Goal: Information Seeking & Learning: Check status

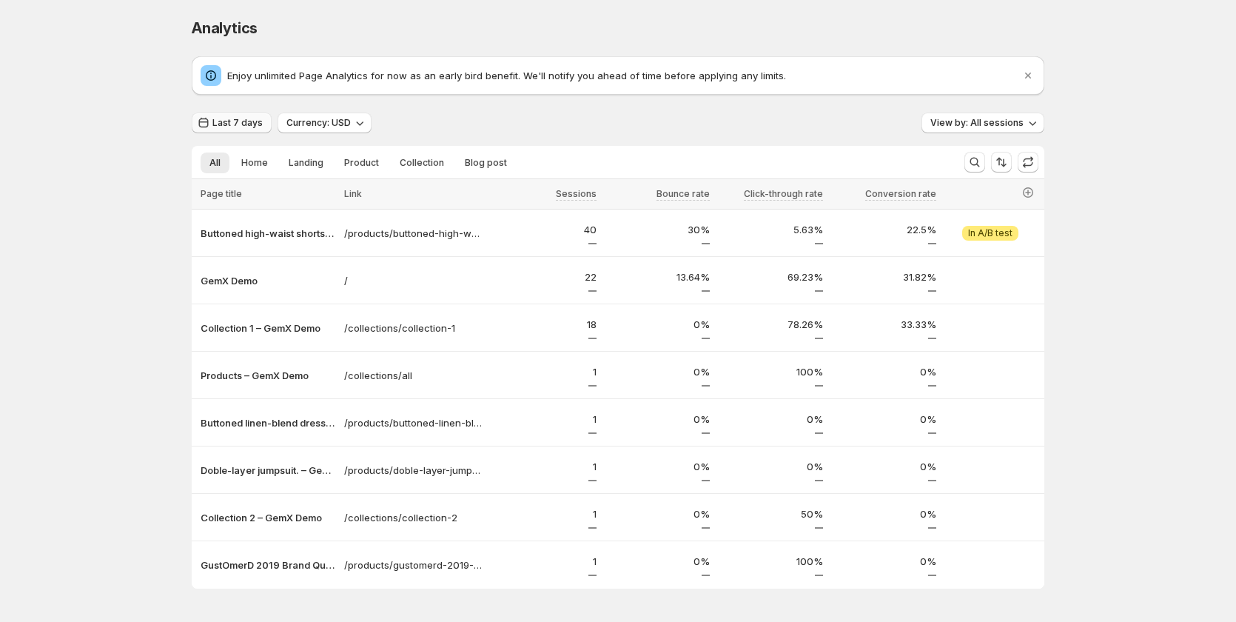
click at [223, 124] on span "Last 7 days" at bounding box center [237, 123] width 50 height 12
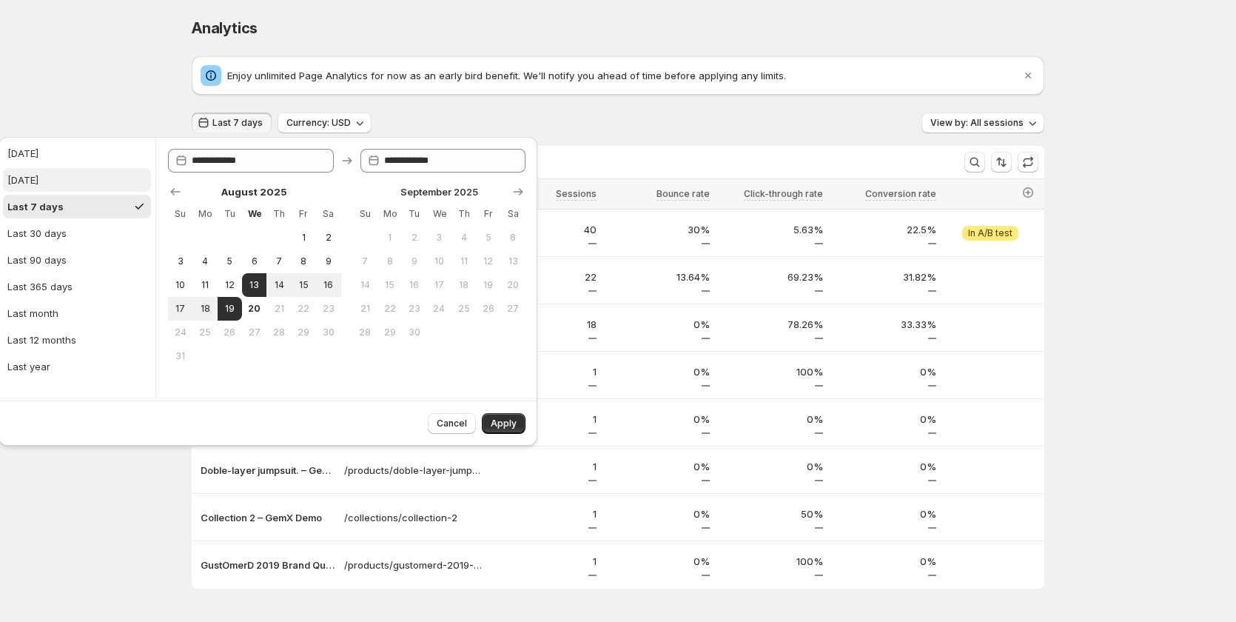
click at [62, 186] on button "[DATE]" at bounding box center [77, 180] width 148 height 24
click at [67, 205] on button "Last 7 days" at bounding box center [77, 207] width 148 height 24
type input "**********"
click at [89, 173] on button "[DATE]" at bounding box center [77, 180] width 148 height 24
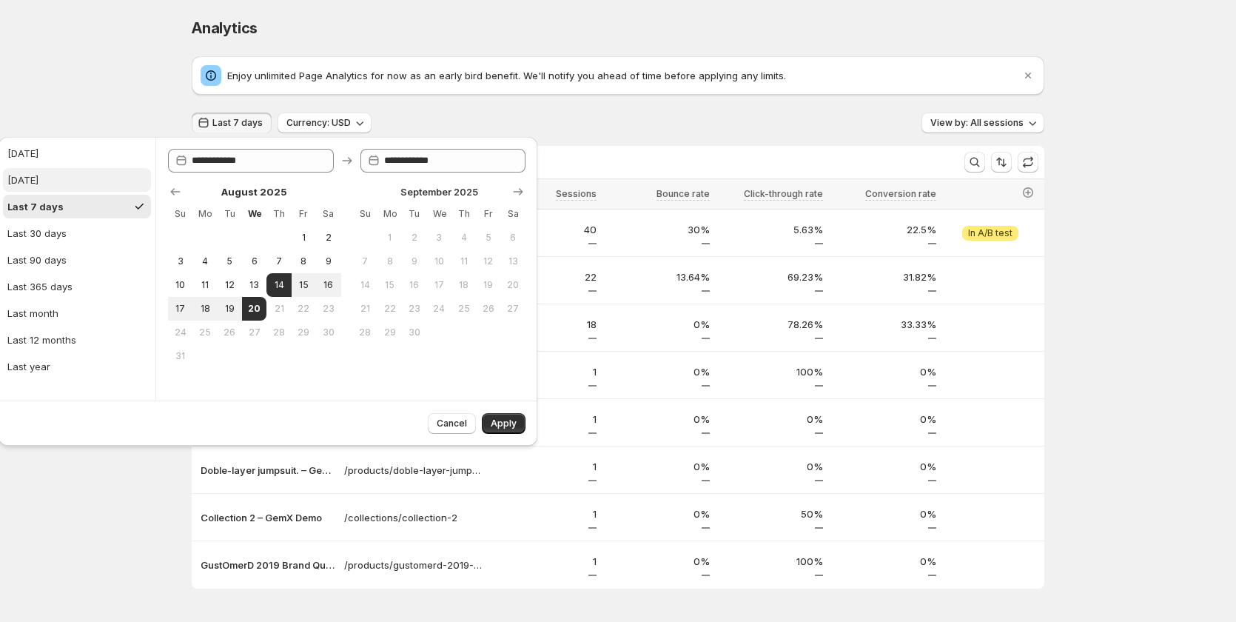
type input "**********"
click at [78, 204] on button "Last 7 days" at bounding box center [77, 207] width 148 height 24
type input "**********"
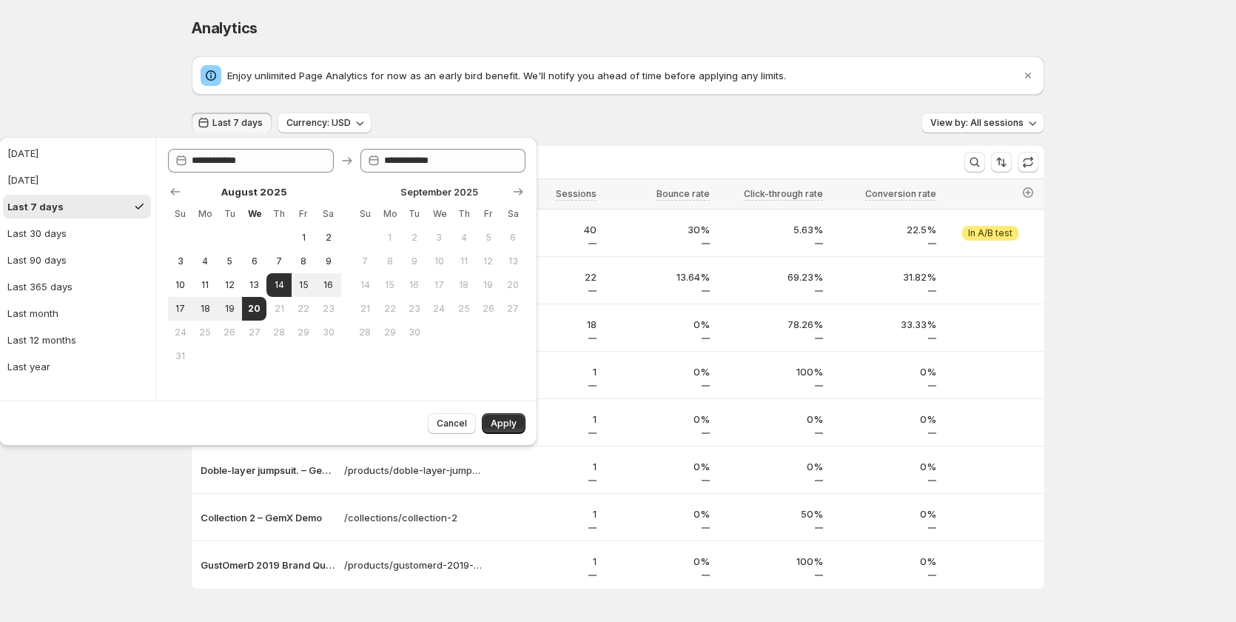
click at [553, 107] on div "Enjoy unlimited Page Analytics for now as an early bird benefit. We'll notify y…" at bounding box center [618, 322] width 853 height 532
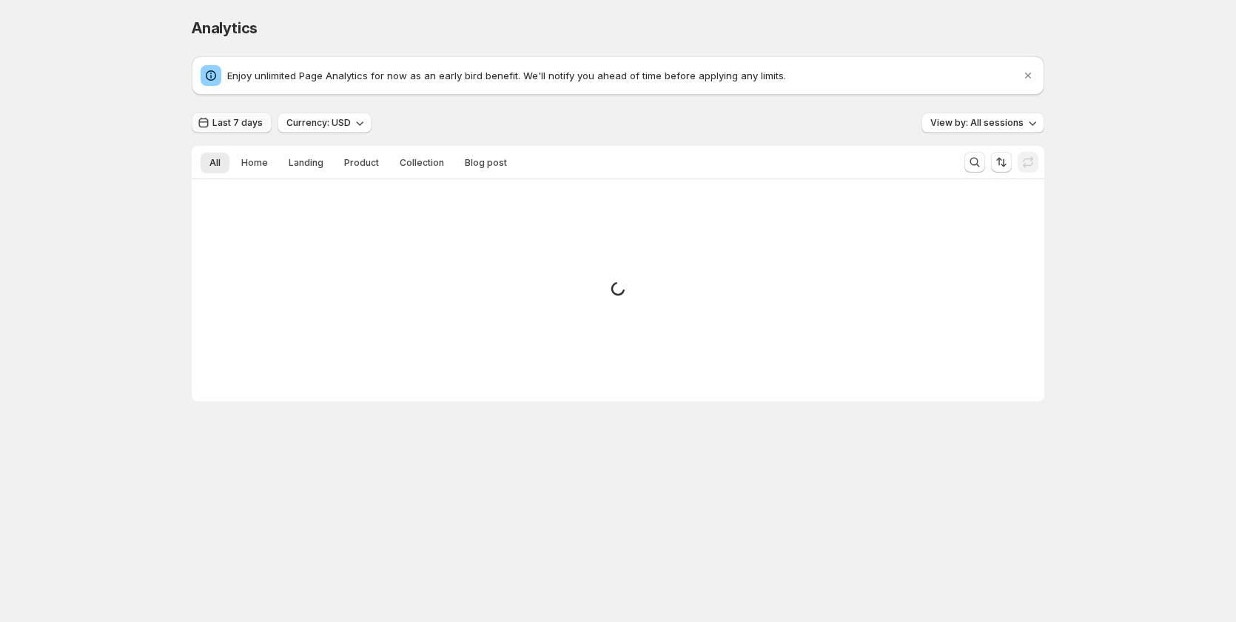
click at [238, 67] on div "Enjoy unlimited Page Analytics for now as an early bird benefit. We'll notify y…" at bounding box center [611, 75] width 820 height 21
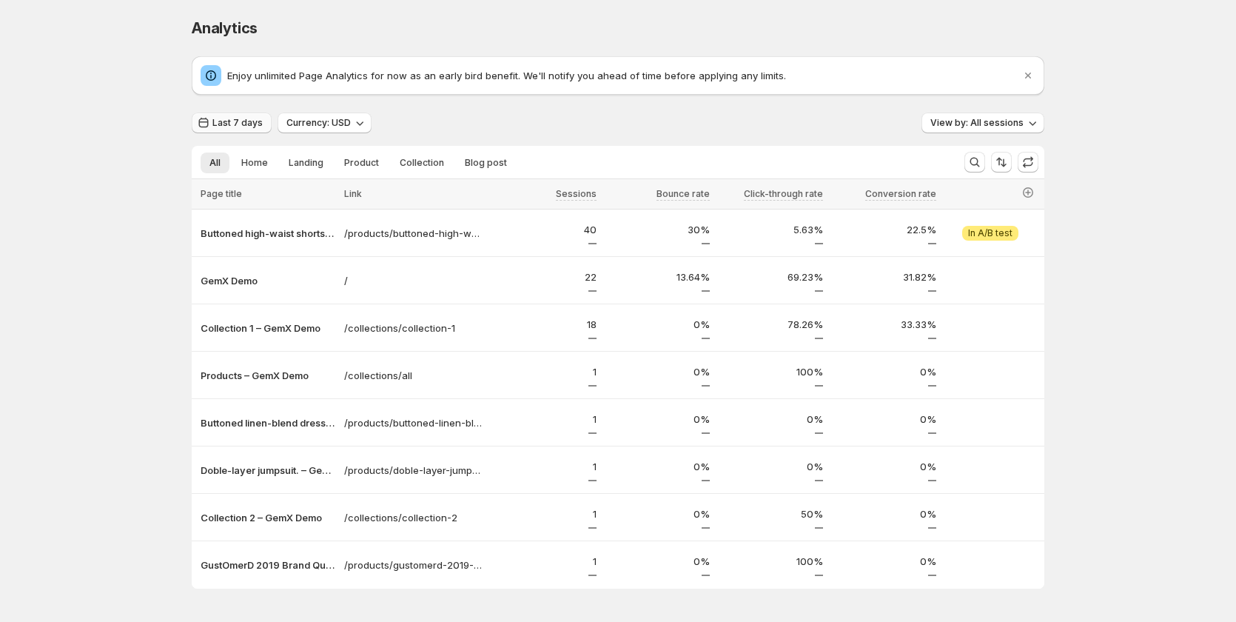
click at [253, 124] on span "Last 7 days" at bounding box center [237, 123] width 50 height 12
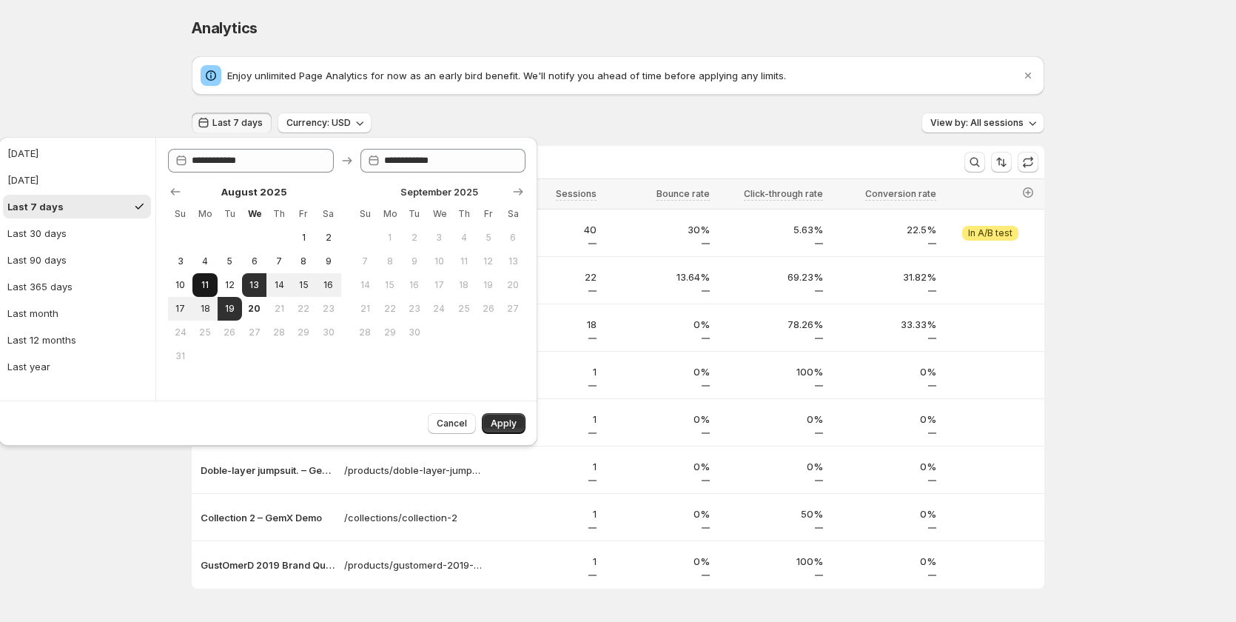
click at [204, 278] on button "11" at bounding box center [205, 285] width 24 height 24
type input "**********"
click at [248, 284] on span "13" at bounding box center [254, 285] width 13 height 12
type input "**********"
click at [280, 257] on span "7" at bounding box center [278, 261] width 13 height 12
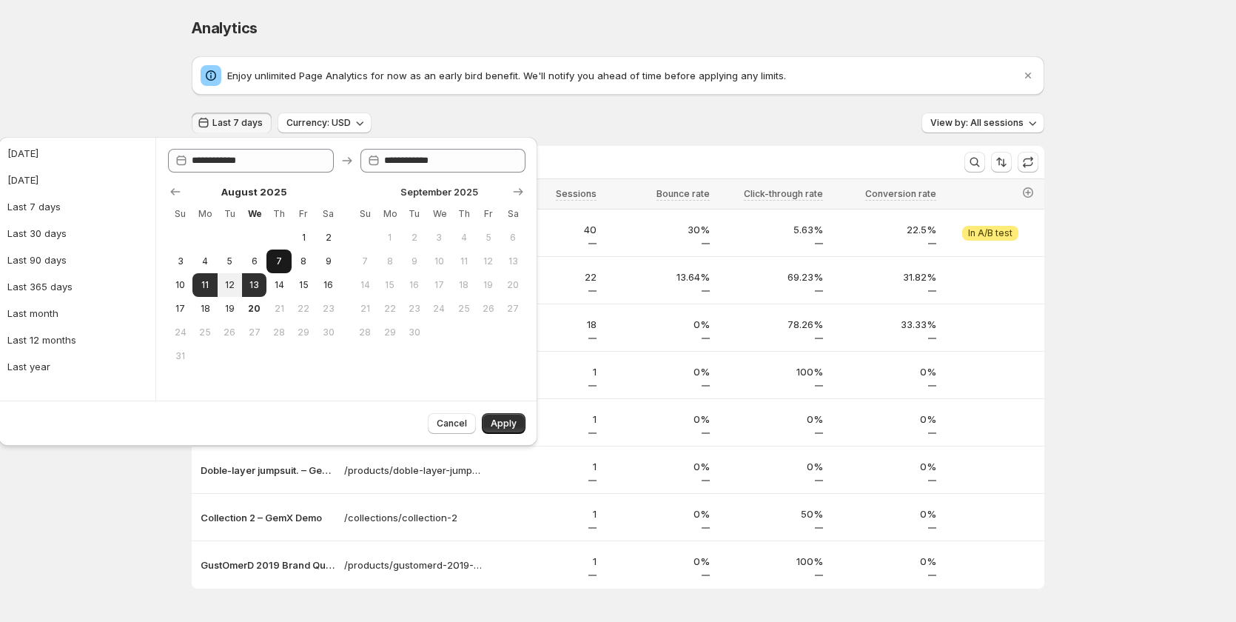
type input "**********"
click at [258, 274] on button "13" at bounding box center [254, 285] width 24 height 24
type input "**********"
click at [226, 304] on span "19" at bounding box center [230, 309] width 13 height 12
type input "**********"
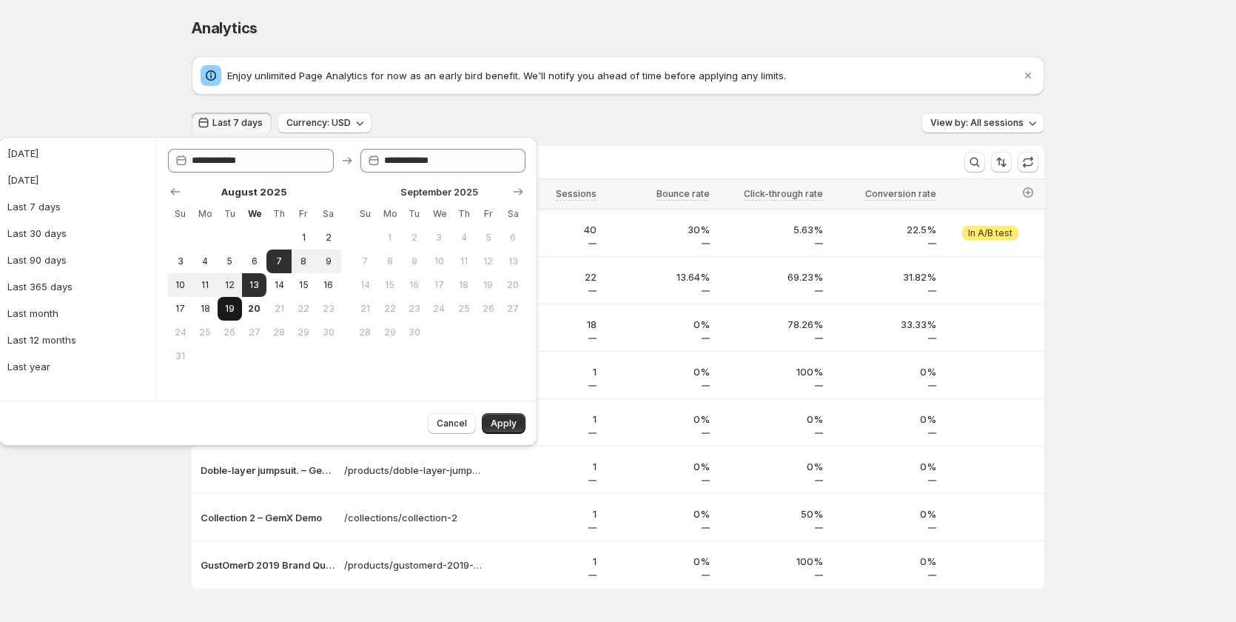
type input "**********"
click at [258, 287] on span "13" at bounding box center [254, 285] width 13 height 12
type input "**********"
click at [235, 306] on span "19" at bounding box center [230, 309] width 13 height 12
type input "**********"
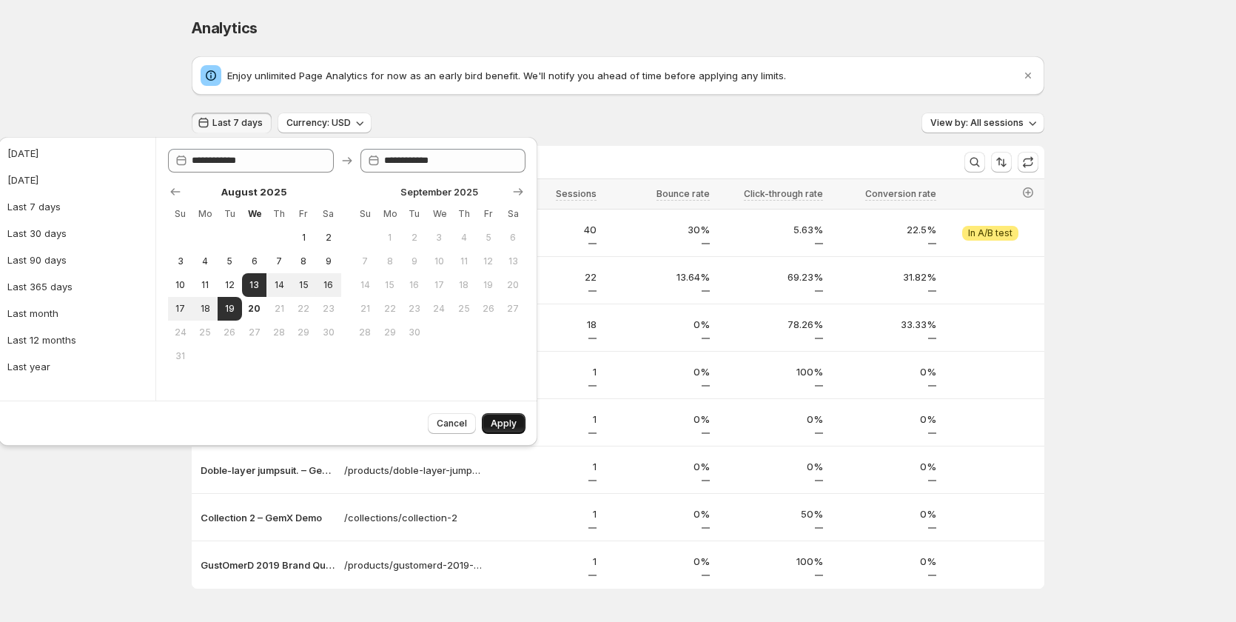
click at [502, 424] on span "Apply" at bounding box center [504, 424] width 26 height 12
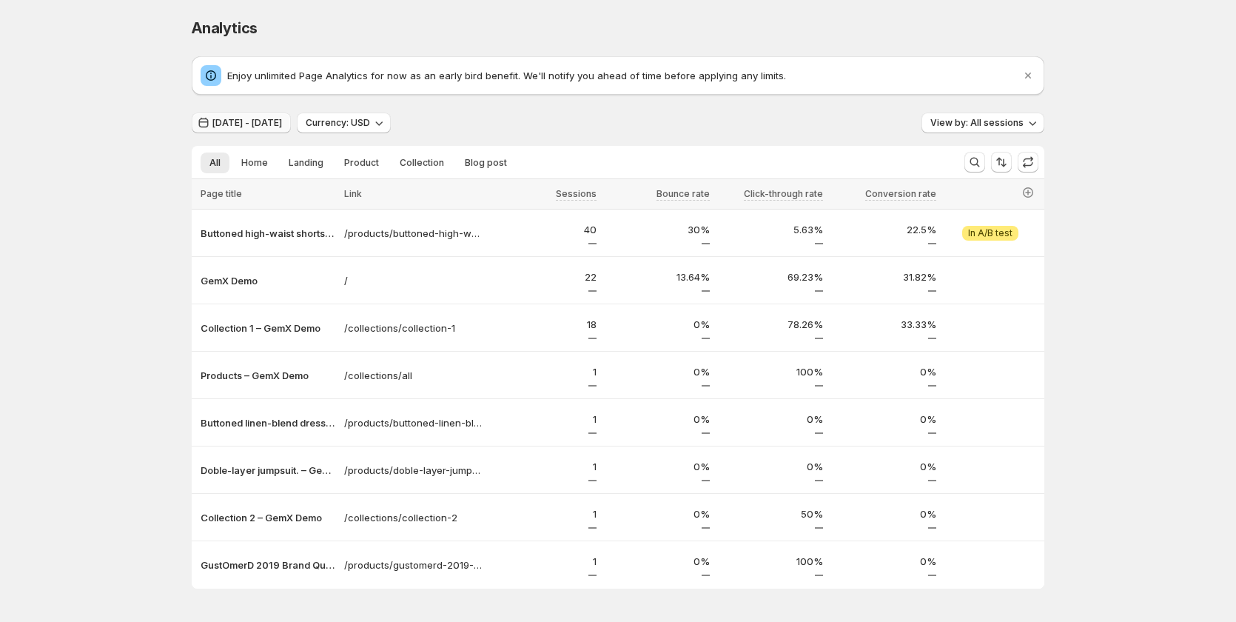
click at [282, 125] on span "[DATE] - [DATE]" at bounding box center [247, 123] width 70 height 12
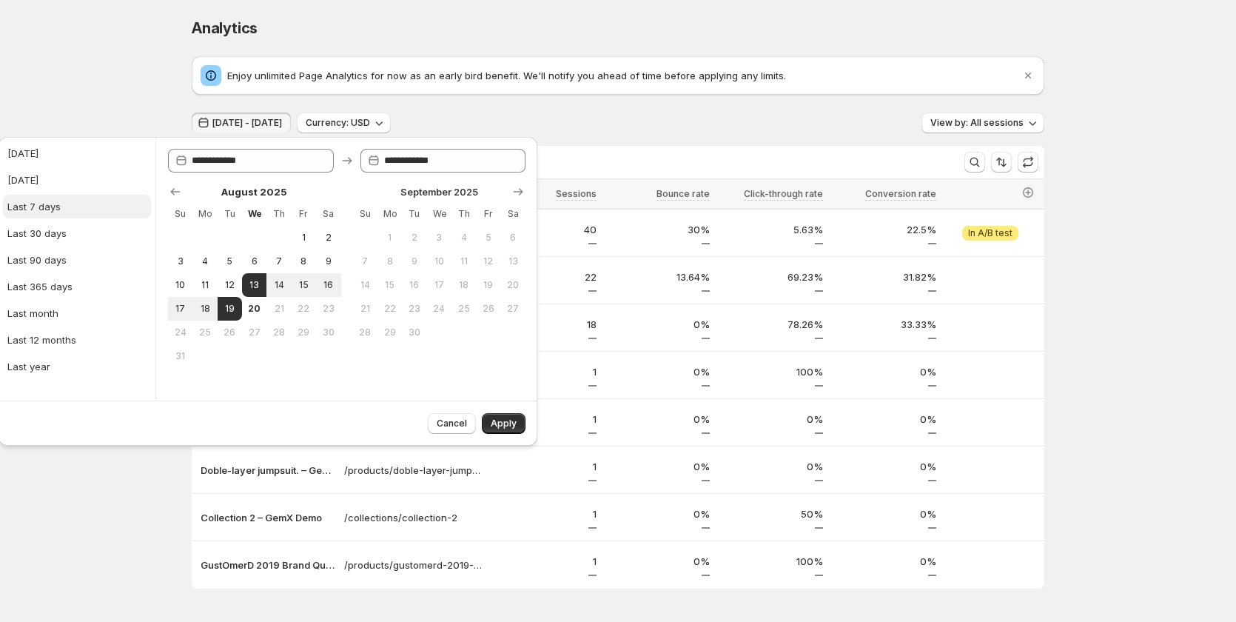
click at [68, 208] on button "Last 7 days" at bounding box center [77, 207] width 148 height 24
type input "**********"
click at [508, 424] on span "Apply" at bounding box center [504, 424] width 26 height 12
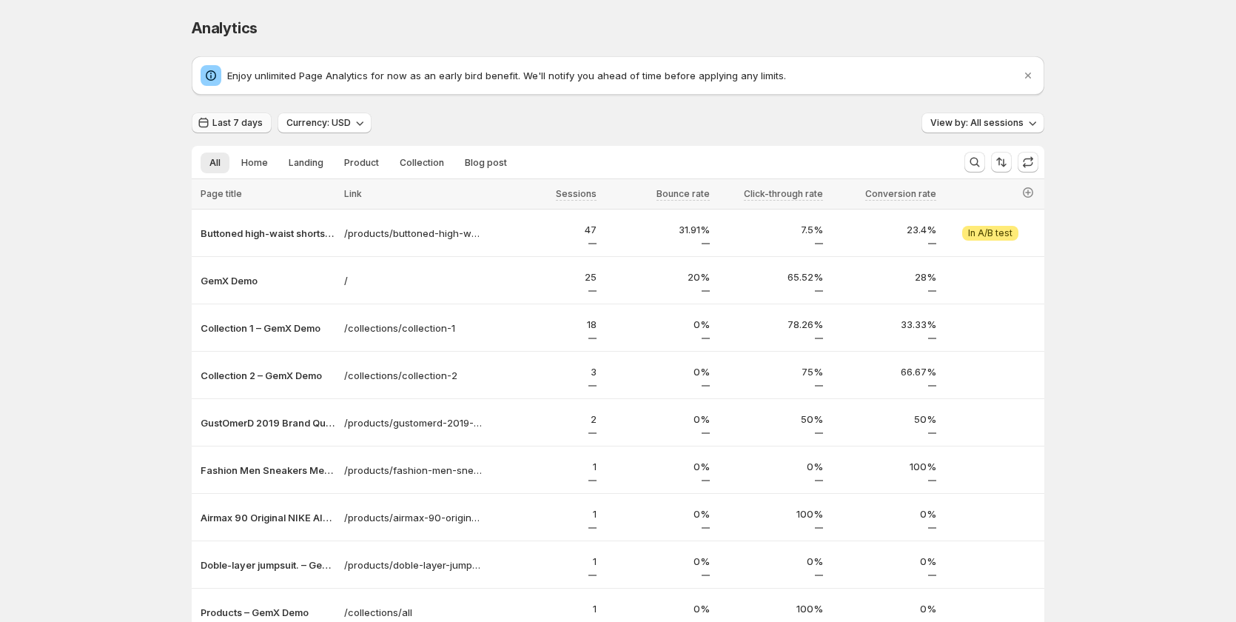
click at [243, 67] on div "Enjoy unlimited Page Analytics for now as an early bird benefit. We'll notify y…" at bounding box center [611, 75] width 820 height 21
click at [227, 124] on span "Last 7 days" at bounding box center [237, 123] width 50 height 12
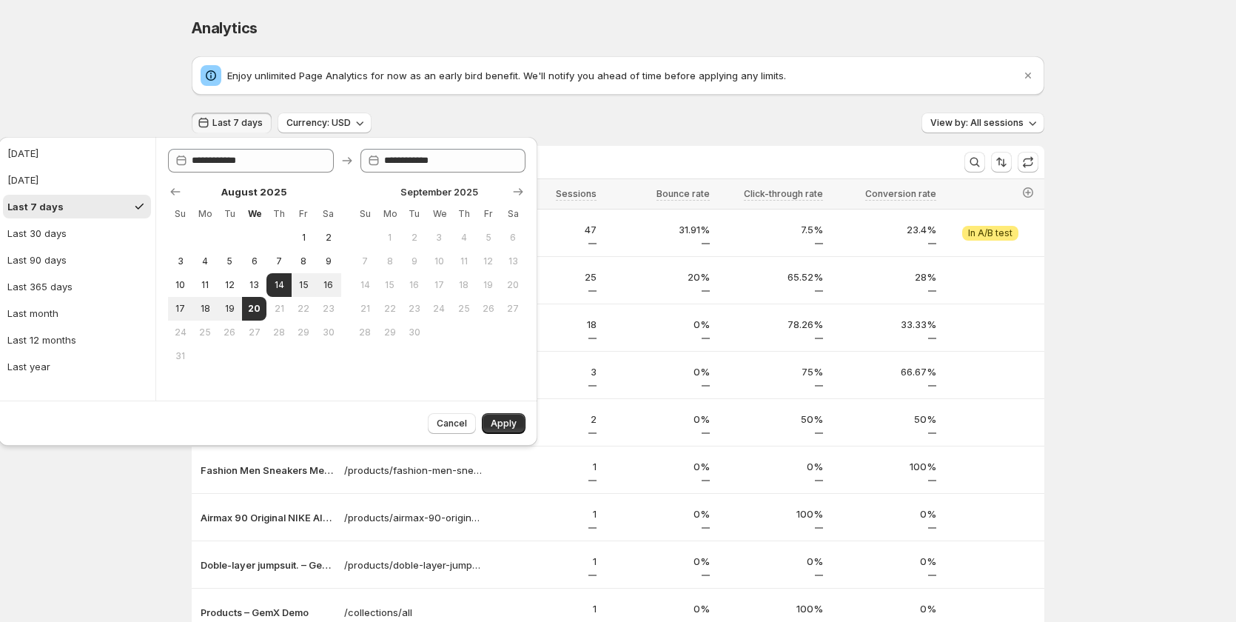
click at [227, 124] on span "Last 7 days" at bounding box center [237, 123] width 50 height 12
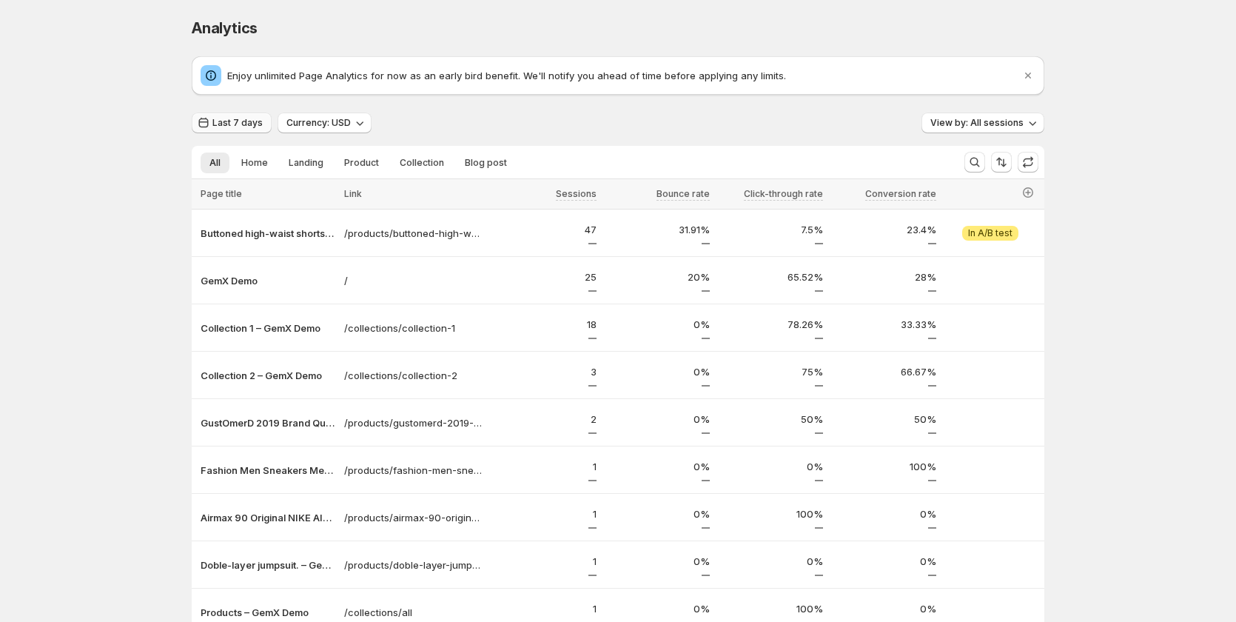
click at [259, 120] on span "Last 7 days" at bounding box center [237, 123] width 50 height 12
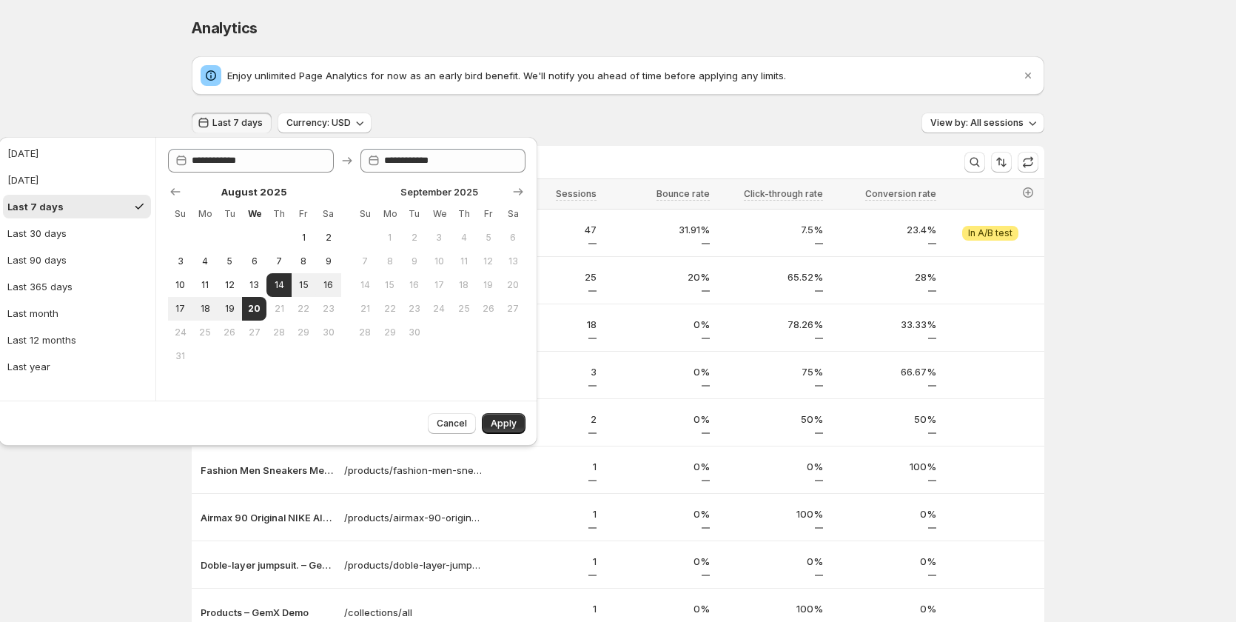
click at [130, 44] on div "Analytics. This page is ready Analytics Enjoy unlimited Page Analytics for now …" at bounding box center [618, 381] width 1236 height 763
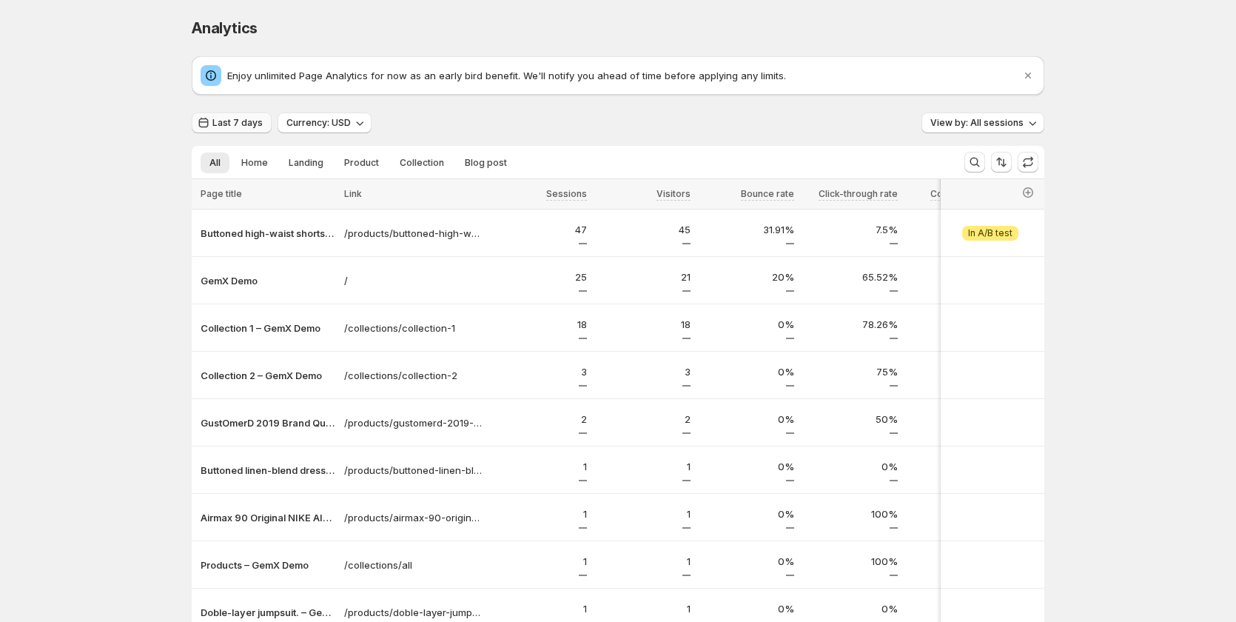
click at [245, 118] on span "Last 7 days" at bounding box center [237, 123] width 50 height 12
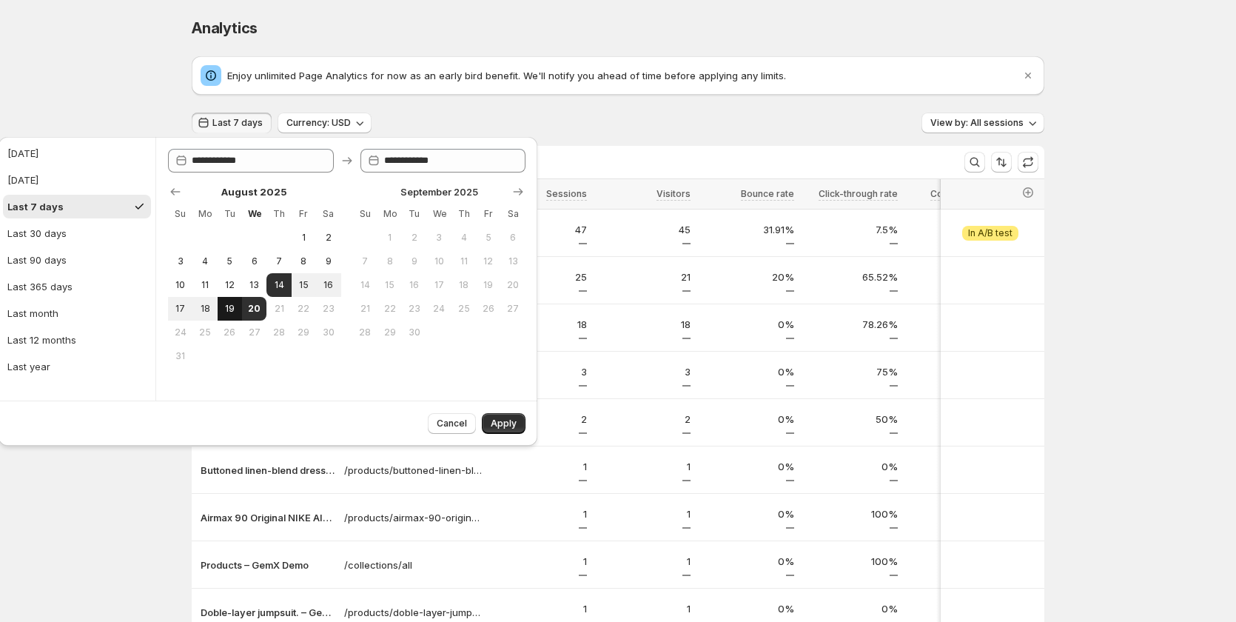
click at [231, 311] on span "19" at bounding box center [230, 309] width 13 height 12
type input "**********"
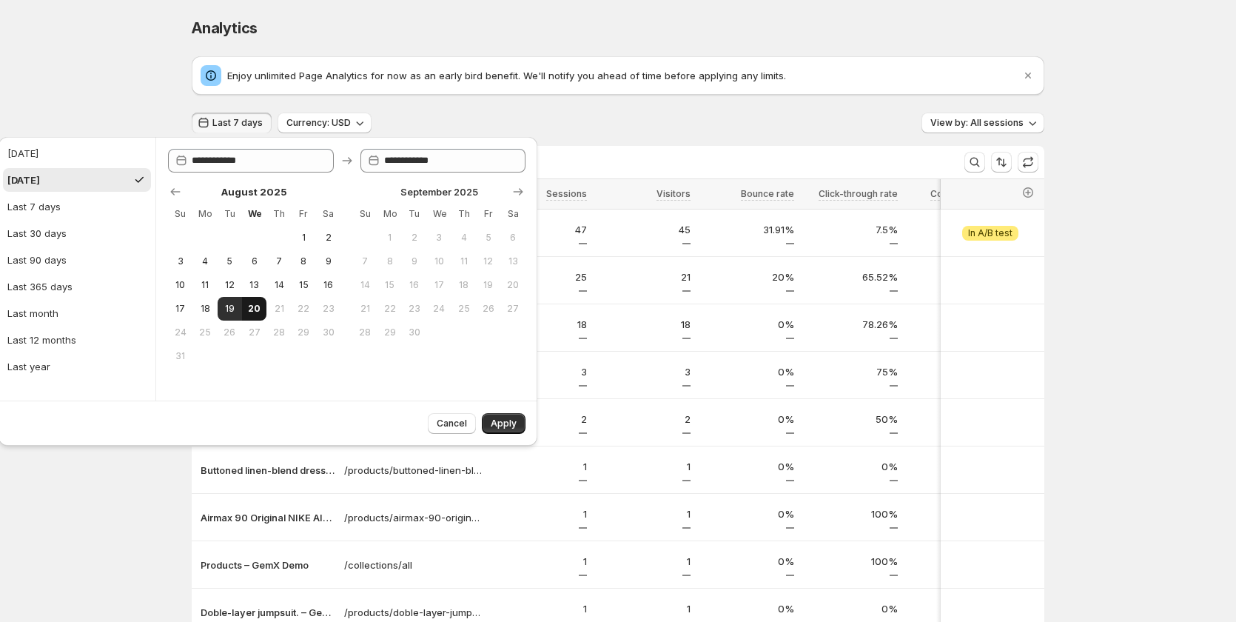
click at [261, 308] on button "20" at bounding box center [254, 309] width 24 height 24
type input "**********"
click at [254, 307] on span "20" at bounding box center [254, 309] width 13 height 12
type input "**********"
click at [495, 421] on span "Apply" at bounding box center [504, 424] width 26 height 12
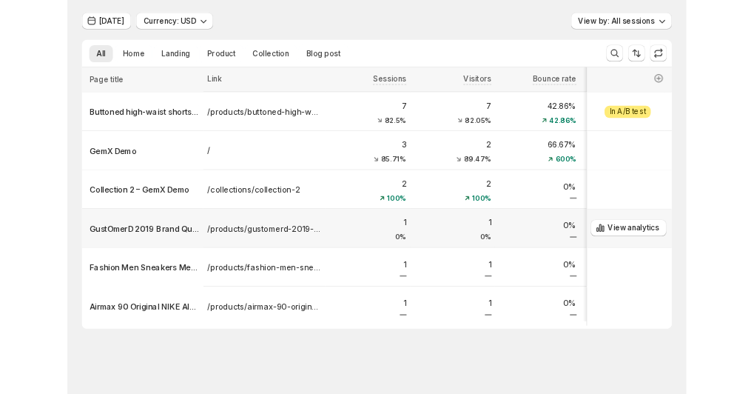
scroll to position [104, 0]
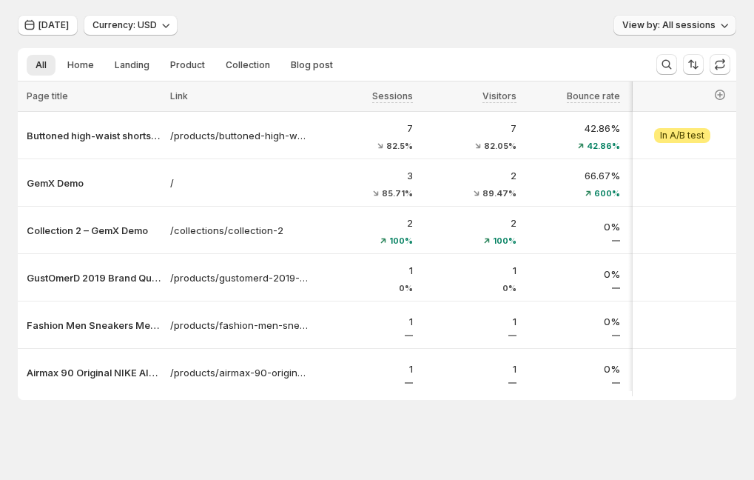
click at [681, 19] on span "View by: All sessions" at bounding box center [669, 25] width 93 height 12
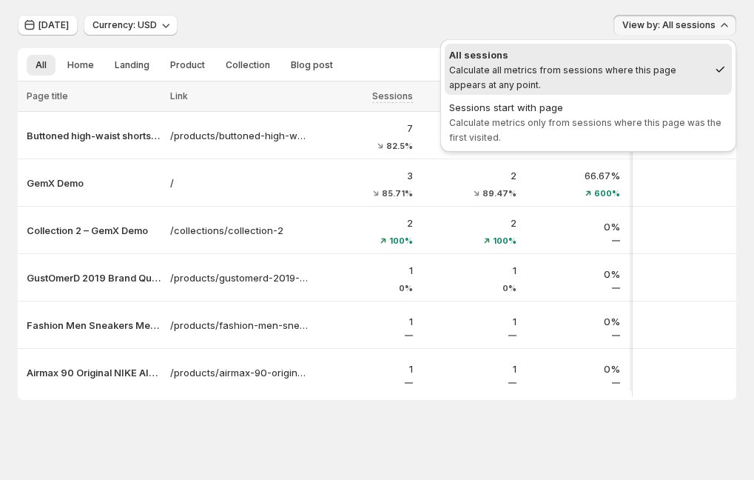
click at [616, 4] on div "Enjoy unlimited Page Analytics for now as an early bird benefit. We'll notify y…" at bounding box center [377, 179] width 719 height 441
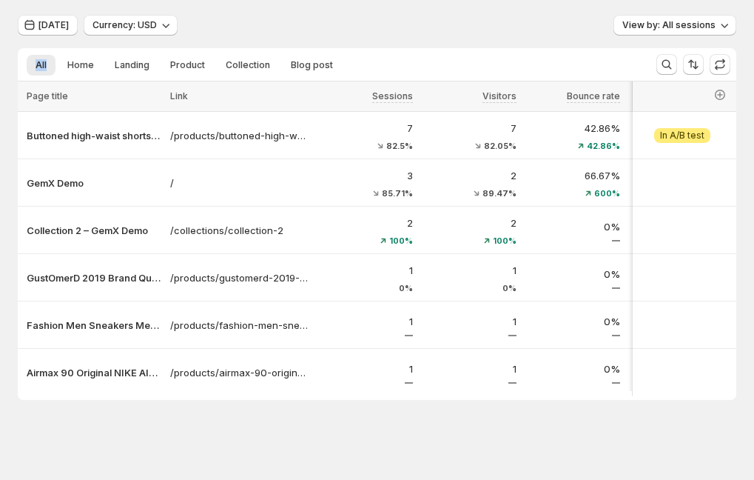
click at [616, 4] on div "Enjoy unlimited Page Analytics for now as an early bird benefit. We'll notify y…" at bounding box center [377, 179] width 719 height 441
click at [728, 90] on icon "button" at bounding box center [720, 94] width 15 height 15
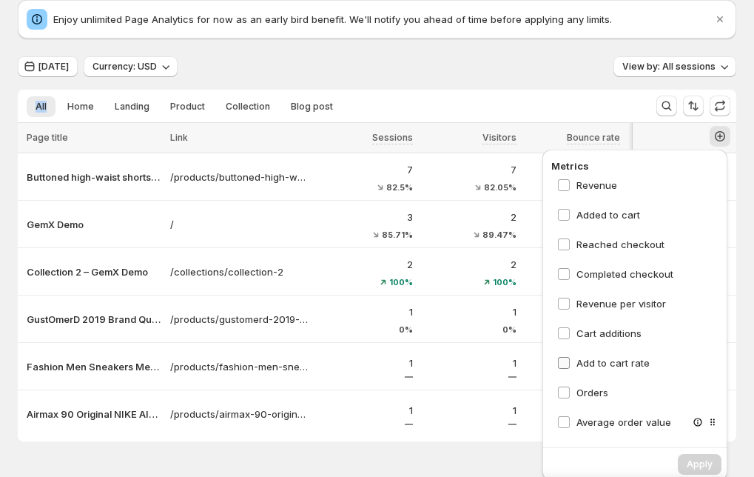
scroll to position [0, 0]
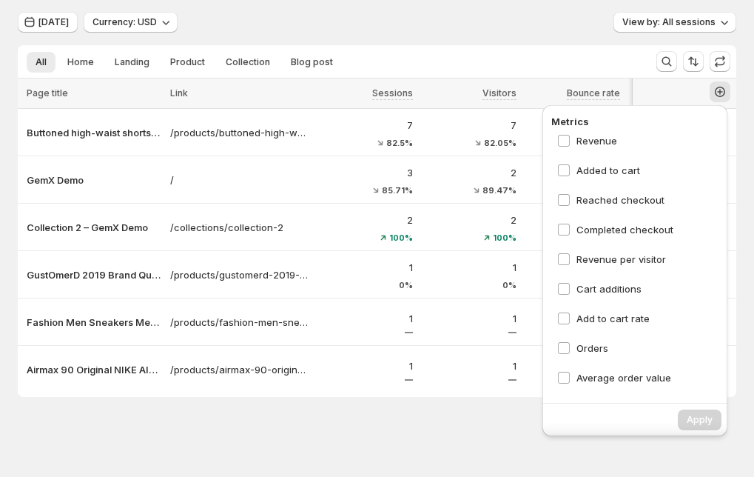
click at [476, 428] on div "Analytics. This page is ready Analytics Enjoy unlimited Page Analytics for now …" at bounding box center [377, 188] width 754 height 578
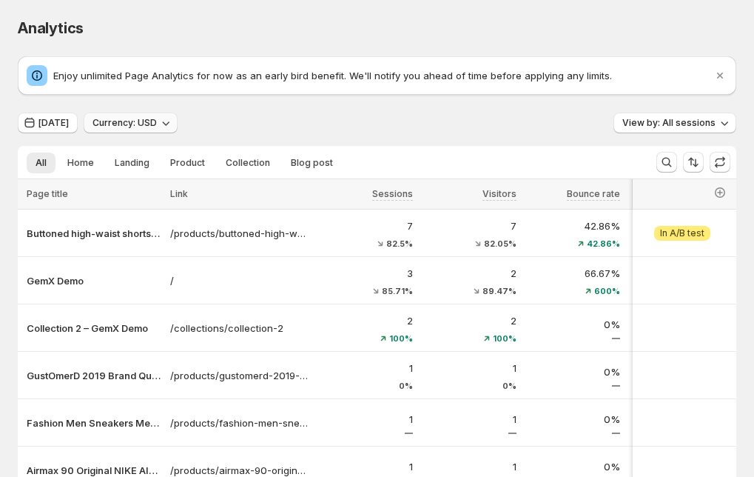
click at [158, 132] on button "Currency: USD" at bounding box center [131, 123] width 94 height 21
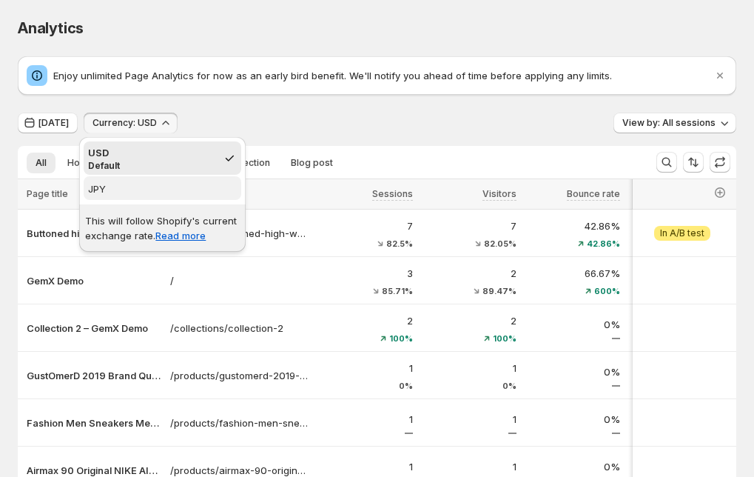
click at [147, 184] on span "JPY" at bounding box center [162, 188] width 149 height 15
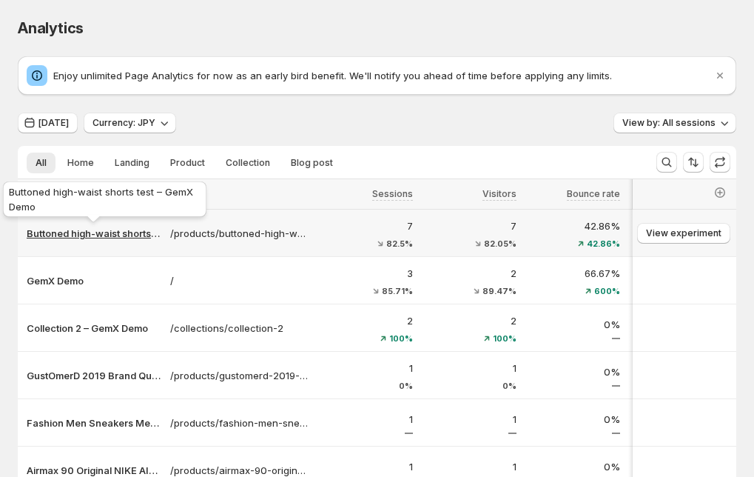
click at [96, 228] on p "Buttoned high-waist shorts test – GemX Demo" at bounding box center [94, 233] width 135 height 15
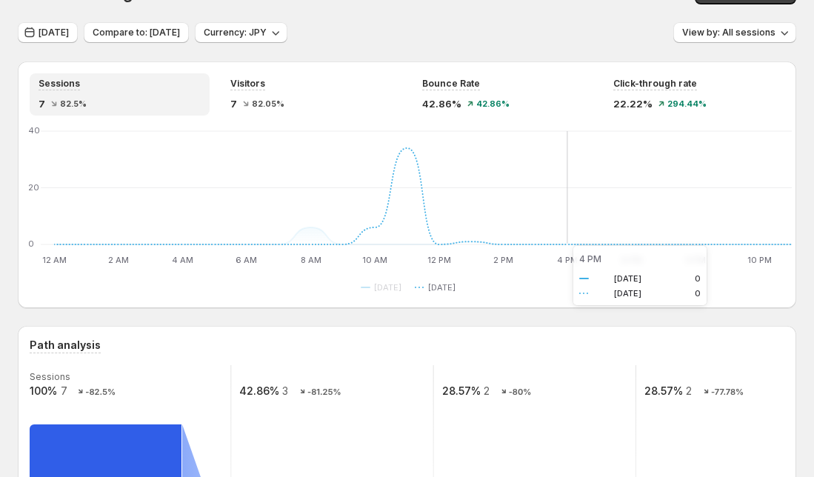
scroll to position [30, 0]
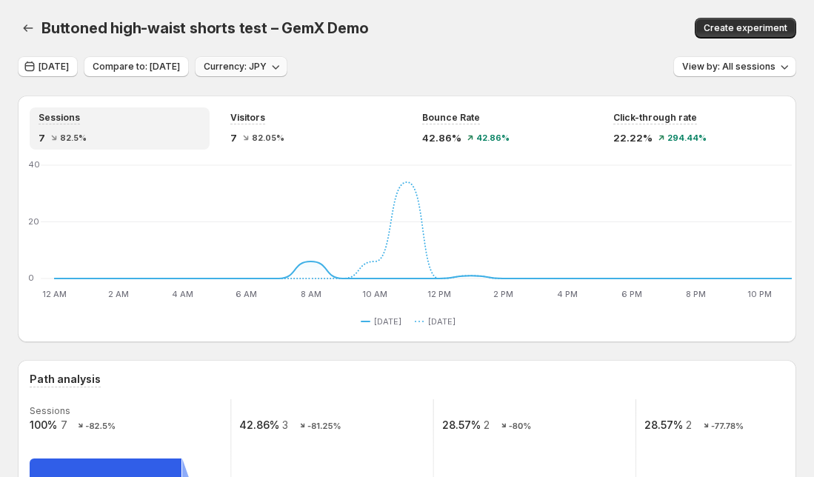
click at [254, 64] on span "Currency: JPY" at bounding box center [235, 67] width 63 height 12
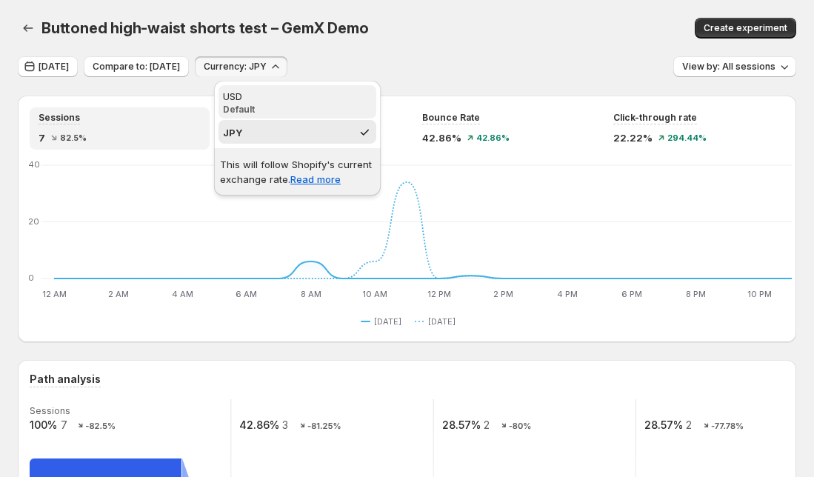
click at [287, 94] on div "USD" at bounding box center [297, 96] width 149 height 15
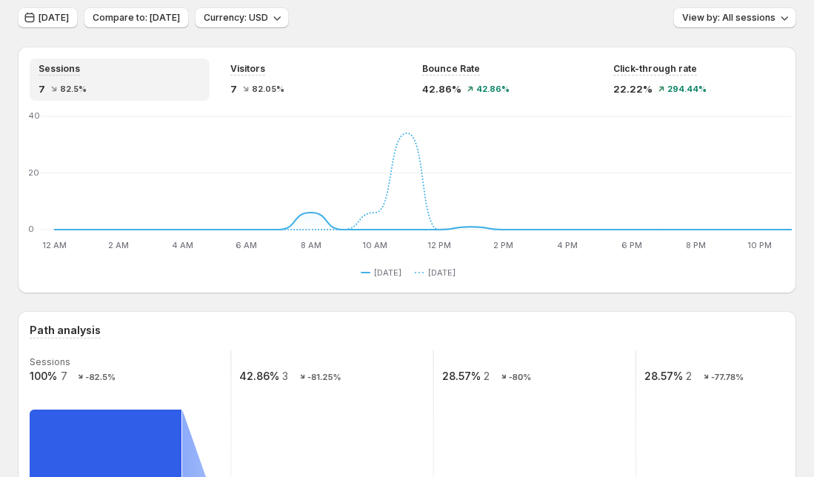
scroll to position [0, 0]
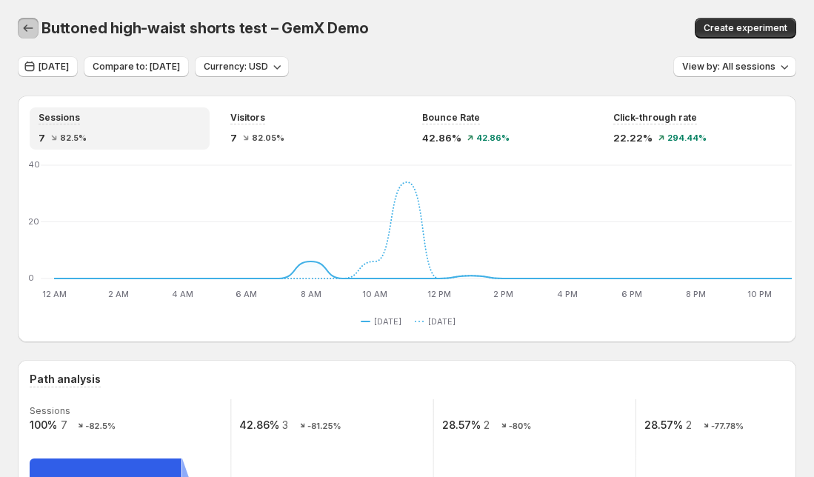
click at [24, 25] on icon "button" at bounding box center [28, 28] width 15 height 15
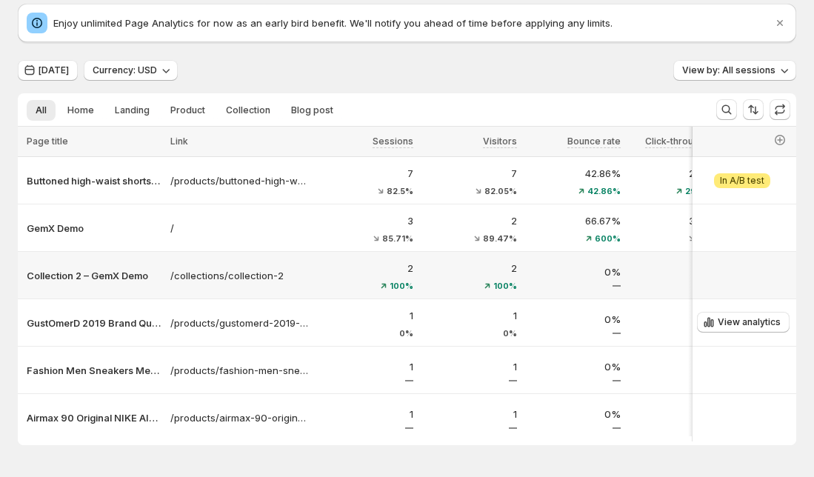
scroll to position [107, 0]
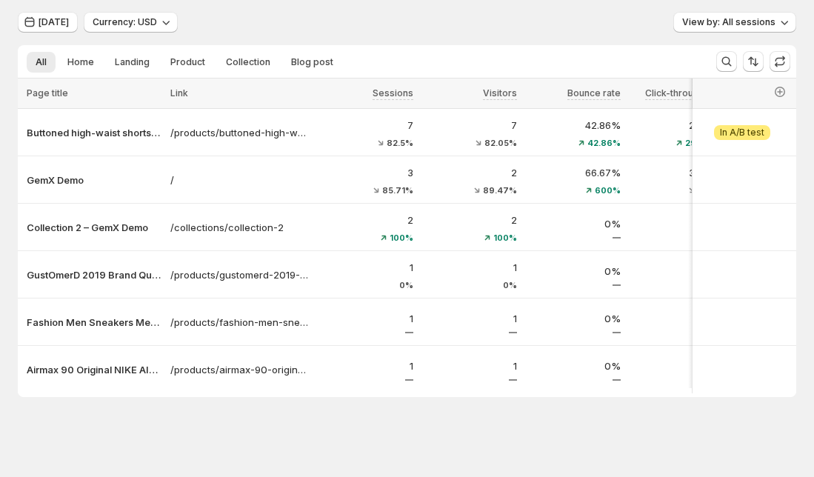
drag, startPoint x: 287, startPoint y: 395, endPoint x: 535, endPoint y: 398, distance: 248.1
click at [535, 398] on div "Analytics. This page is ready Analytics Enjoy unlimited Page Analytics for now …" at bounding box center [407, 188] width 814 height 578
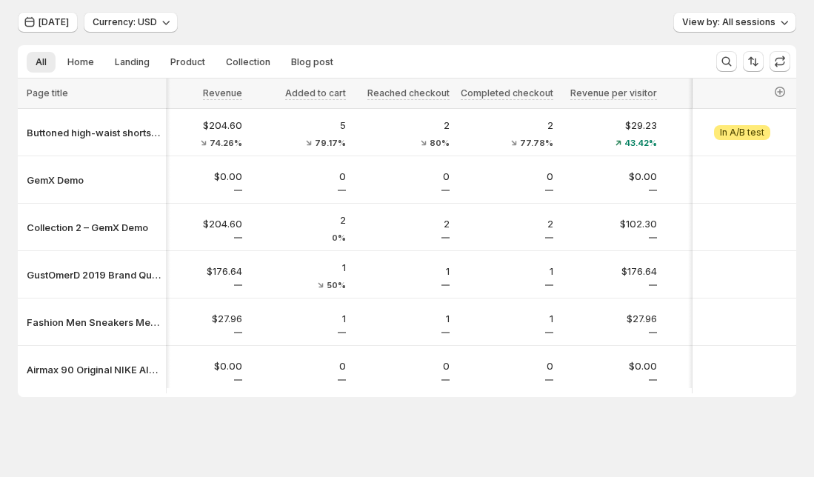
scroll to position [0, 930]
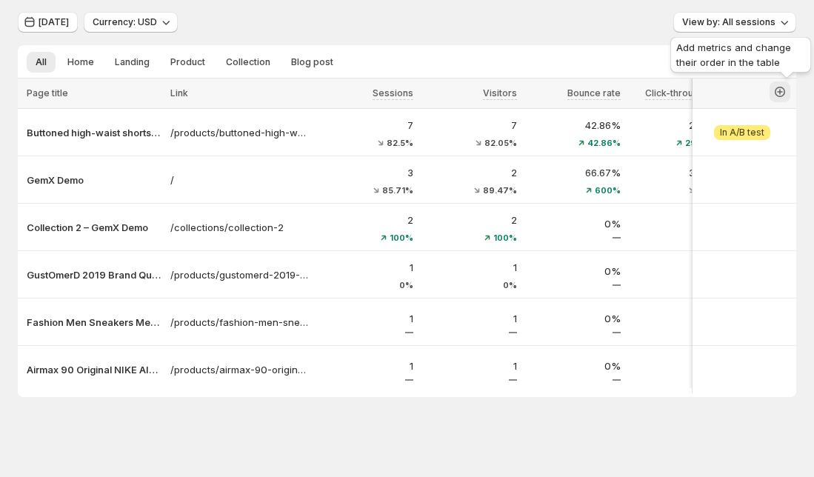
click at [787, 84] on icon "button" at bounding box center [779, 91] width 15 height 15
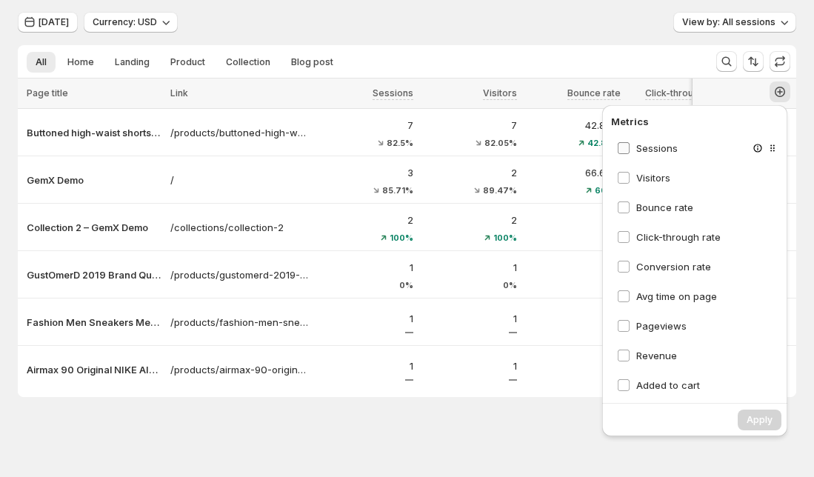
click at [668, 144] on span "Sessions" at bounding box center [656, 148] width 41 height 12
click at [661, 173] on span "Visitors" at bounding box center [653, 178] width 34 height 12
click at [661, 202] on span "Bounce rate" at bounding box center [664, 207] width 57 height 12
click at [657, 235] on span "Click-through rate" at bounding box center [678, 237] width 84 height 12
click at [655, 267] on span "Conversion rate" at bounding box center [673, 266] width 75 height 15
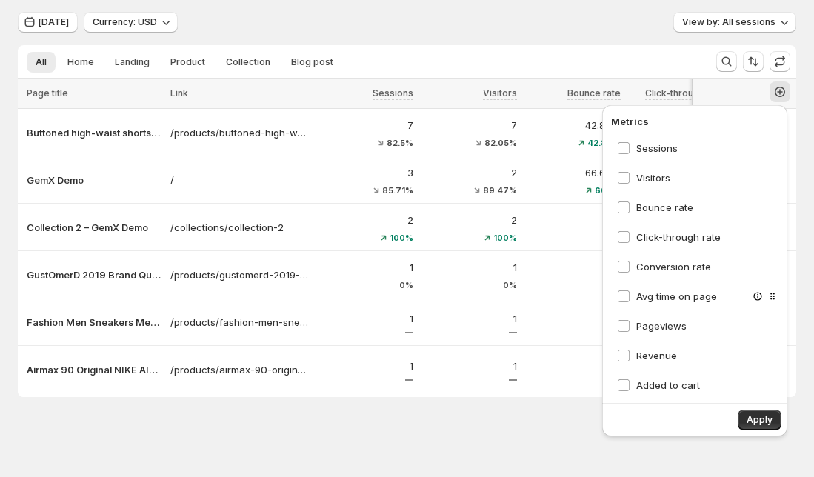
click at [653, 303] on div "Avg time on page" at bounding box center [698, 296] width 175 height 27
click at [657, 295] on span "Avg time on page" at bounding box center [676, 296] width 81 height 12
click at [652, 320] on span "Pageviews" at bounding box center [661, 326] width 50 height 12
click at [648, 351] on span "Revenue" at bounding box center [656, 355] width 41 height 12
click at [650, 379] on span "Added to cart" at bounding box center [668, 385] width 64 height 12
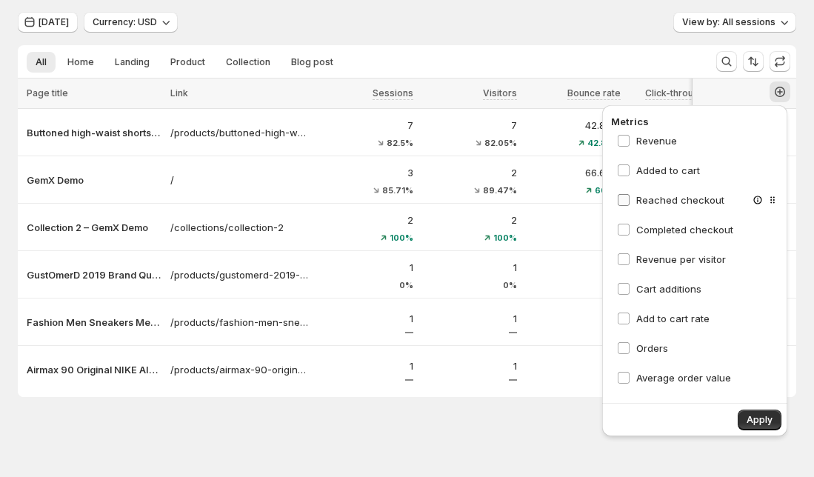
click at [654, 195] on span "Reached checkout" at bounding box center [680, 200] width 88 height 12
click at [672, 227] on span "Completed checkout" at bounding box center [684, 230] width 97 height 12
click at [674, 255] on span "Revenue per visitor" at bounding box center [681, 259] width 90 height 12
click at [674, 283] on span "Cart additions" at bounding box center [668, 289] width 65 height 12
click at [674, 311] on span "Add to cart rate" at bounding box center [672, 318] width 73 height 15
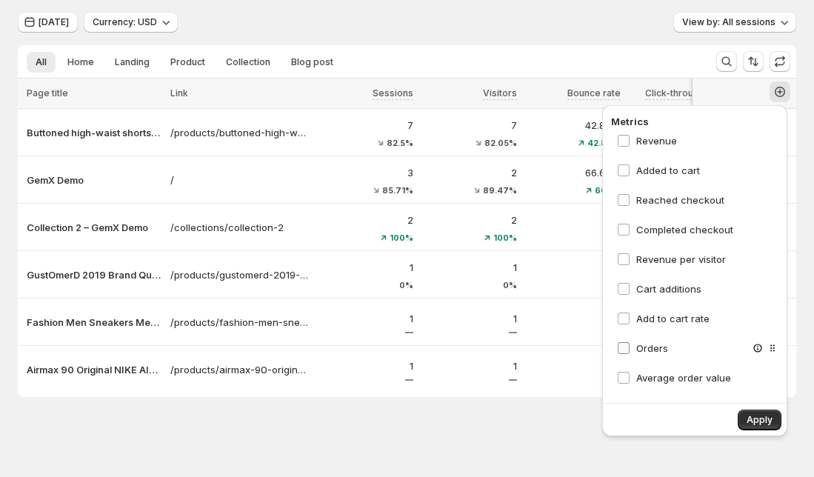
click at [659, 342] on span "Orders" at bounding box center [652, 348] width 32 height 12
click at [660, 372] on span "Average order value" at bounding box center [683, 378] width 95 height 12
click at [762, 414] on span "Apply" at bounding box center [759, 420] width 26 height 12
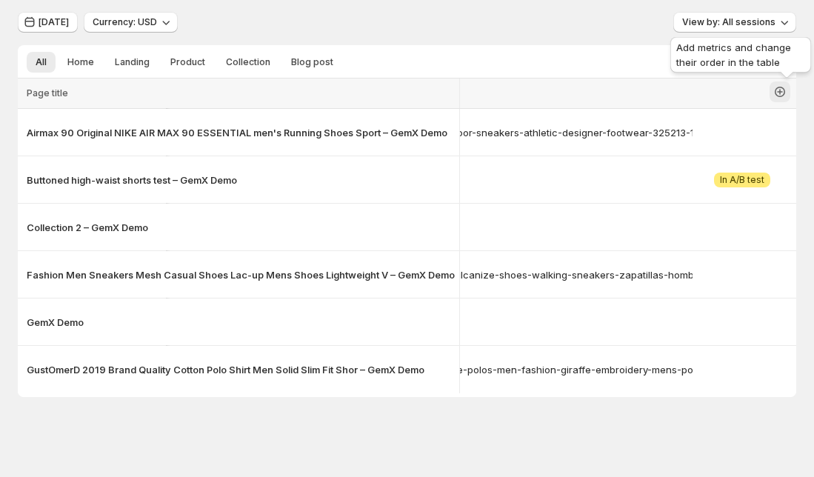
click at [785, 90] on icon "button" at bounding box center [779, 92] width 10 height 10
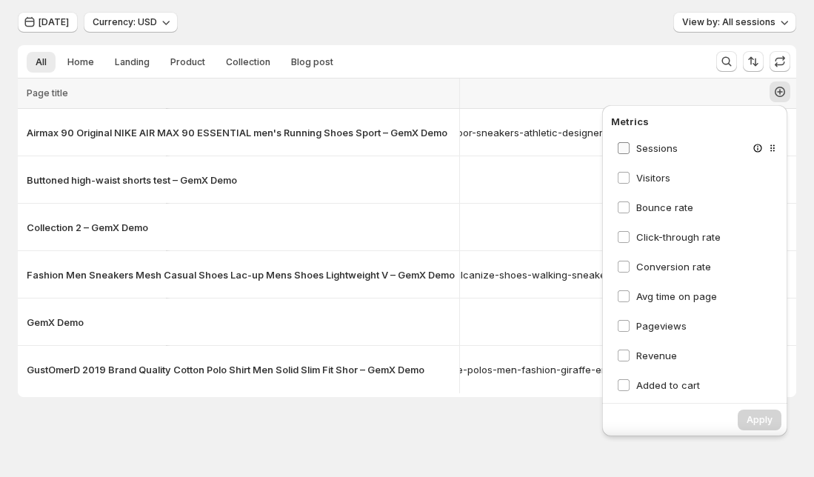
click at [651, 144] on span "Sessions" at bounding box center [656, 148] width 41 height 12
click at [748, 415] on span "Apply" at bounding box center [759, 420] width 26 height 12
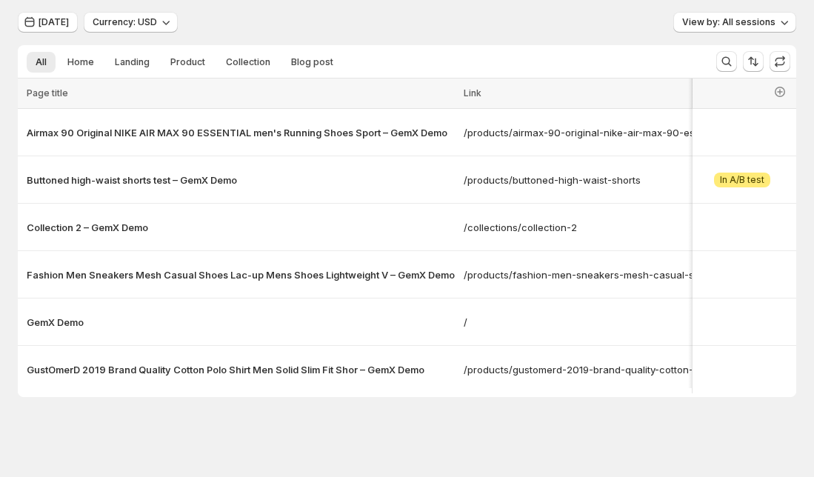
drag, startPoint x: 389, startPoint y: 395, endPoint x: 593, endPoint y: 389, distance: 204.4
click at [593, 395] on div at bounding box center [407, 395] width 766 height 1
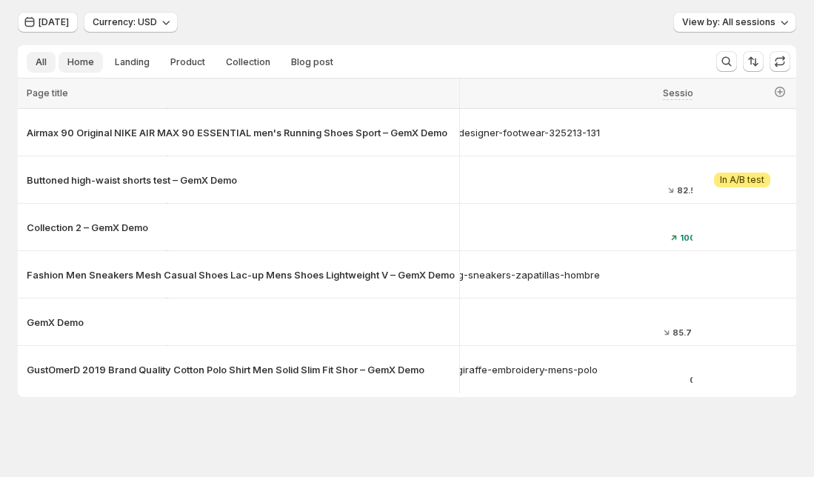
click at [80, 59] on span "Home" at bounding box center [80, 62] width 27 height 12
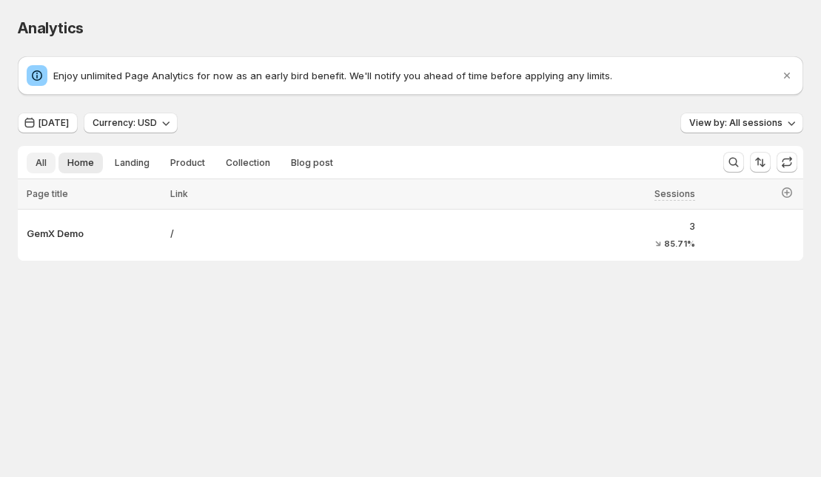
click at [40, 164] on span "All" at bounding box center [41, 163] width 11 height 12
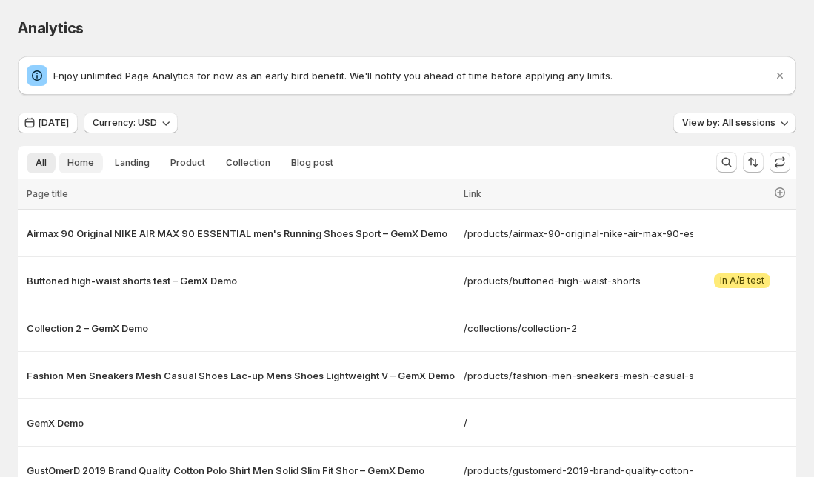
click at [75, 164] on span "Home" at bounding box center [80, 163] width 27 height 12
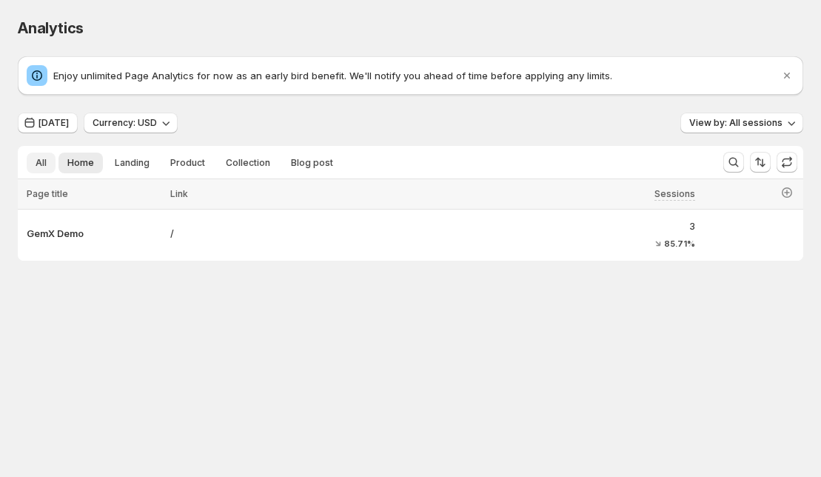
click at [44, 158] on span "All" at bounding box center [41, 163] width 11 height 12
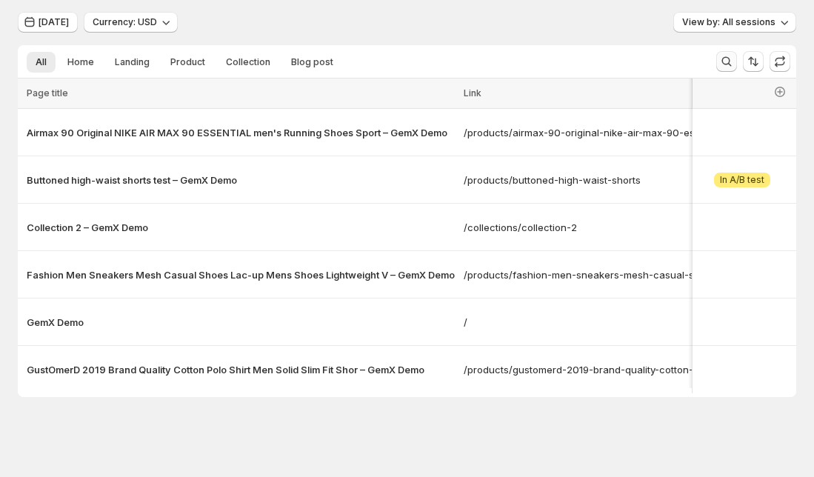
click at [733, 62] on icon "Search and filter results" at bounding box center [726, 61] width 15 height 15
click at [671, 25] on div "Today Currency: USD View by: All sessions" at bounding box center [407, 22] width 778 height 21
click at [758, 58] on icon "Sort the results" at bounding box center [755, 62] width 6 height 8
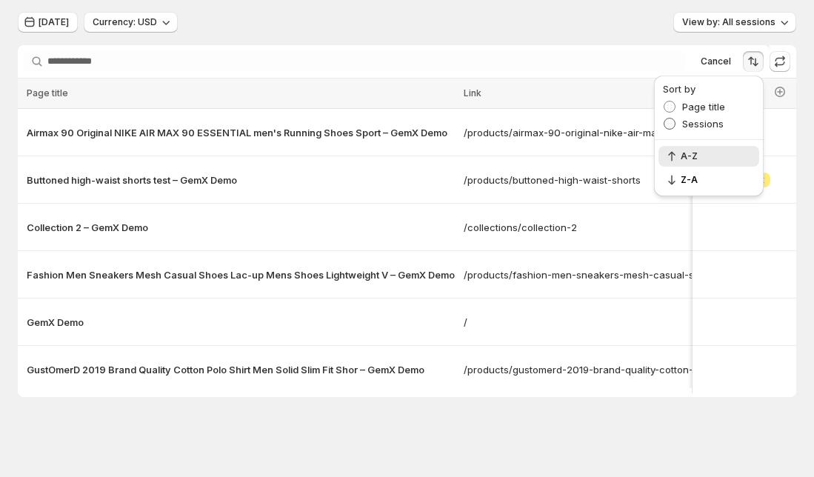
click at [710, 118] on span "Sessions" at bounding box center [702, 124] width 41 height 12
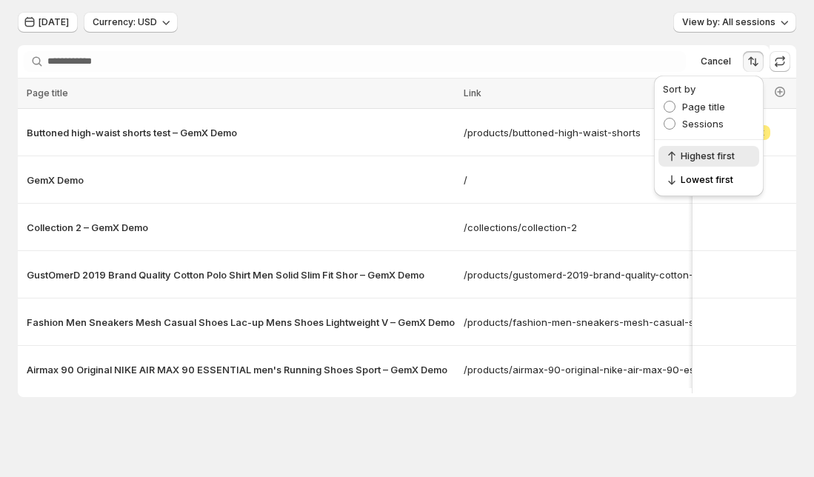
click at [347, 1] on div "Enjoy unlimited Page Analytics for now as an early bird benefit. We'll notify y…" at bounding box center [407, 176] width 778 height 441
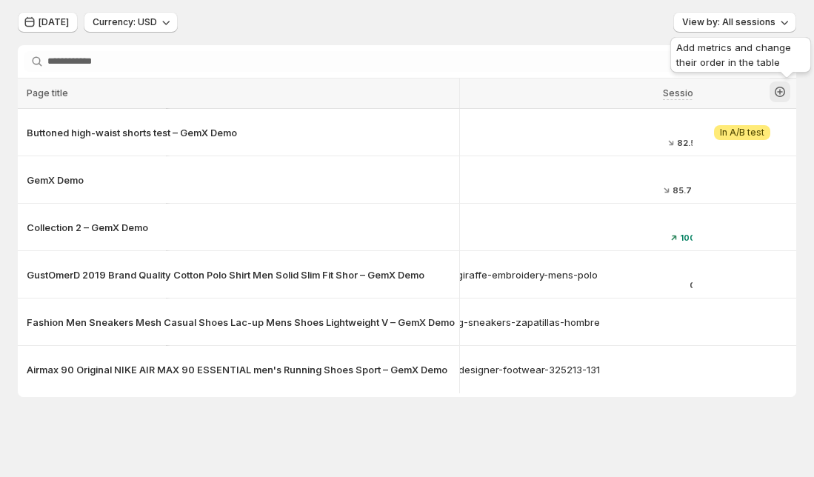
click at [787, 84] on icon "button" at bounding box center [779, 91] width 15 height 15
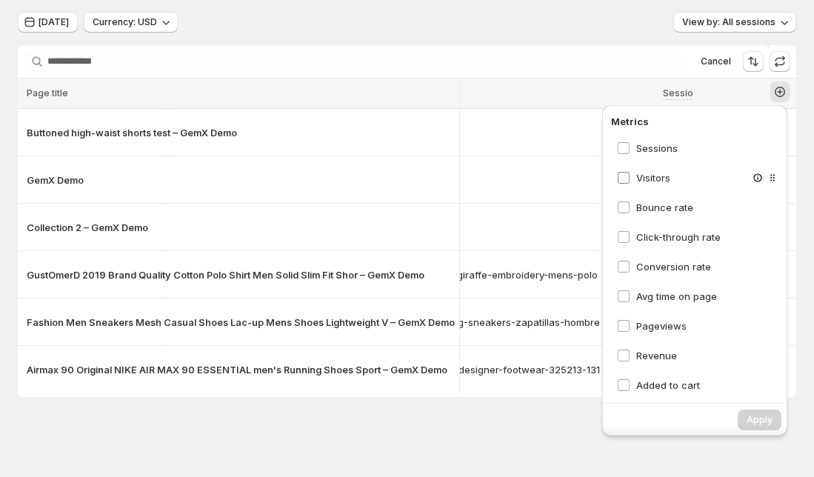
click at [649, 172] on span "Visitors" at bounding box center [653, 178] width 34 height 12
click at [765, 415] on span "Apply" at bounding box center [759, 420] width 26 height 12
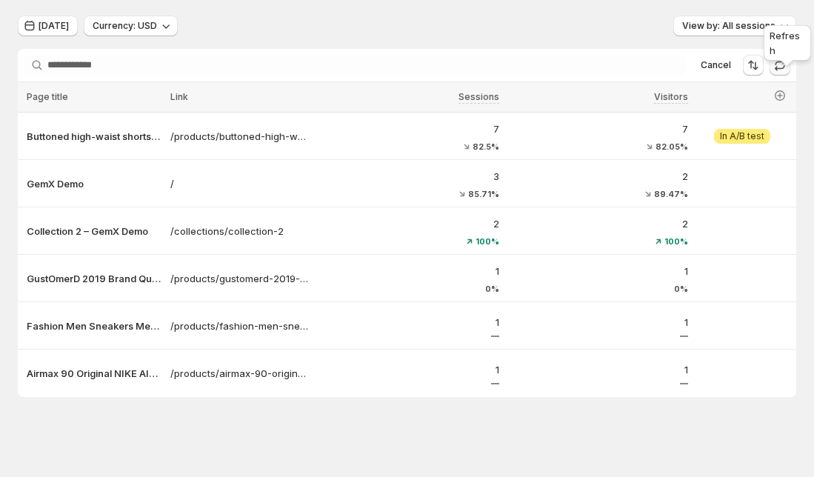
click at [787, 65] on icon "button" at bounding box center [779, 65] width 15 height 15
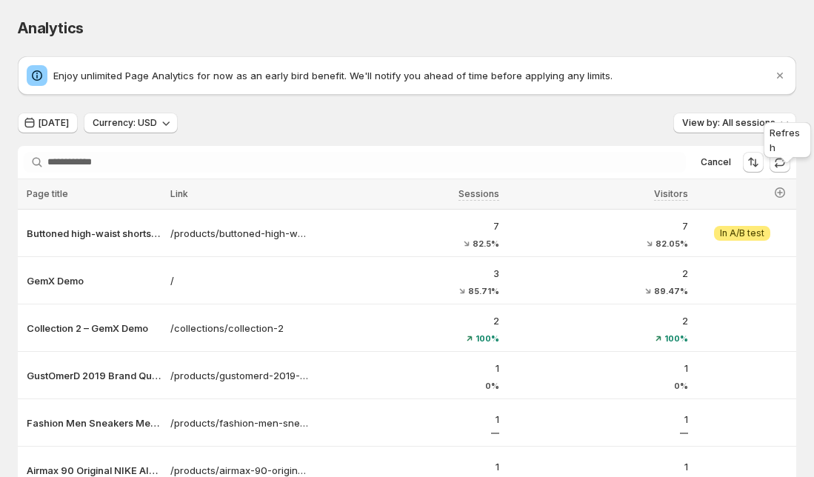
click at [794, 151] on div "Refresh" at bounding box center [786, 142] width 53 height 47
click at [787, 162] on icon "button" at bounding box center [779, 162] width 15 height 15
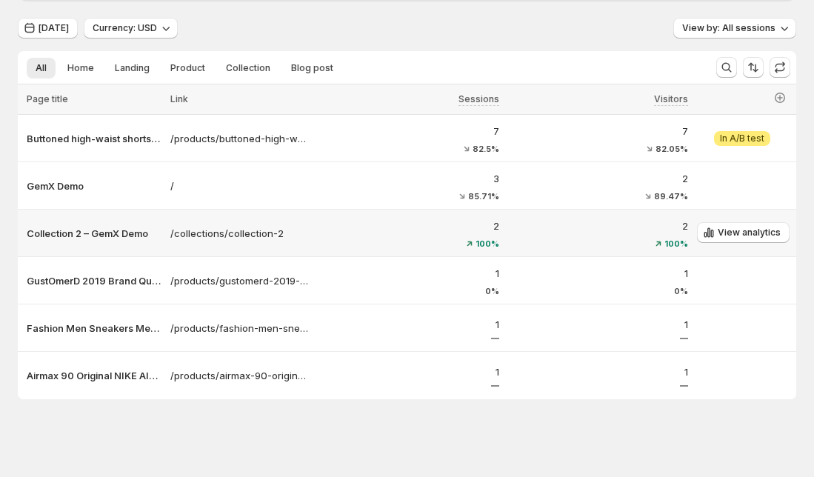
scroll to position [97, 0]
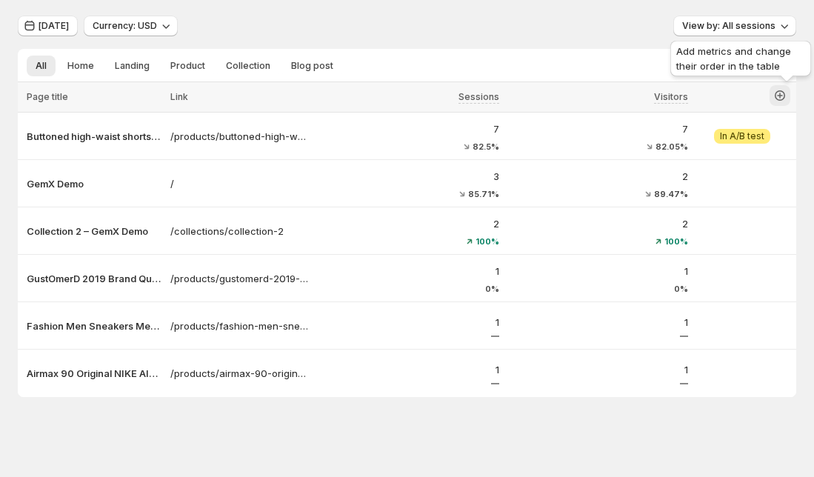
click at [784, 89] on icon "button" at bounding box center [779, 95] width 15 height 15
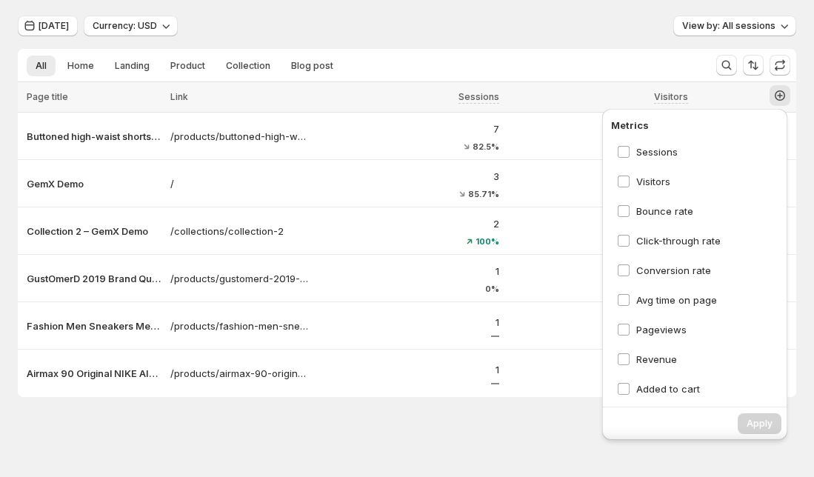
click at [529, 47] on div "[DATE] Currency: USD View by: All sessions All Home Landing Product Collection …" at bounding box center [407, 206] width 778 height 381
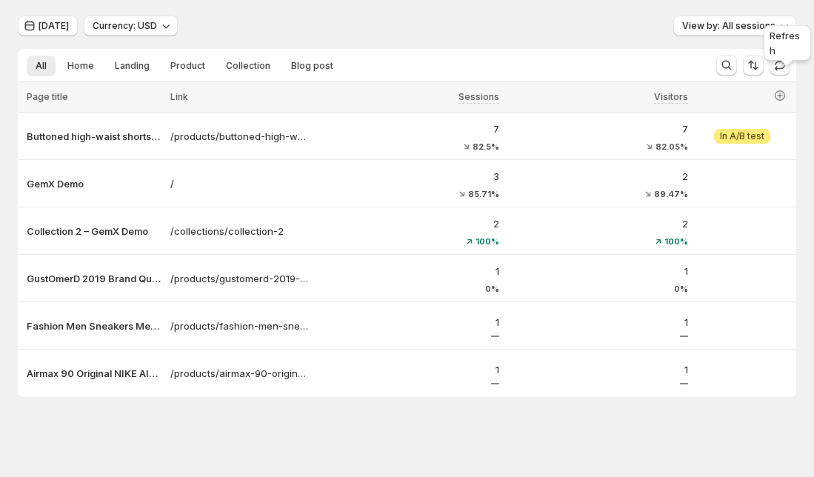
click at [787, 63] on icon "button" at bounding box center [779, 65] width 15 height 15
click at [795, 63] on div "Add metrics and change their order in the table" at bounding box center [740, 61] width 147 height 47
click at [784, 71] on icon "button" at bounding box center [779, 65] width 15 height 15
click at [783, 71] on icon "button" at bounding box center [779, 65] width 15 height 15
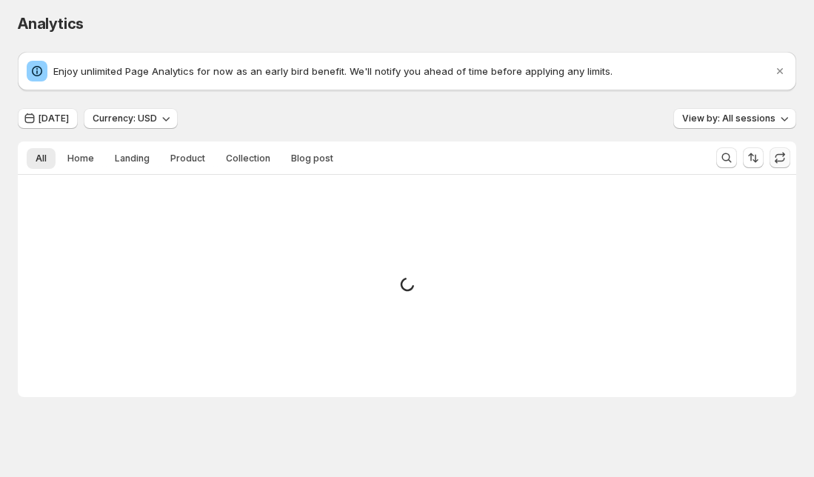
click at [783, 71] on icon "Dismiss notification" at bounding box center [779, 71] width 15 height 15
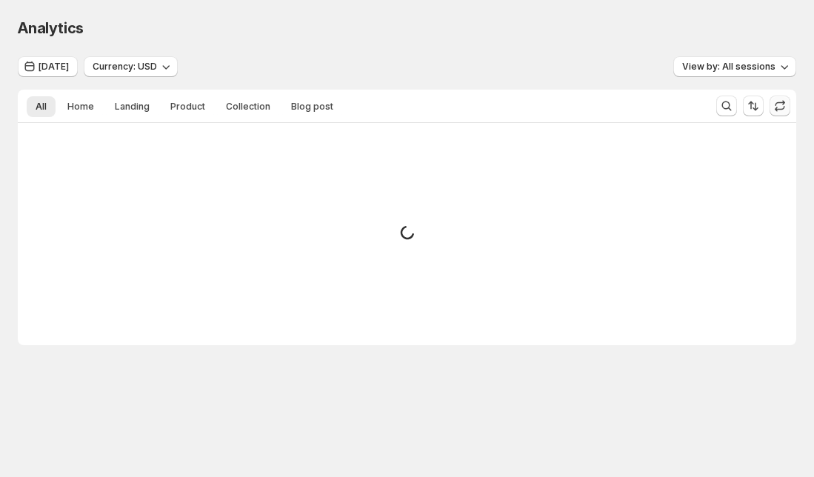
scroll to position [0, 0]
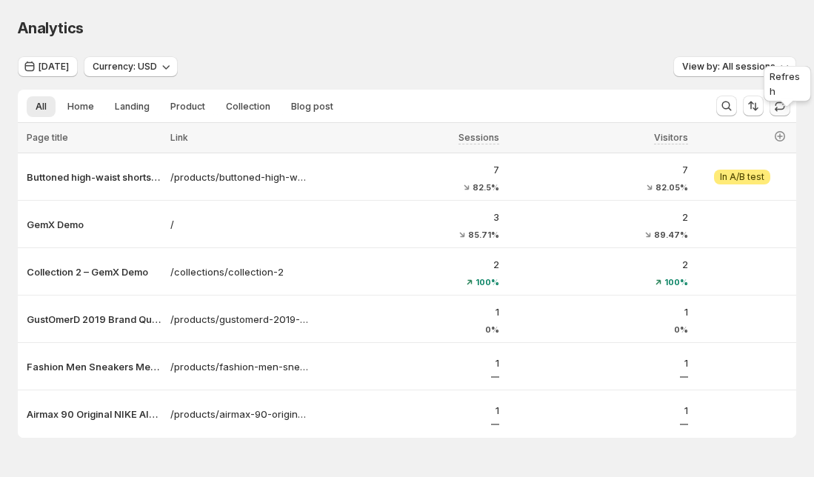
click at [782, 106] on icon "button" at bounding box center [779, 105] width 15 height 15
click at [782, 106] on icon "button" at bounding box center [787, 105] width 15 height 15
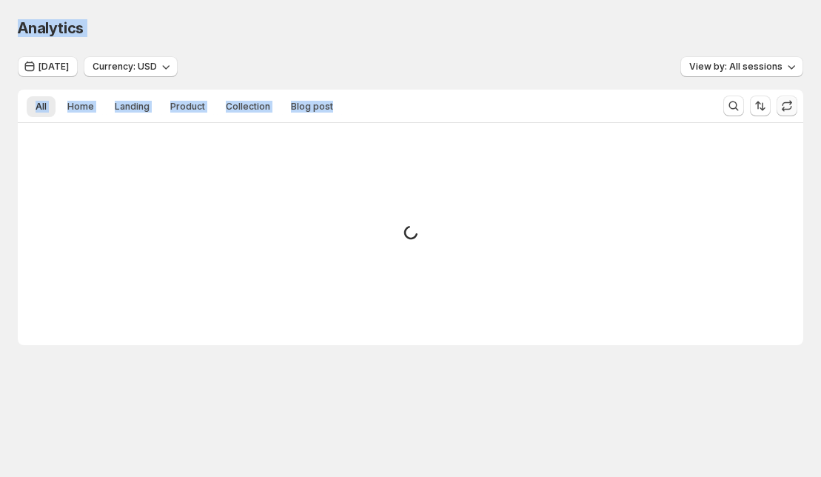
click at [782, 106] on span at bounding box center [787, 106] width 21 height 21
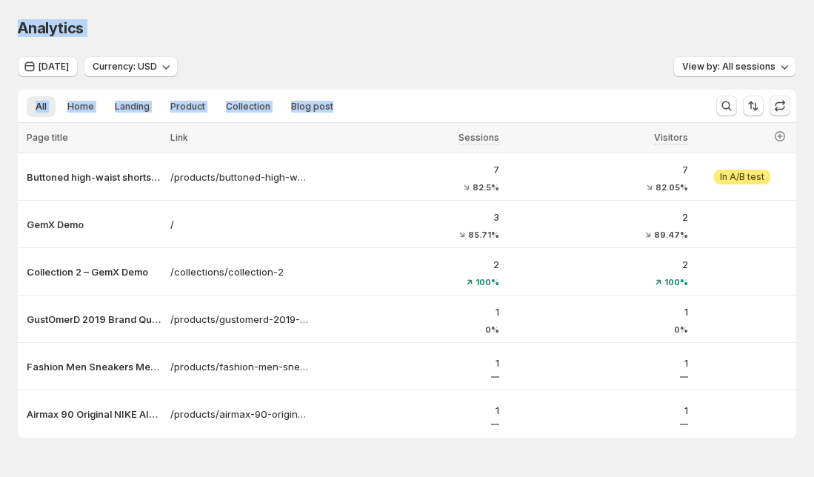
click at [782, 106] on icon "button" at bounding box center [779, 105] width 15 height 15
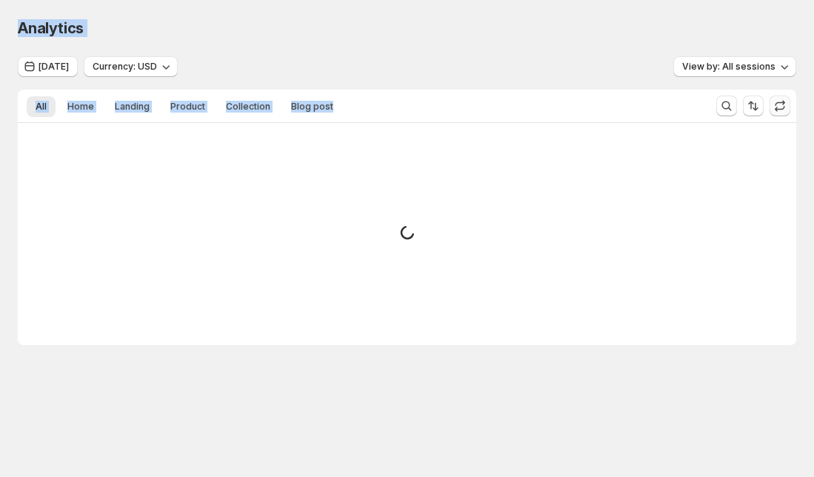
click at [782, 106] on span at bounding box center [779, 106] width 21 height 21
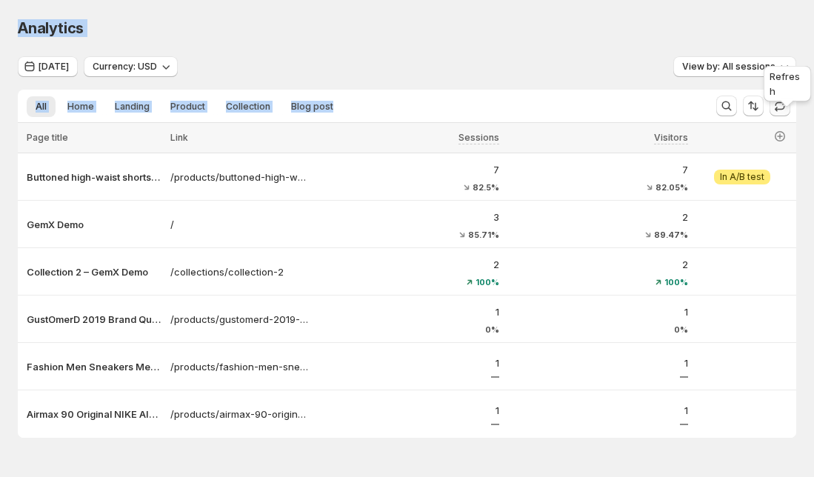
click at [782, 106] on icon "button" at bounding box center [779, 105] width 15 height 15
click at [782, 106] on span at bounding box center [779, 106] width 21 height 21
click at [782, 106] on icon "button" at bounding box center [779, 105] width 15 height 15
click at [782, 106] on span at bounding box center [779, 106] width 21 height 21
click at [782, 106] on icon "button" at bounding box center [779, 105] width 15 height 15
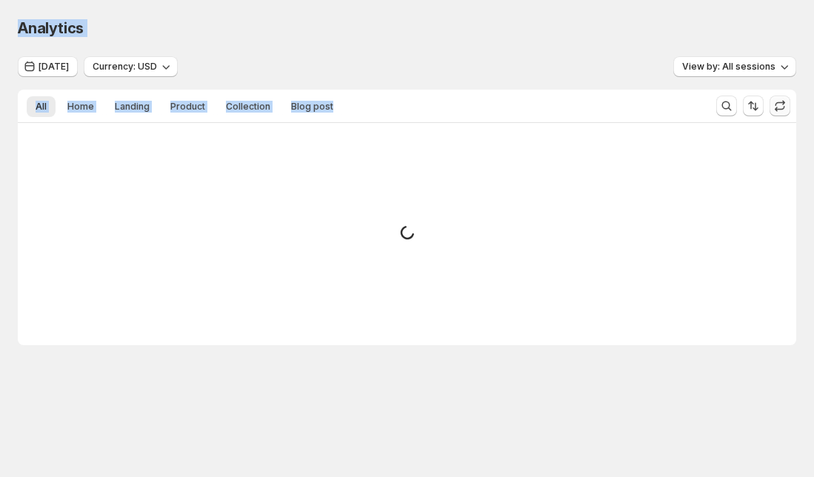
click at [782, 106] on span at bounding box center [779, 106] width 21 height 21
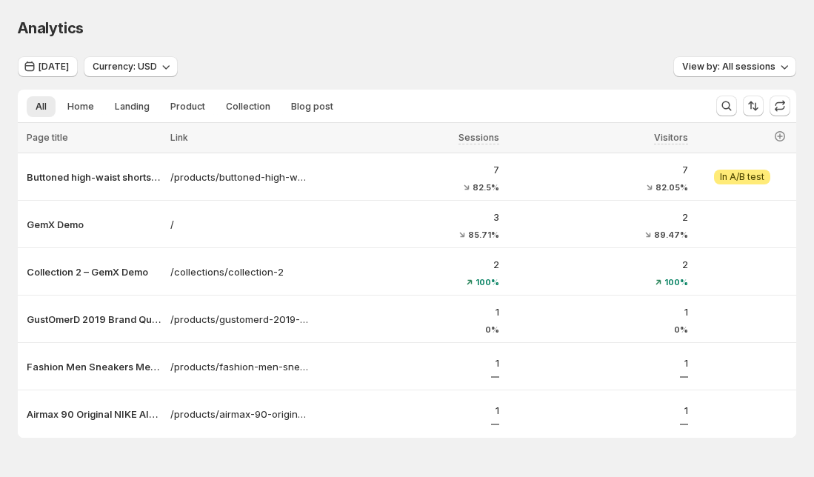
click at [551, 36] on div "Analytics" at bounding box center [407, 28] width 778 height 21
click at [67, 104] on span "Home" at bounding box center [80, 107] width 27 height 12
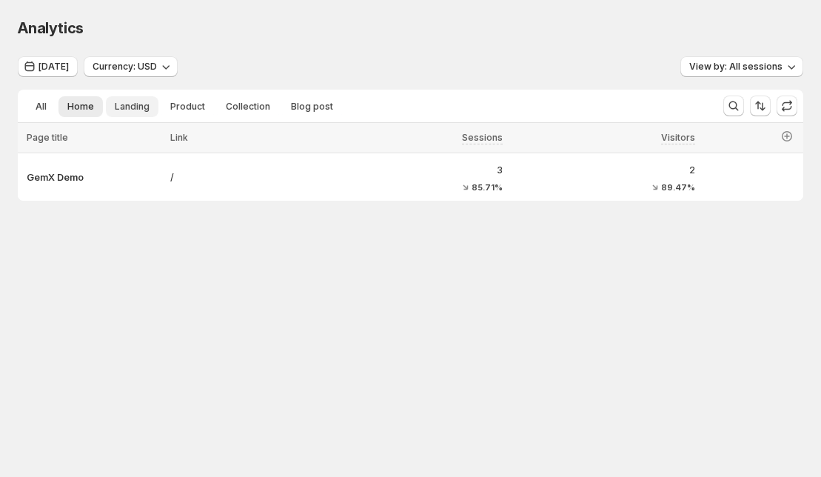
click at [130, 107] on span "Landing" at bounding box center [132, 107] width 35 height 12
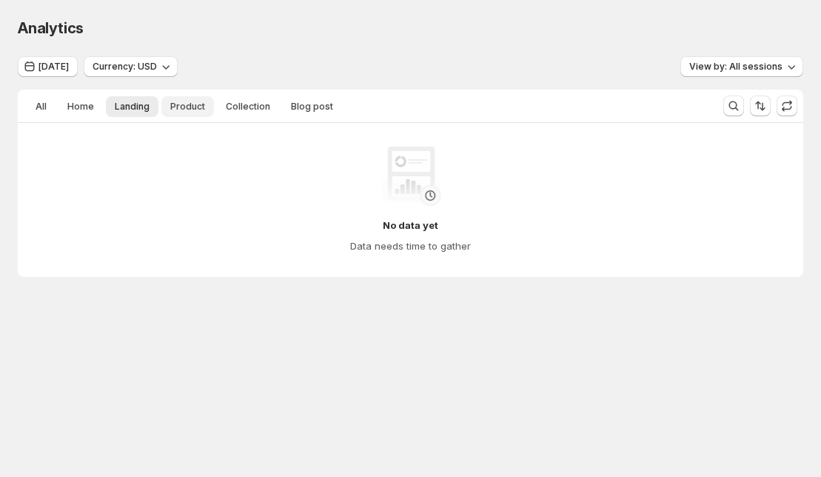
click at [202, 104] on button "Product" at bounding box center [187, 106] width 53 height 21
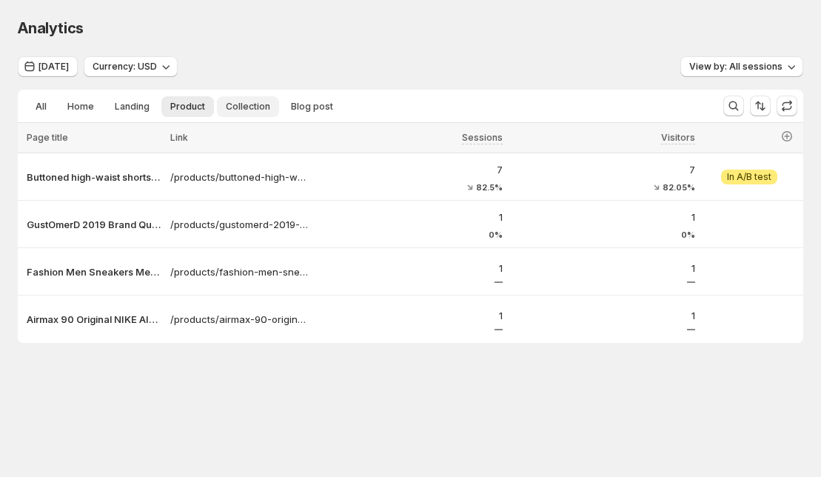
click at [245, 104] on span "Collection" at bounding box center [248, 107] width 44 height 12
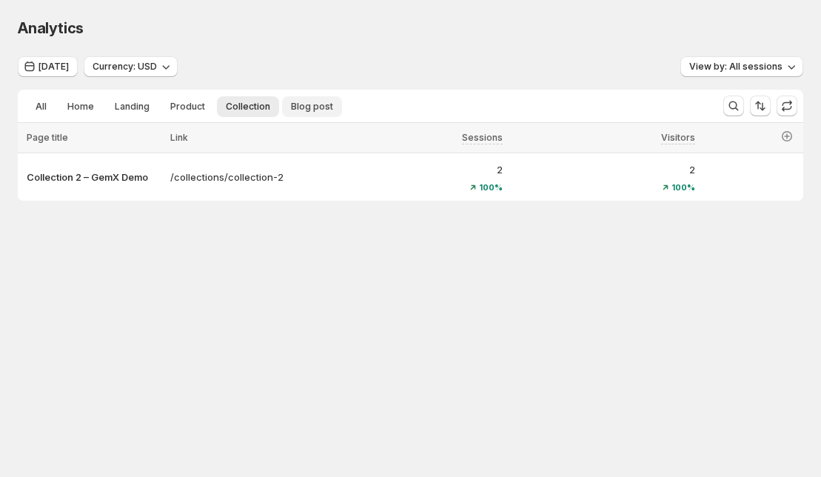
click at [298, 111] on span "Blog post" at bounding box center [312, 107] width 42 height 12
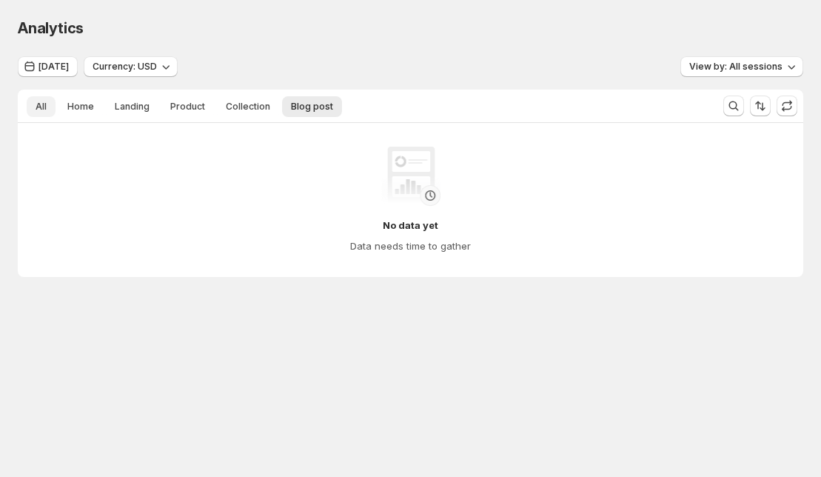
click at [36, 113] on button "All" at bounding box center [41, 106] width 29 height 21
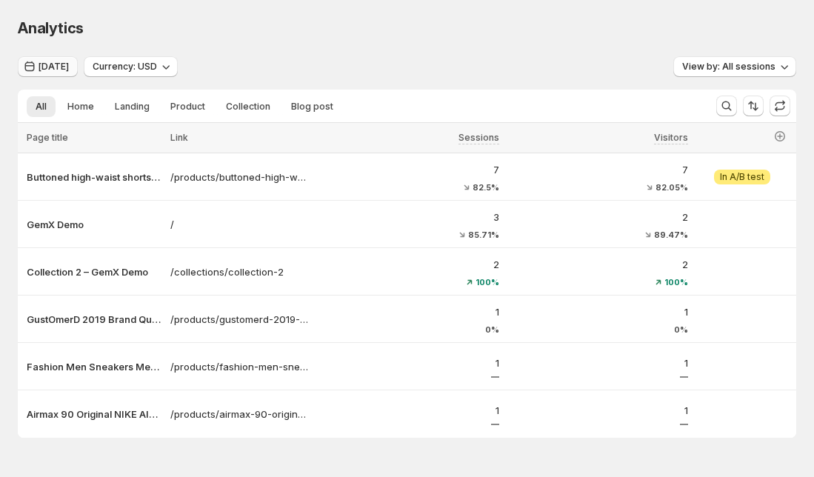
click at [52, 61] on button "Today" at bounding box center [48, 66] width 60 height 21
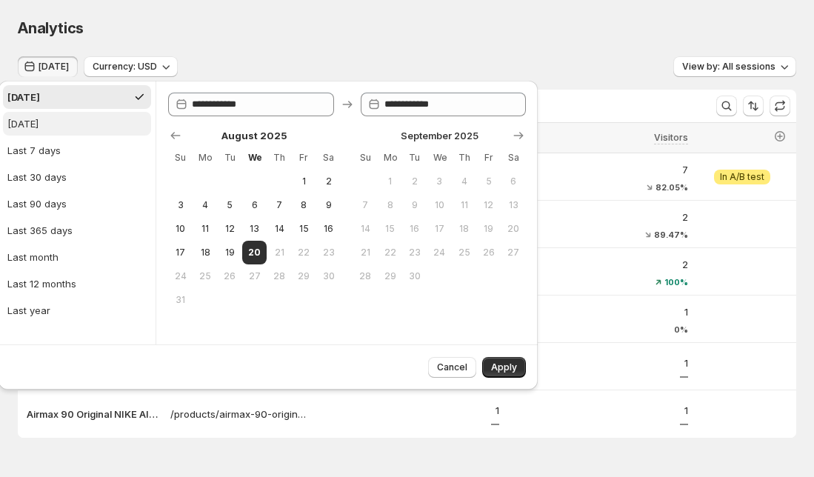
click at [51, 131] on button "Yesterday" at bounding box center [77, 124] width 148 height 24
type input "**********"
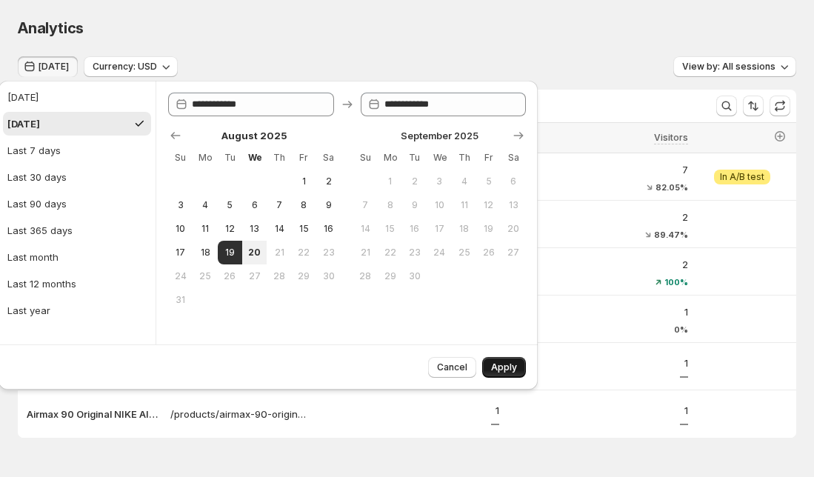
click at [509, 364] on span "Apply" at bounding box center [504, 367] width 26 height 12
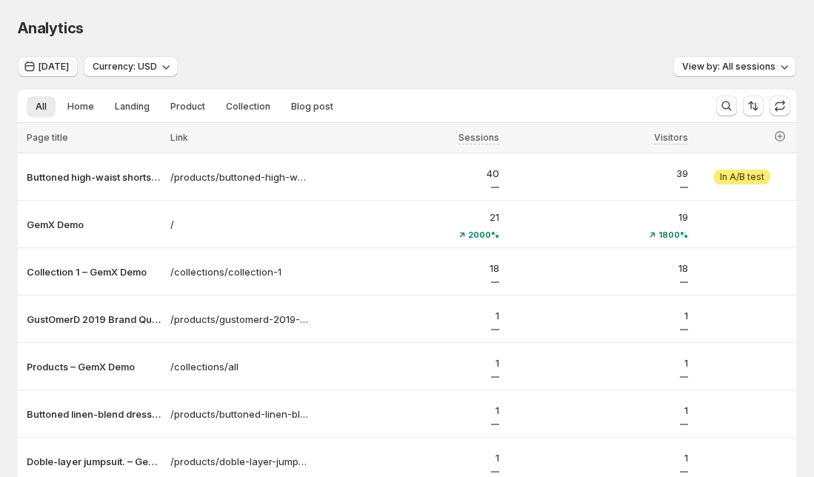
click at [59, 67] on span "Yesterday" at bounding box center [54, 67] width 30 height 12
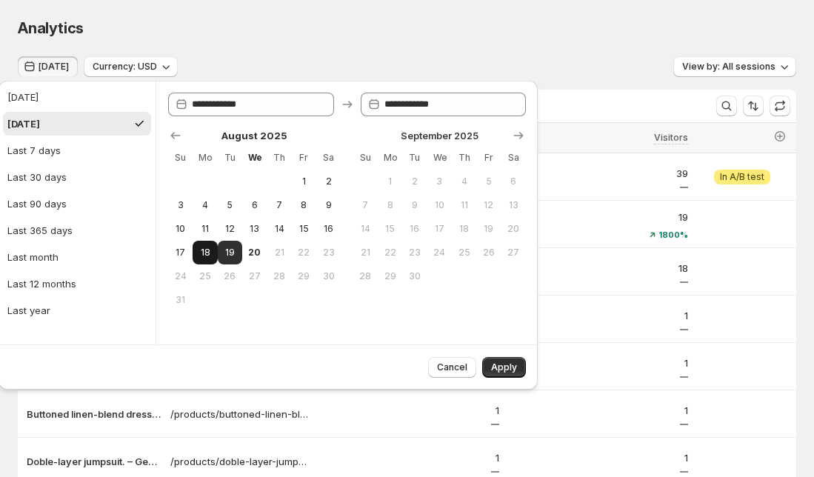
click at [201, 259] on button "18" at bounding box center [205, 253] width 24 height 24
type input "**********"
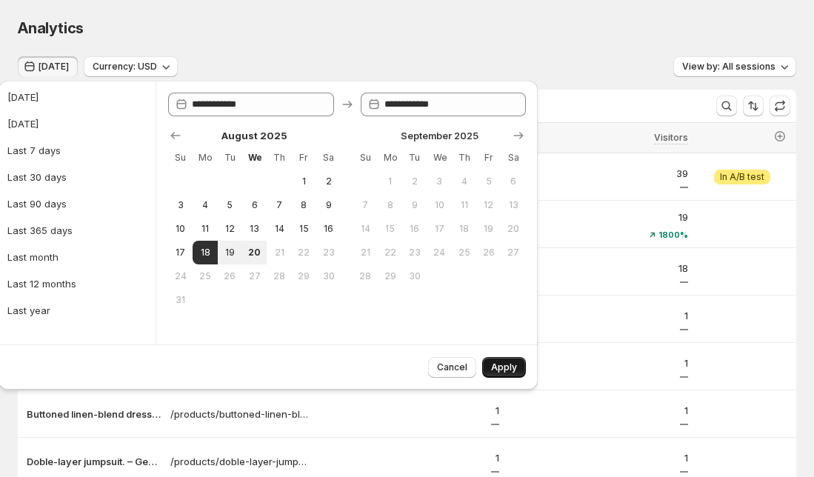
click at [519, 369] on button "Apply" at bounding box center [504, 367] width 44 height 21
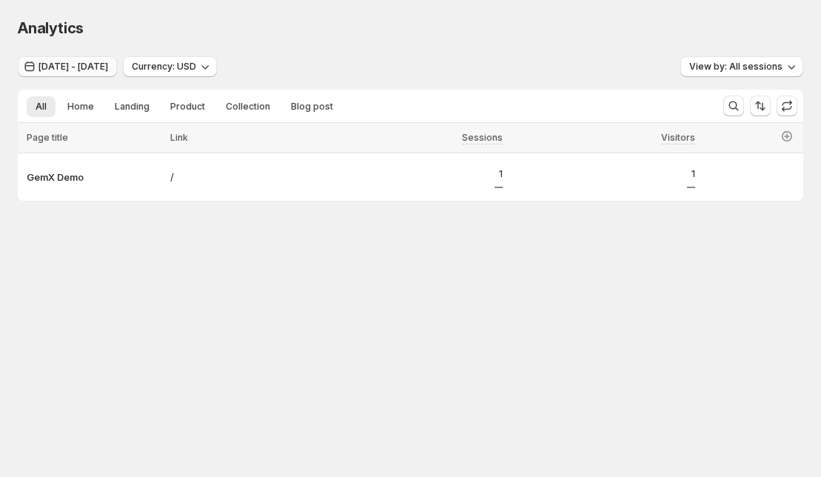
click at [59, 65] on span "Aug 18, 2025 - Aug 18, 2025" at bounding box center [74, 67] width 70 height 12
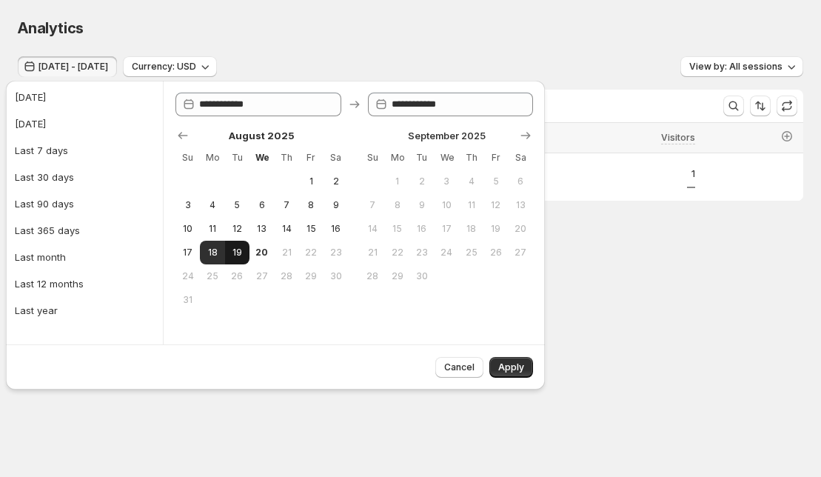
click at [245, 256] on button "19" at bounding box center [237, 253] width 24 height 24
type input "**********"
drag, startPoint x: 520, startPoint y: 372, endPoint x: 235, endPoint y: 287, distance: 297.5
click at [235, 287] on div "**********" at bounding box center [275, 235] width 539 height 309
click at [243, 245] on button "19" at bounding box center [237, 253] width 24 height 24
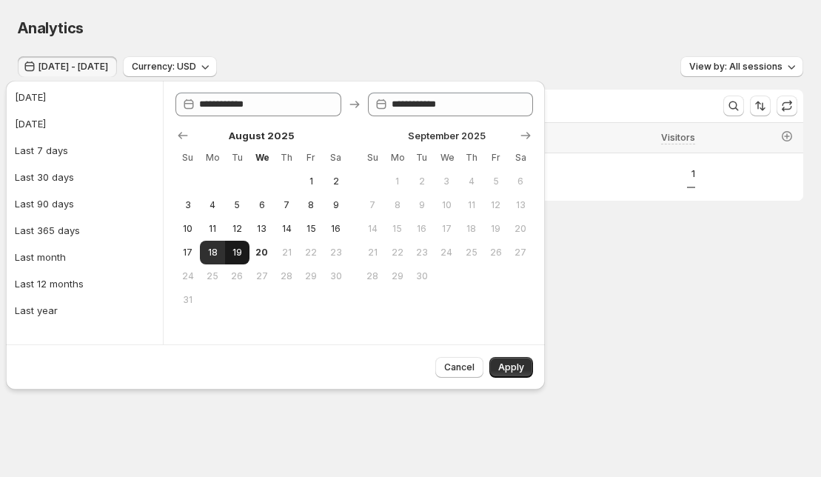
type input "**********"
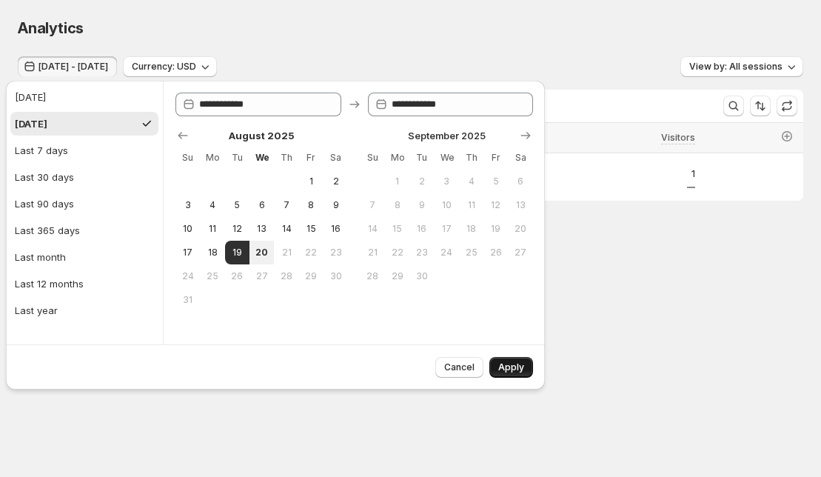
click at [505, 372] on span "Apply" at bounding box center [511, 367] width 26 height 12
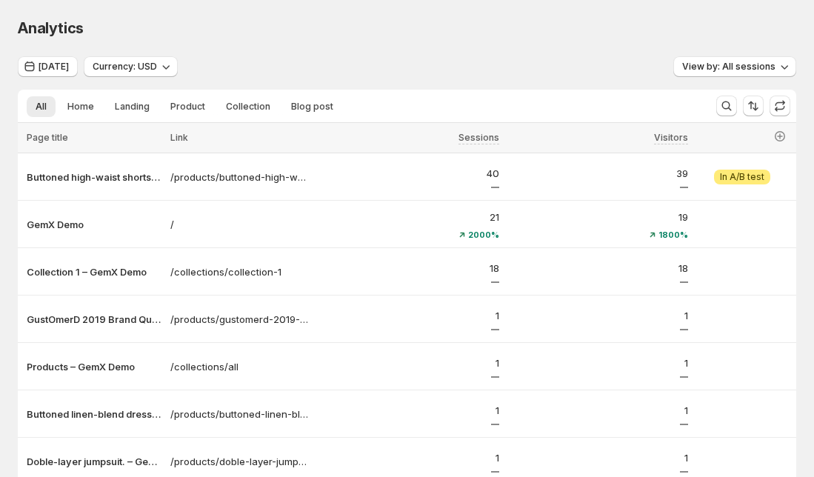
click at [364, 30] on div "Analytics" at bounding box center [407, 28] width 778 height 21
click at [64, 107] on button "Home" at bounding box center [80, 106] width 44 height 21
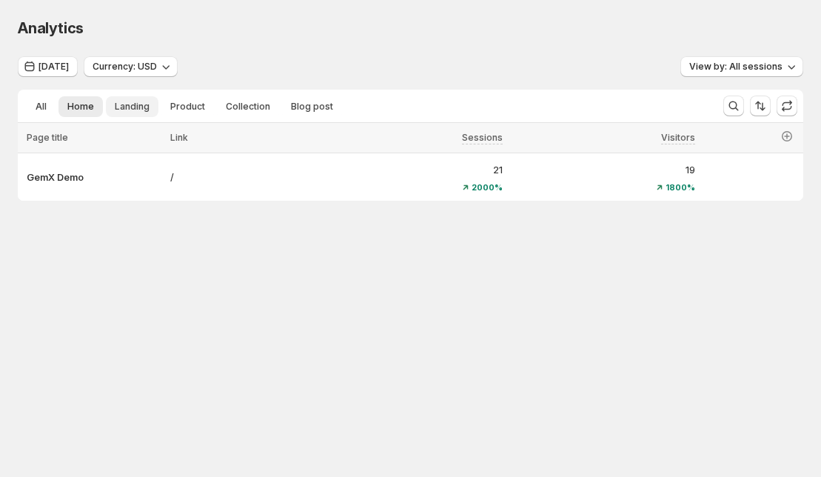
click at [140, 107] on span "Landing" at bounding box center [132, 107] width 35 height 12
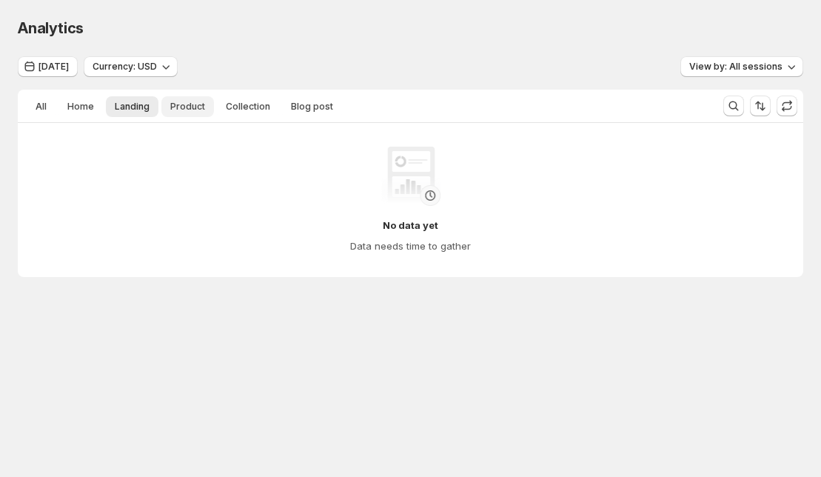
click at [187, 112] on span "Product" at bounding box center [187, 107] width 35 height 12
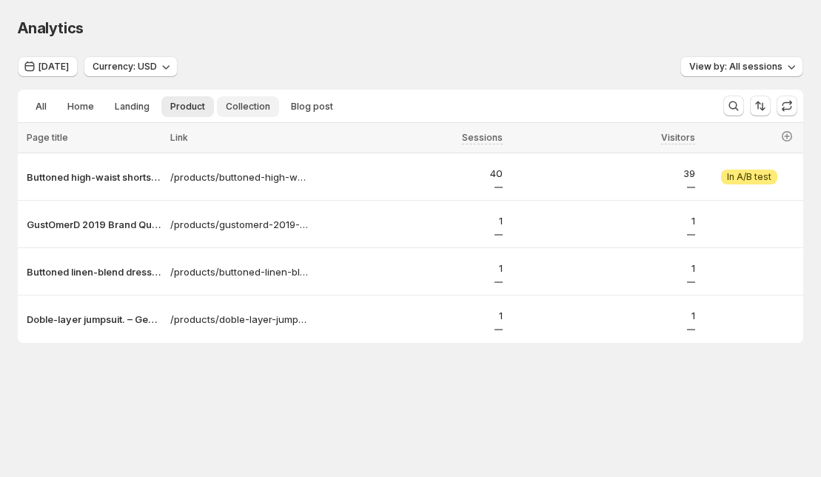
click at [236, 107] on span "Collection" at bounding box center [248, 107] width 44 height 12
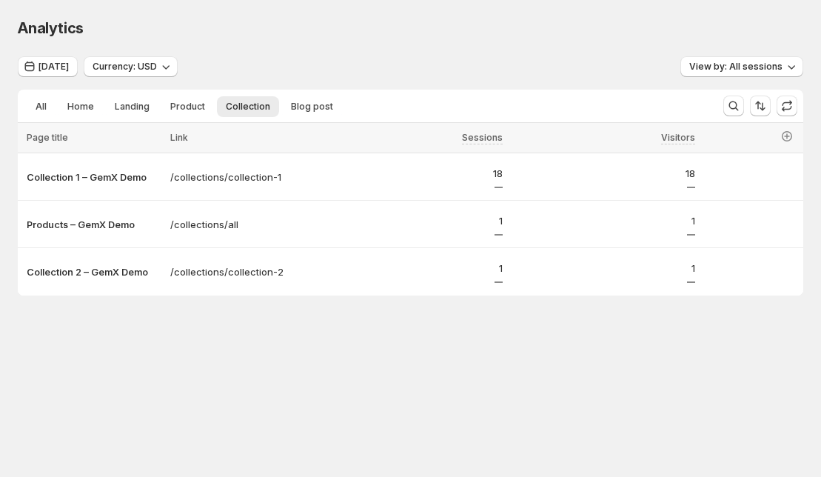
click at [275, 104] on ul "All Home Landing Product Collection Blog post More views" at bounding box center [365, 106] width 682 height 21
click at [295, 105] on span "Blog post" at bounding box center [312, 107] width 42 height 12
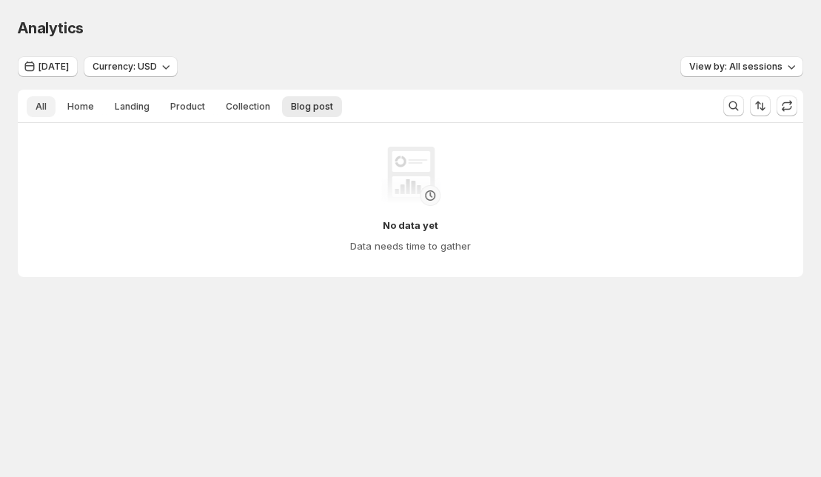
click at [40, 109] on span "All" at bounding box center [41, 107] width 11 height 12
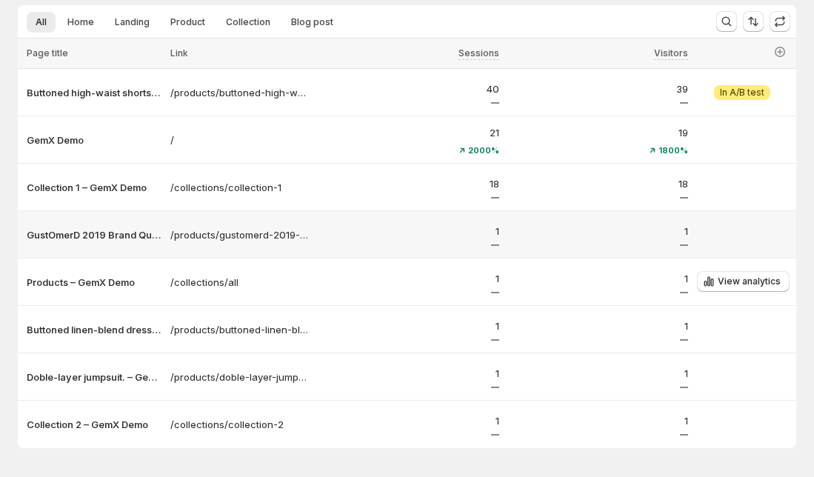
scroll to position [135, 0]
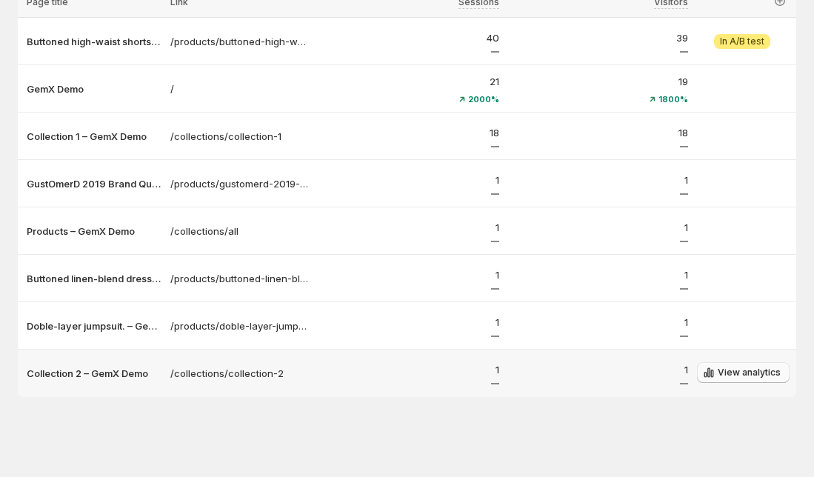
click at [770, 366] on button "View analytics" at bounding box center [743, 372] width 93 height 21
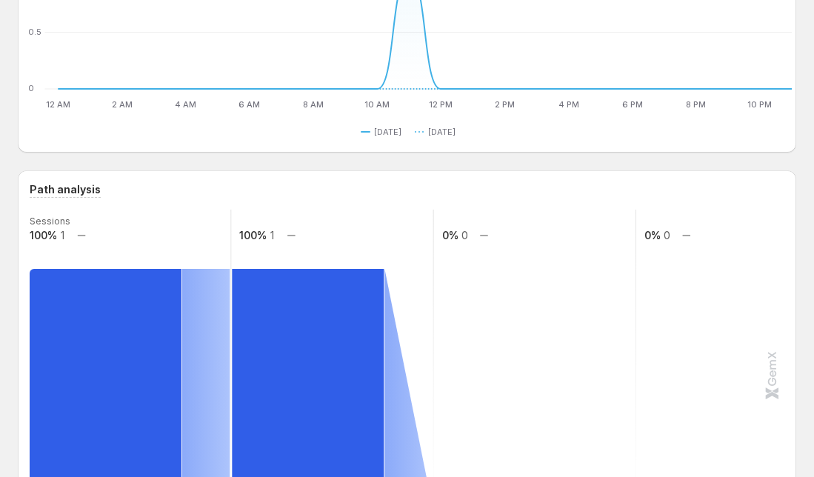
scroll to position [370, 0]
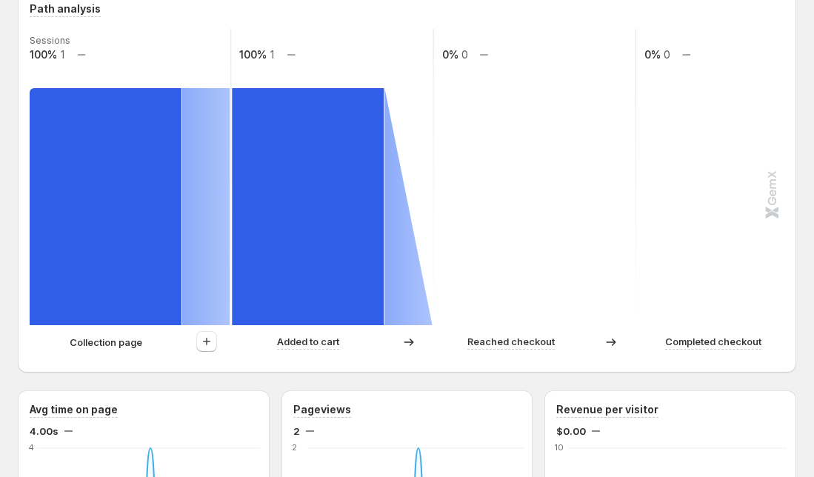
click at [566, 315] on rect at bounding box center [535, 177] width 204 height 296
click at [573, 341] on div "Reached checkout" at bounding box center [511, 342] width 153 height 16
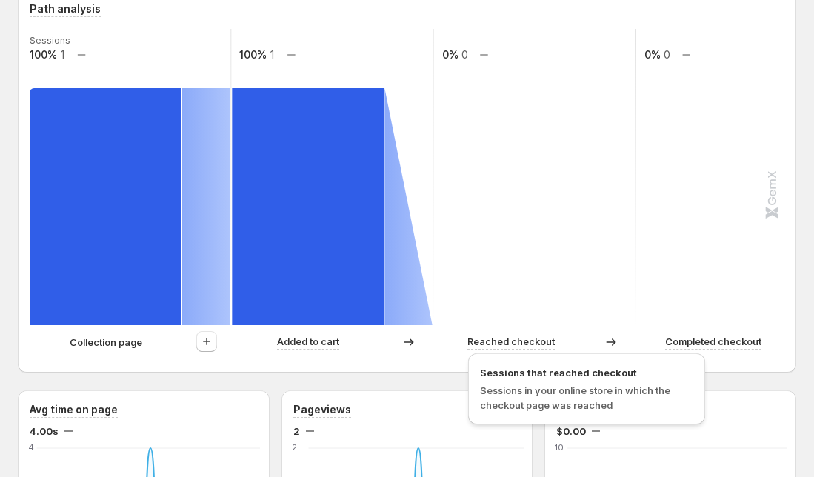
click at [546, 341] on p "Reached checkout" at bounding box center [510, 341] width 87 height 15
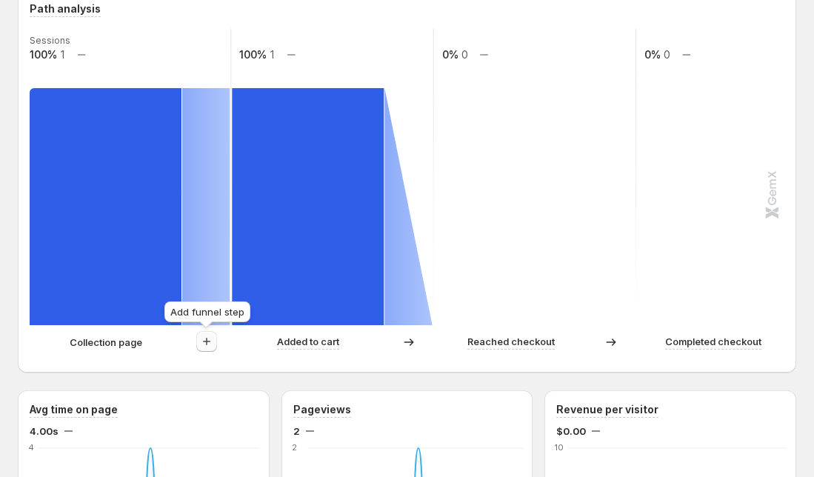
click at [205, 338] on icon "button" at bounding box center [206, 341] width 15 height 15
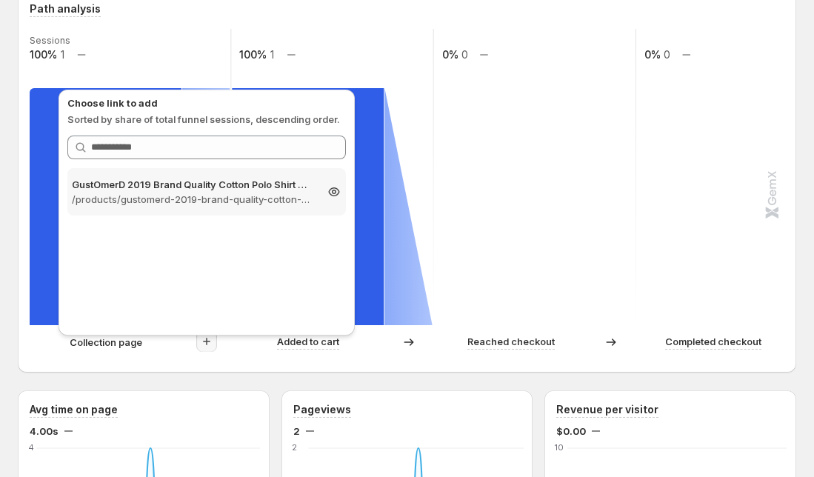
click at [242, 198] on p "/products/gustomerd-2019-brand-quality-cotton-polo-shirt-men-solid-slim-fit-sho…" at bounding box center [193, 199] width 243 height 15
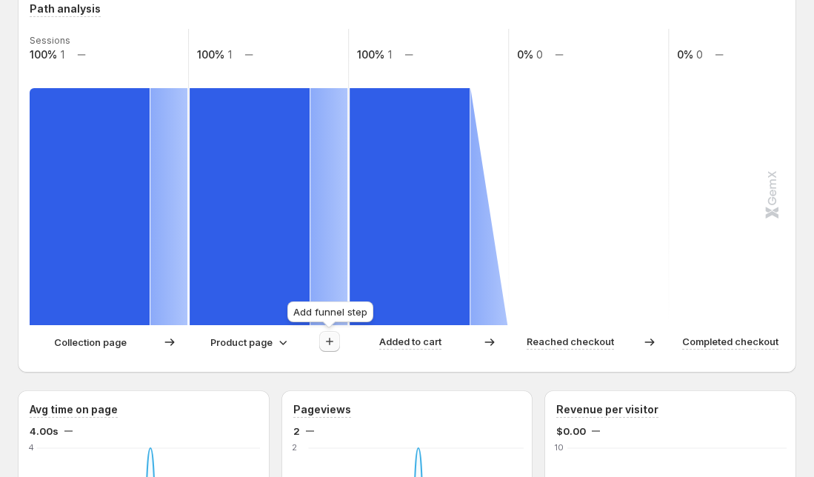
click at [326, 340] on icon "button" at bounding box center [329, 341] width 15 height 15
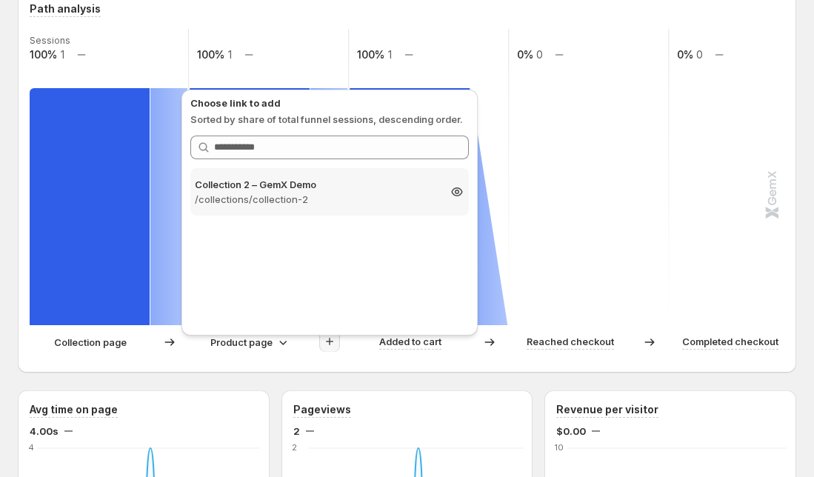
click at [459, 193] on icon at bounding box center [456, 191] width 15 height 15
click at [332, 256] on div "Collection 2 – GemX Demo /collections/collection-2 100%" at bounding box center [329, 248] width 278 height 161
click at [237, 366] on div "Path analysis Sessions 100% 1 100% 1 100% 1 0% 0 0% 0 Collection page Product p…" at bounding box center [407, 181] width 778 height 383
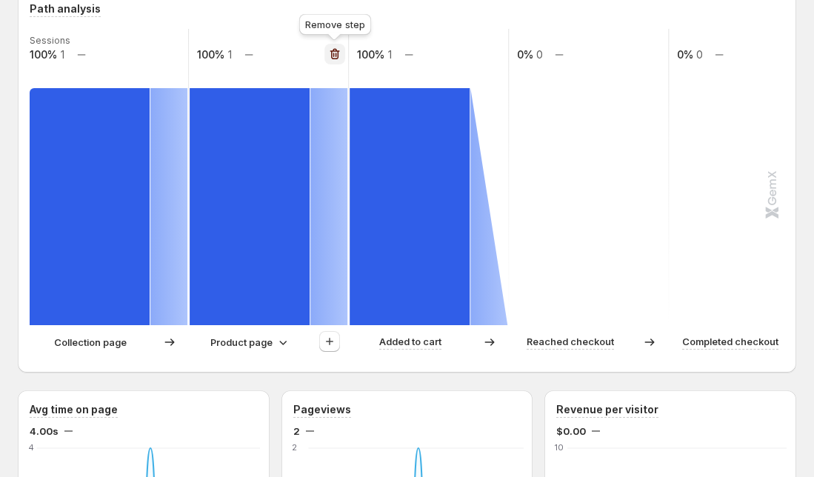
click at [333, 52] on icon "button" at bounding box center [334, 54] width 15 height 15
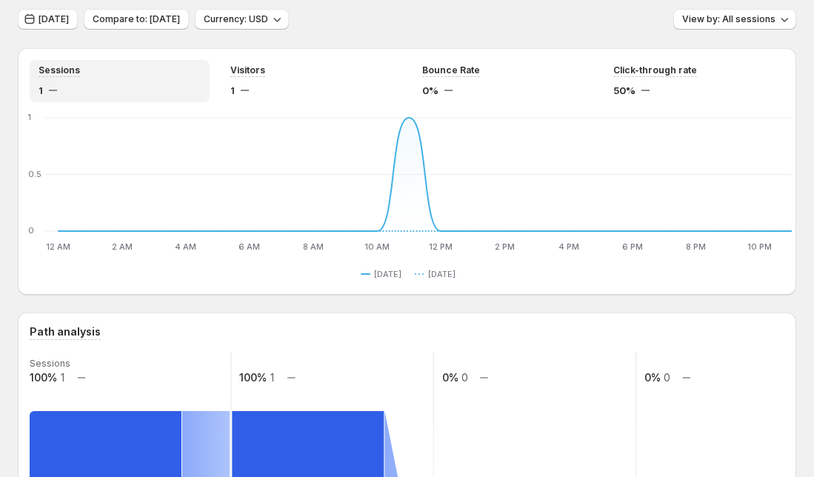
scroll to position [0, 0]
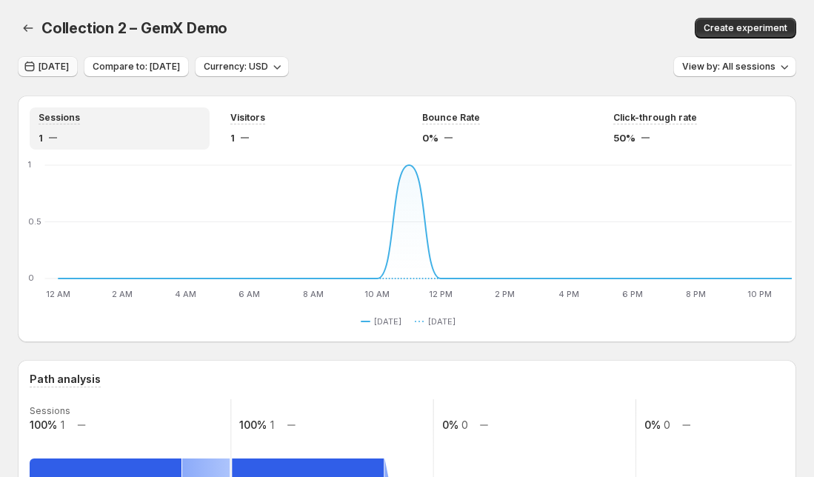
click at [69, 61] on span "Yesterday" at bounding box center [54, 67] width 30 height 12
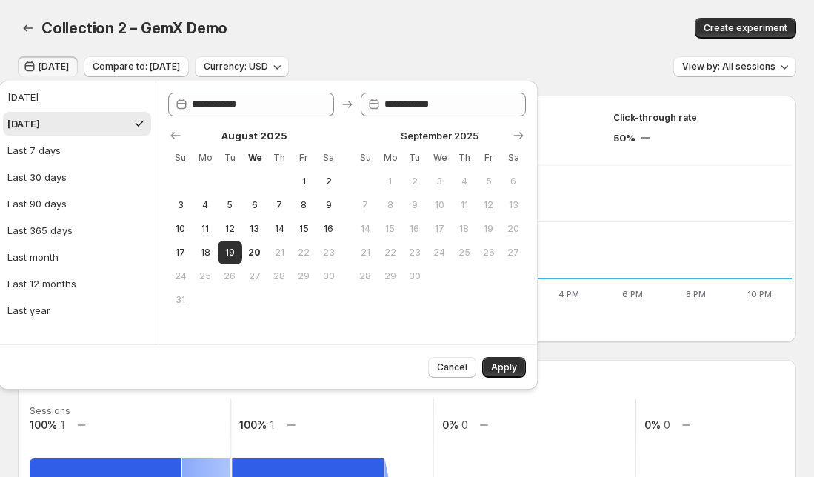
click at [529, 32] on div "Create experiment" at bounding box center [631, 28] width 329 height 21
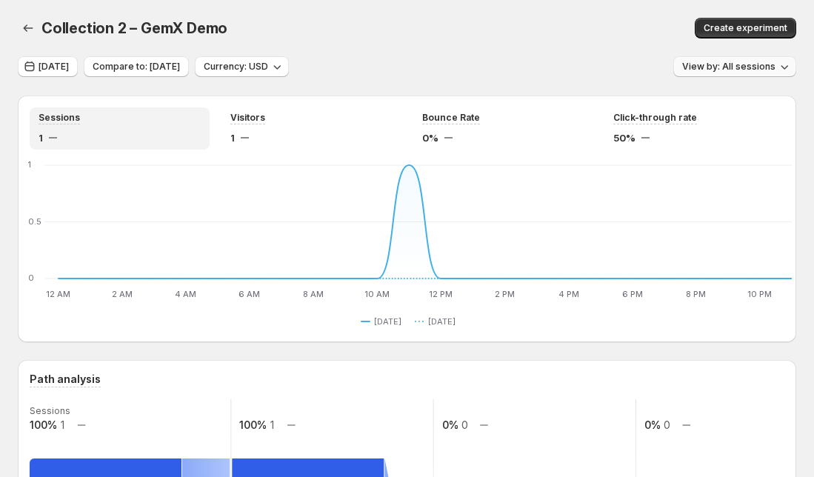
click at [748, 67] on span "View by: All sessions" at bounding box center [728, 67] width 93 height 12
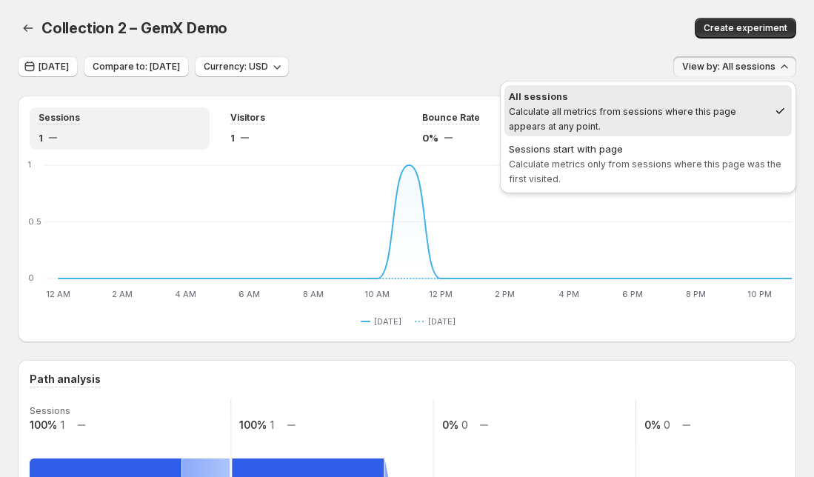
click at [546, 39] on div "Collection 2 – GemX Demo. This page is ready Collection 2 – GemX Demo Create ex…" at bounding box center [407, 28] width 778 height 56
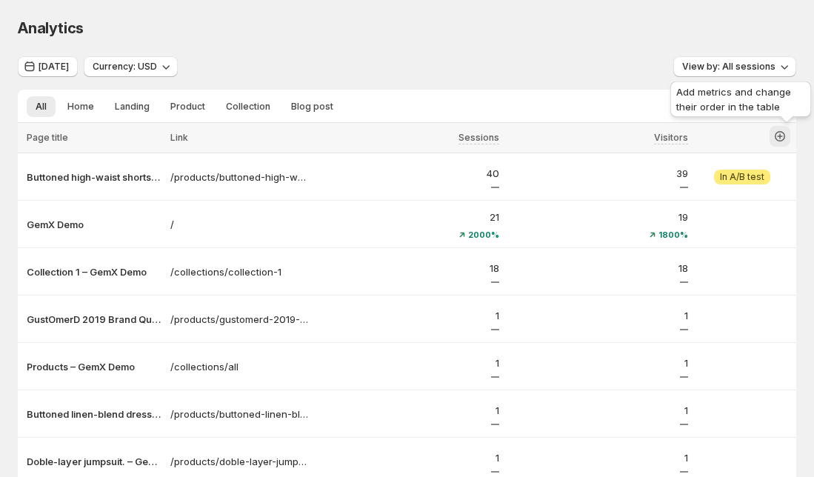
click at [783, 134] on icon "button" at bounding box center [780, 136] width 6 height 6
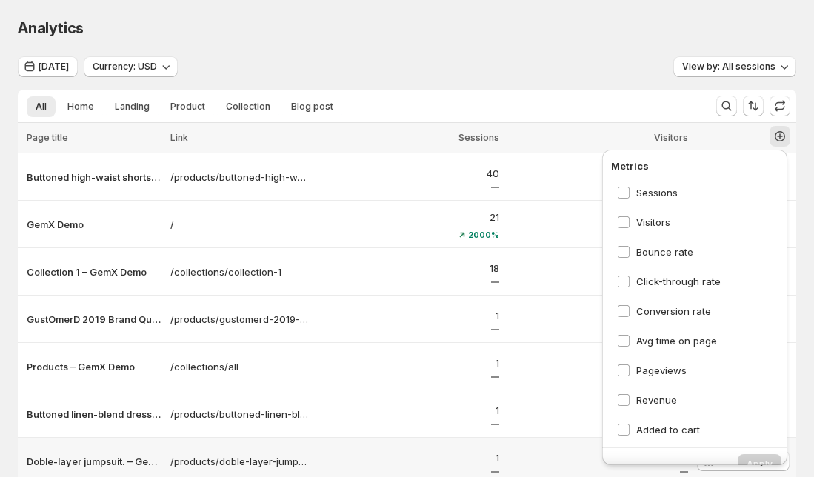
click at [560, 475] on div "1" at bounding box center [598, 461] width 190 height 31
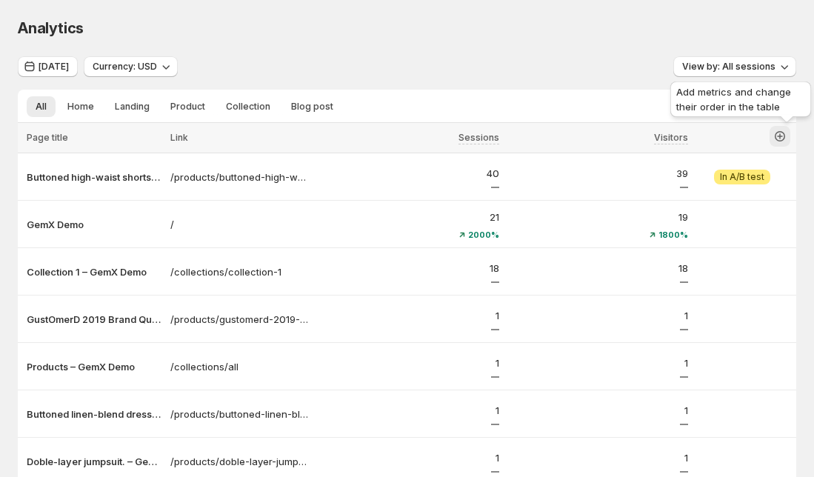
click at [785, 136] on icon "button" at bounding box center [779, 136] width 10 height 10
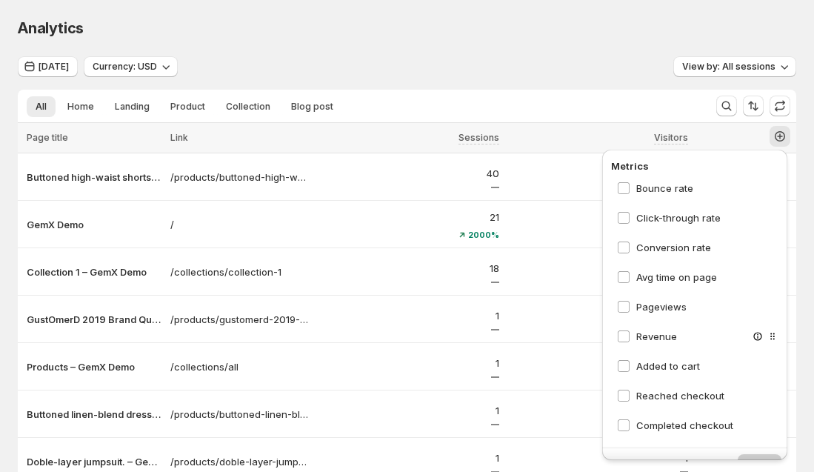
scroll to position [215, 0]
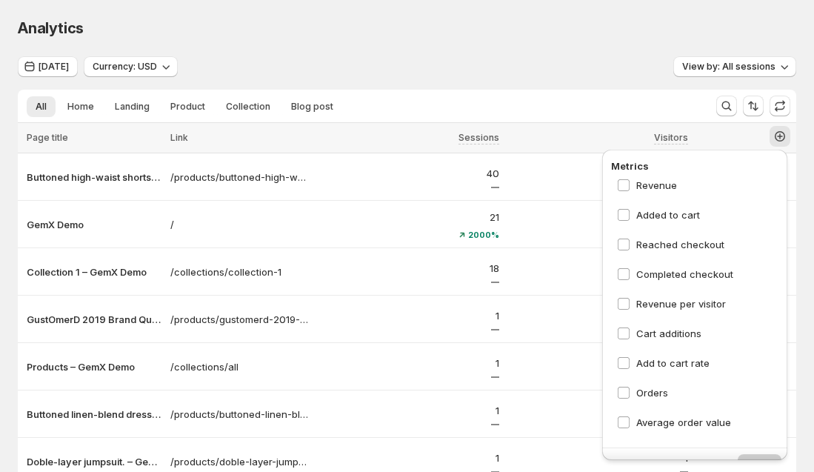
click at [485, 34] on div "Analytics" at bounding box center [407, 28] width 778 height 21
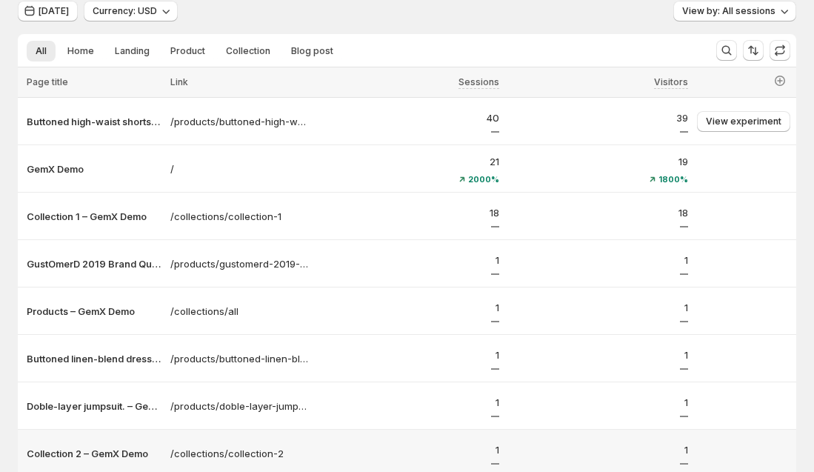
scroll to position [0, 0]
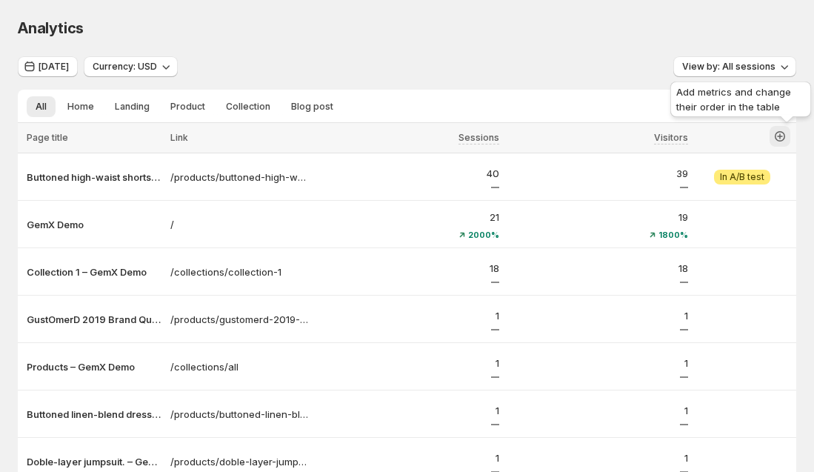
click at [785, 135] on icon "button" at bounding box center [779, 136] width 10 height 10
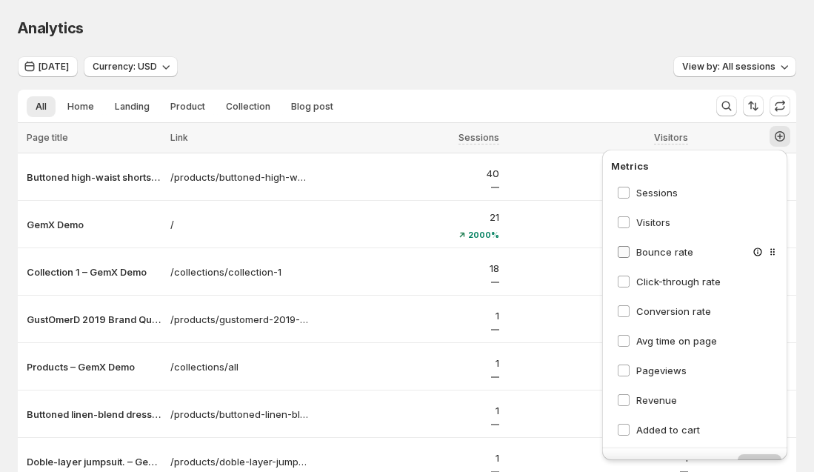
drag, startPoint x: 672, startPoint y: 248, endPoint x: 661, endPoint y: 303, distance: 55.9
click at [672, 249] on span "Bounce rate" at bounding box center [664, 252] width 57 height 12
click at [667, 292] on div "Click-through rate" at bounding box center [698, 281] width 175 height 27
click at [667, 285] on span "Click-through rate" at bounding box center [678, 281] width 84 height 12
click at [757, 457] on button "Apply" at bounding box center [759, 464] width 44 height 21
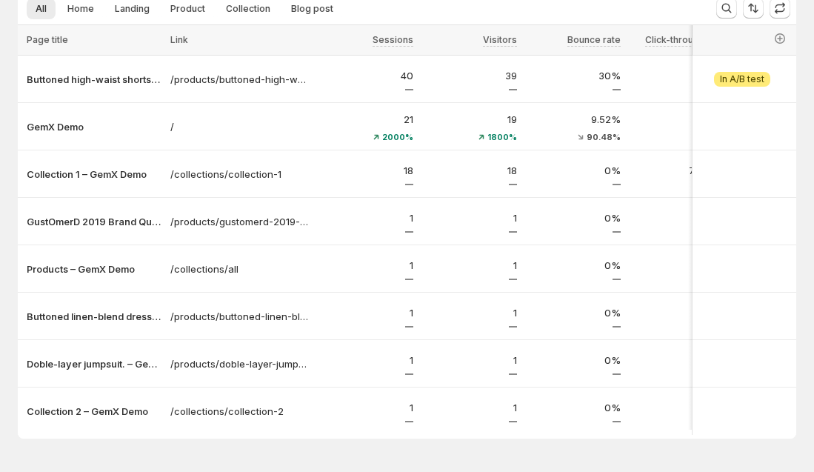
scroll to position [74, 0]
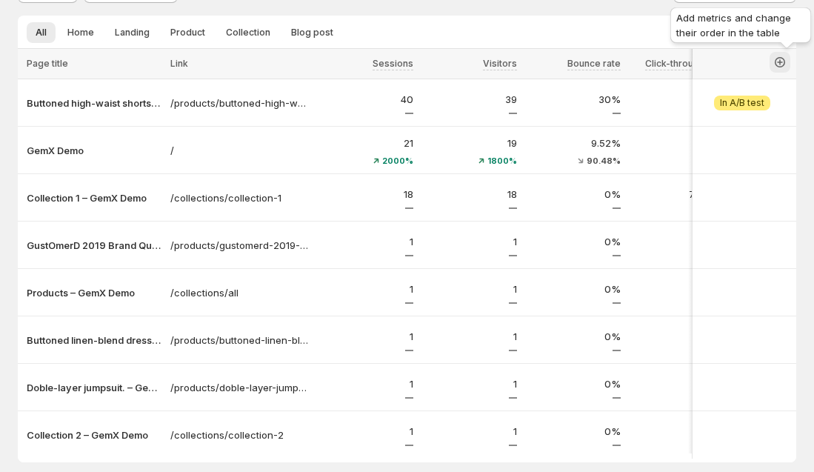
click at [786, 68] on icon "button" at bounding box center [779, 62] width 15 height 15
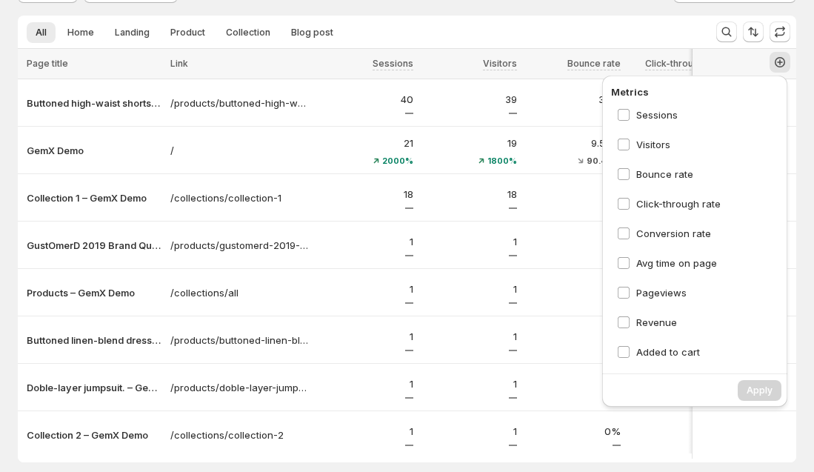
scroll to position [0, 0]
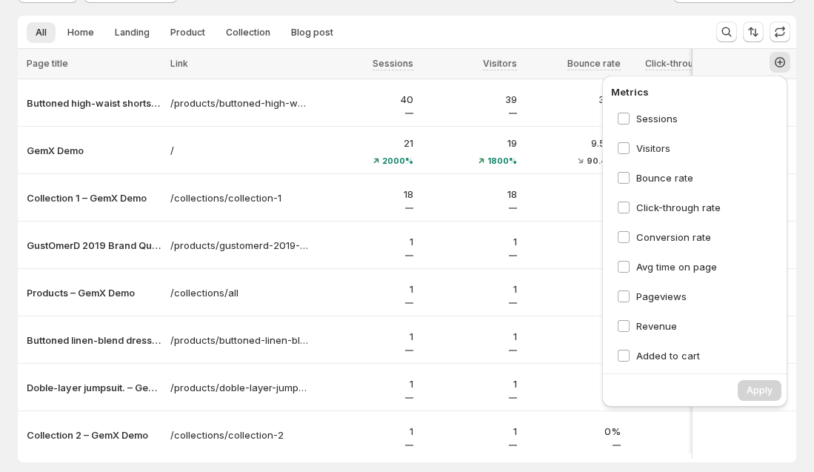
click at [623, 10] on div "Yesterday Currency: USD View by: All sessions All Home Landing Product Collecti…" at bounding box center [407, 222] width 778 height 480
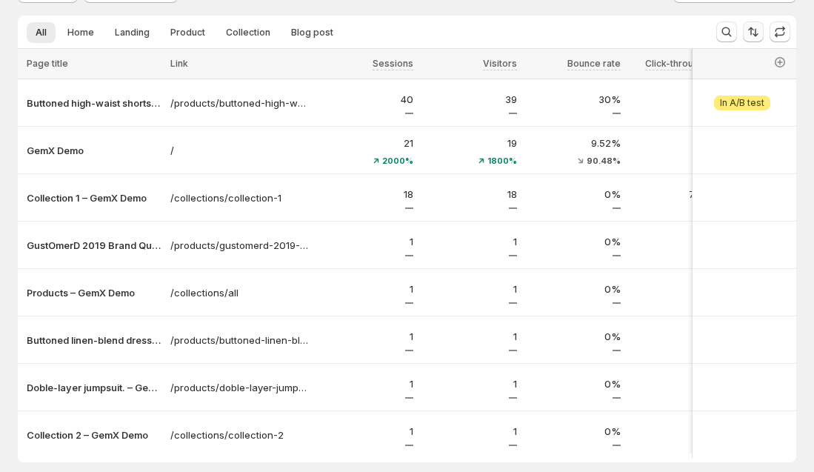
click at [757, 35] on icon "Sort the results" at bounding box center [753, 31] width 15 height 15
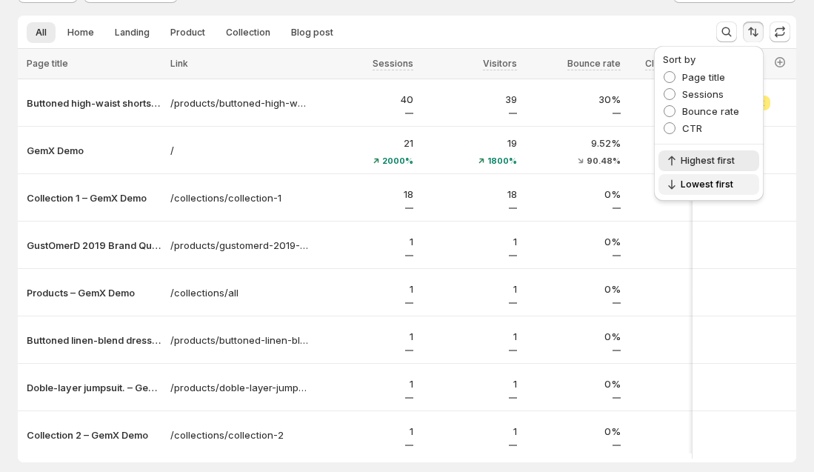
click at [727, 192] on button "Lowest first" at bounding box center [708, 184] width 101 height 21
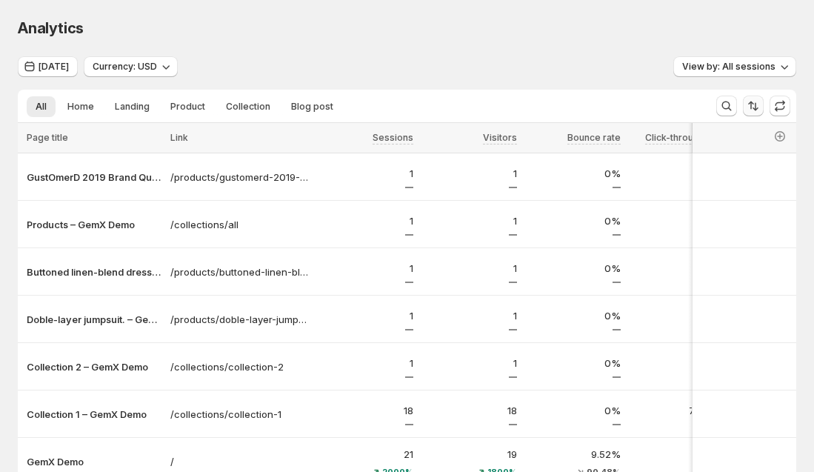
click at [760, 101] on icon "Sort the results" at bounding box center [753, 105] width 15 height 15
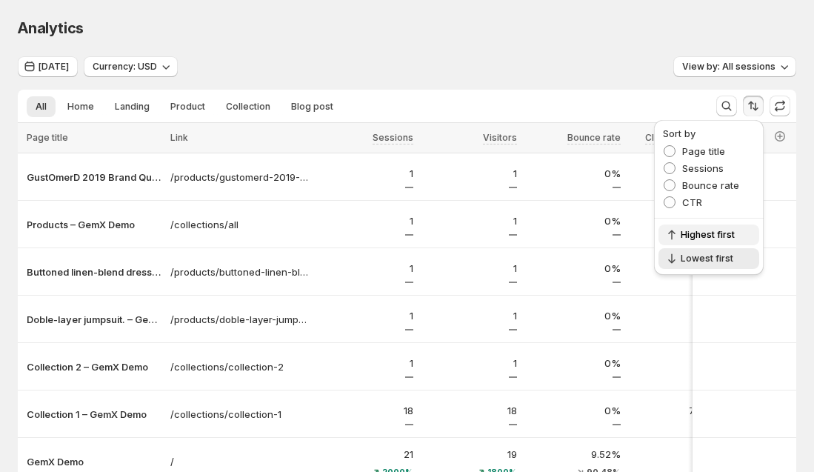
click at [709, 232] on span "Highest first" at bounding box center [715, 235] width 70 height 12
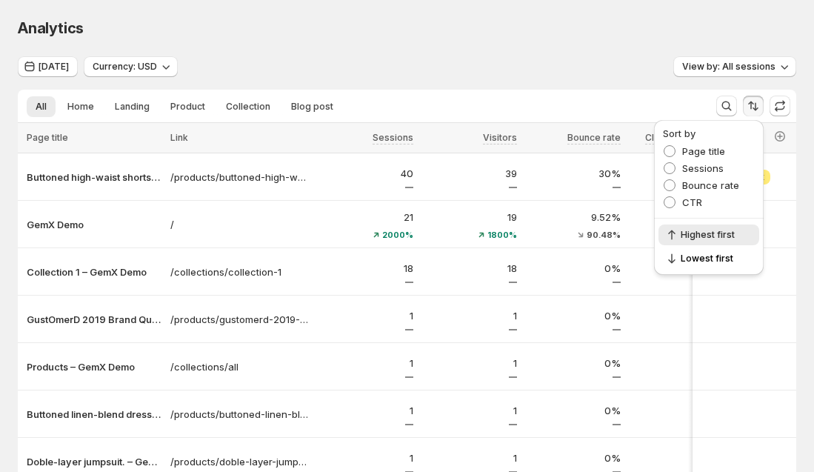
click at [431, 50] on div "Analytics. This page is ready Analytics" at bounding box center [407, 28] width 778 height 56
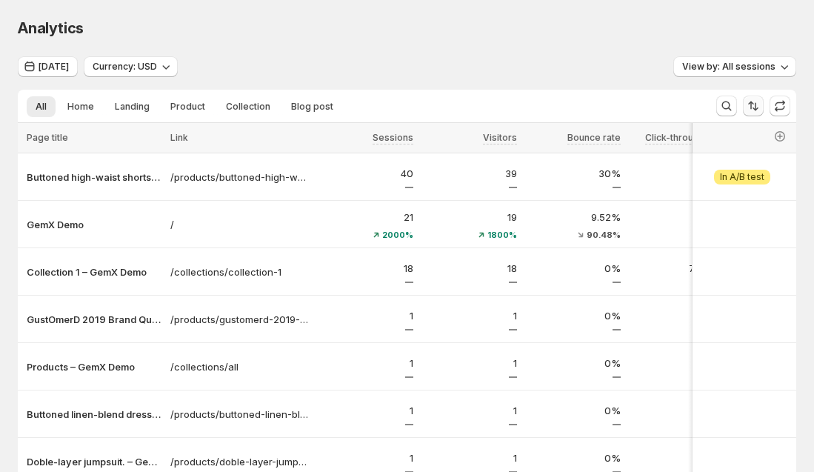
click at [754, 105] on icon "Sort the results" at bounding box center [753, 105] width 15 height 15
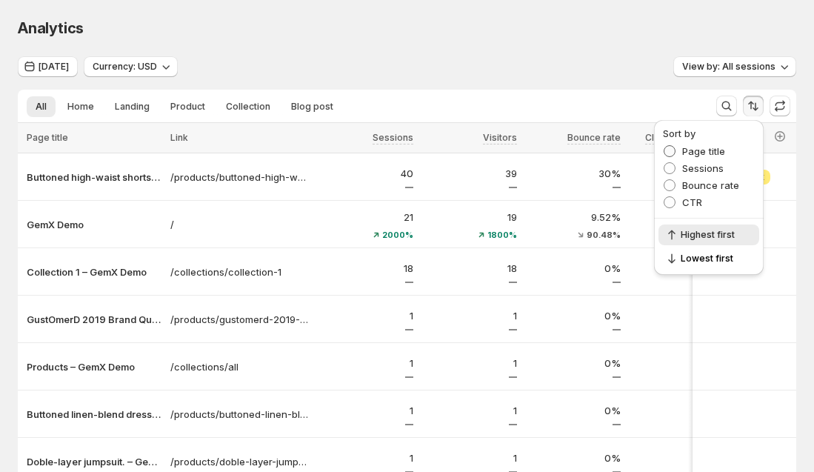
click at [711, 155] on span "Page title" at bounding box center [703, 151] width 43 height 12
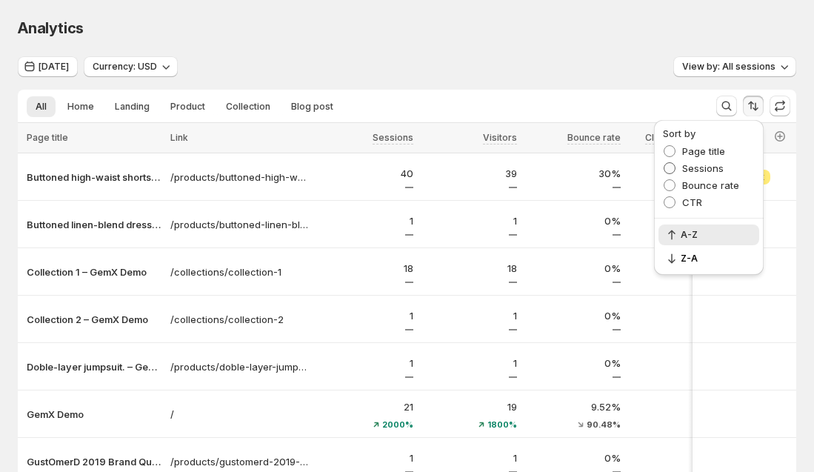
click at [703, 161] on span "Sessions" at bounding box center [702, 168] width 41 height 15
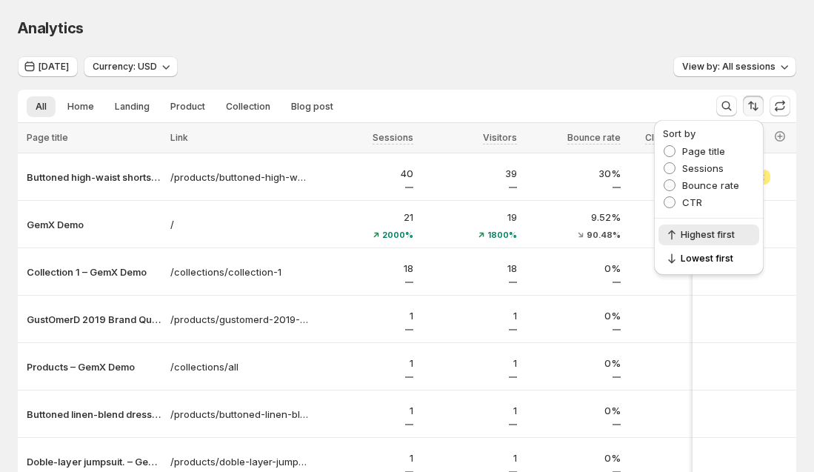
click at [328, 50] on div "Analytics. This page is ready Analytics" at bounding box center [407, 28] width 778 height 56
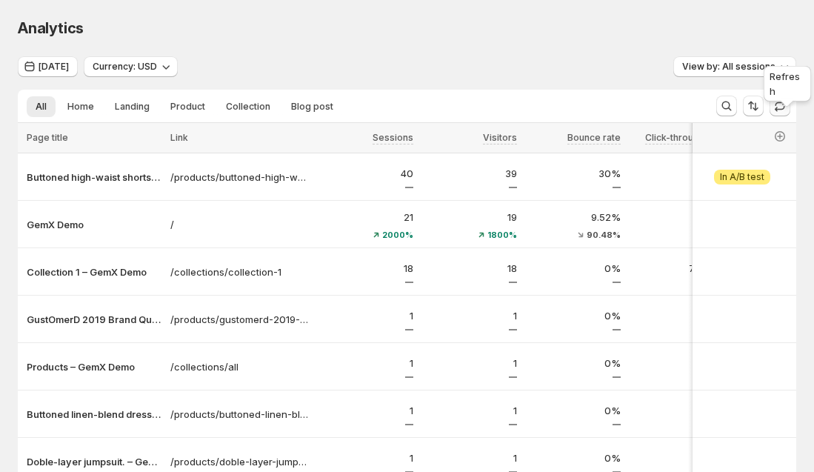
click at [784, 110] on icon "button" at bounding box center [779, 108] width 10 height 5
click at [732, 325] on button "View analytics" at bounding box center [743, 318] width 93 height 21
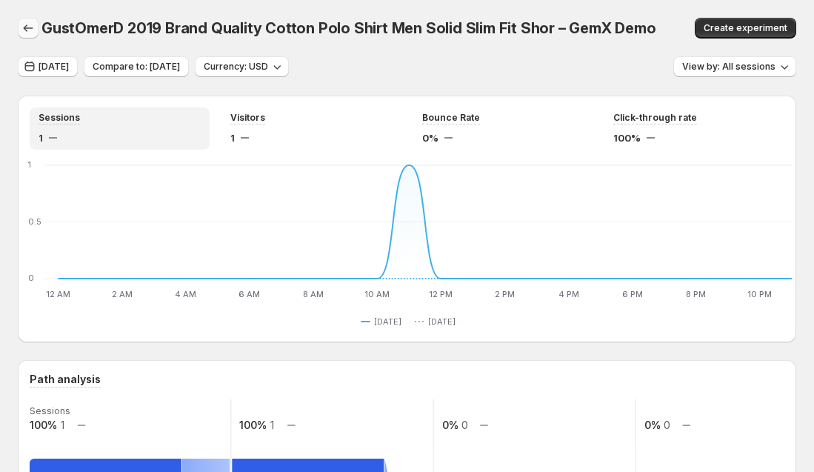
click at [28, 29] on icon "button" at bounding box center [28, 28] width 15 height 15
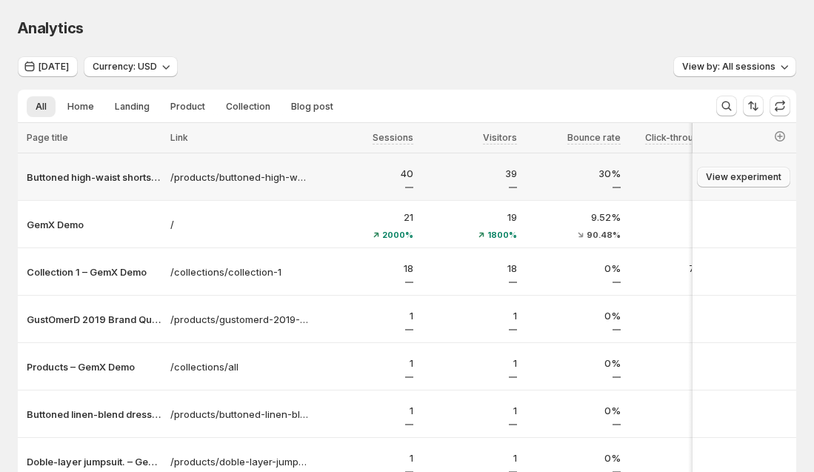
click at [753, 179] on span "View experiment" at bounding box center [744, 177] width 76 height 12
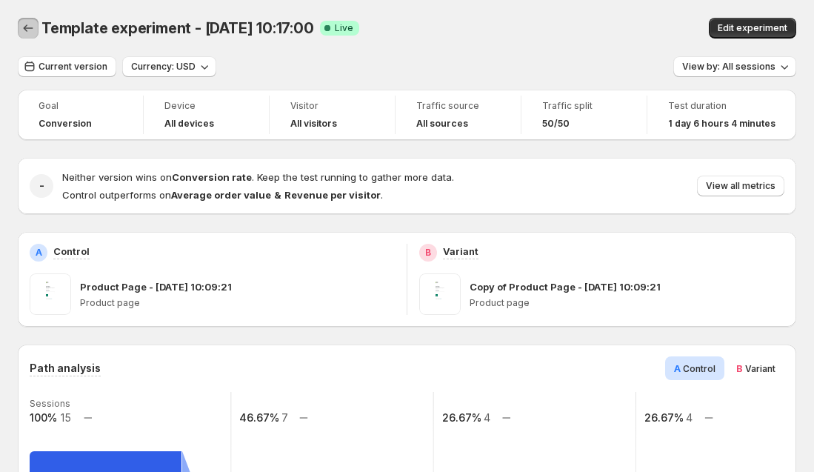
drag, startPoint x: 29, startPoint y: 25, endPoint x: 108, endPoint y: 85, distance: 99.4
click at [34, 33] on icon "Back" at bounding box center [28, 28] width 15 height 15
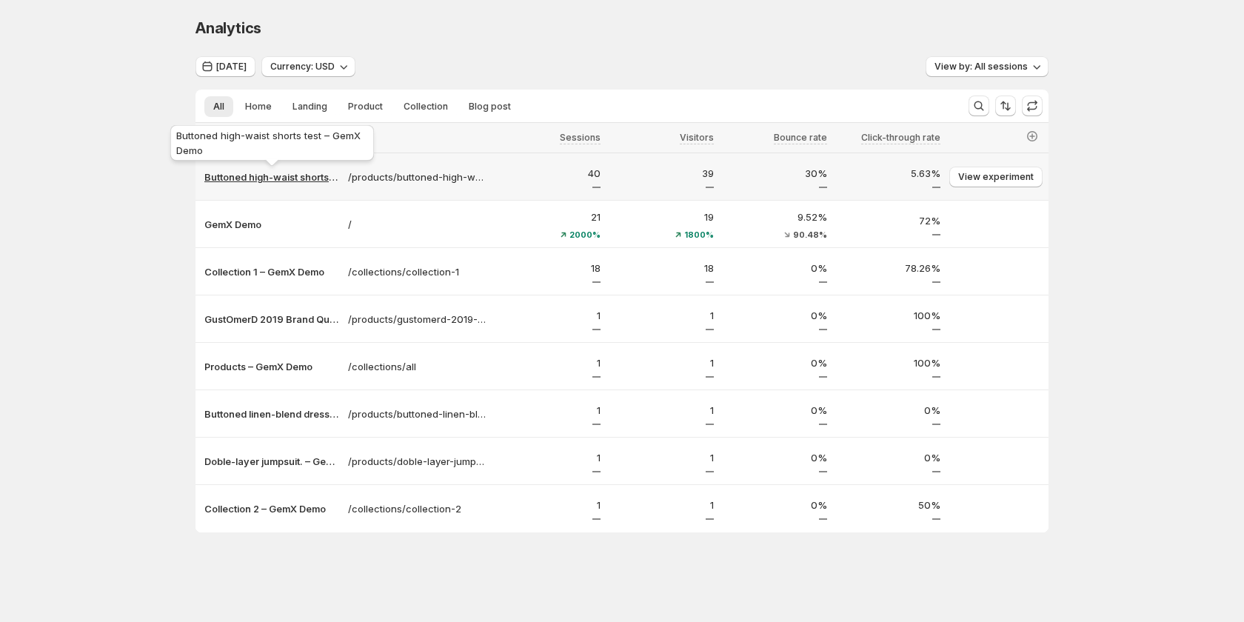
click at [275, 170] on p "Buttoned high-waist shorts test – GemX Demo" at bounding box center [271, 177] width 135 height 15
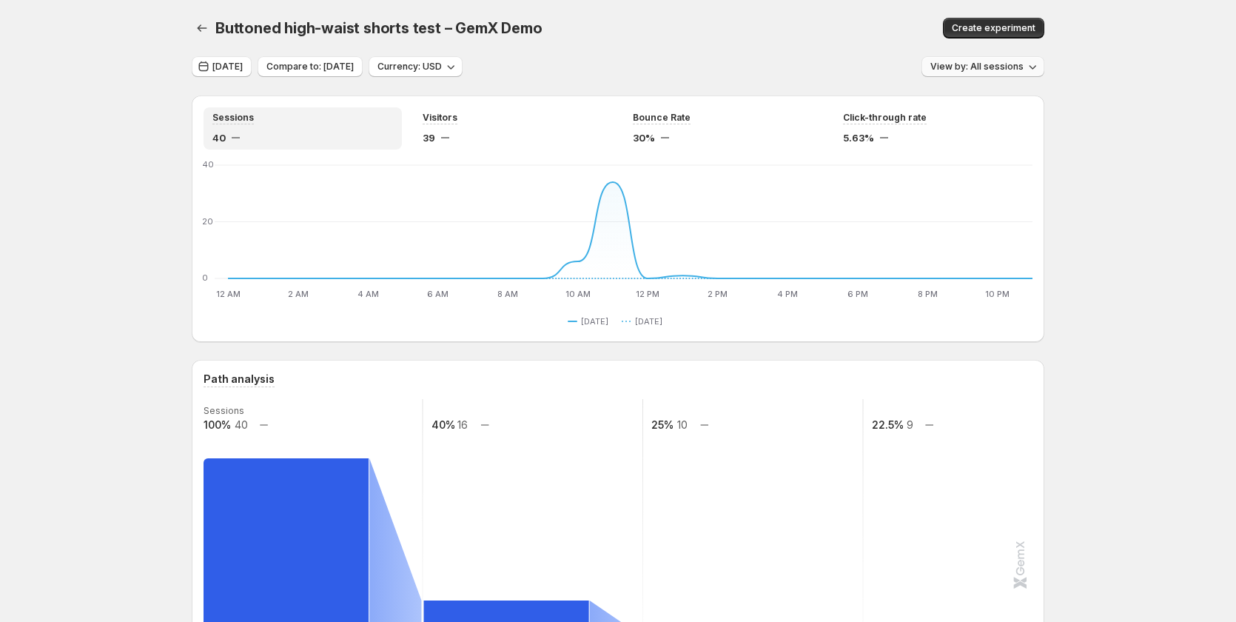
click at [820, 70] on span "View by: All sessions" at bounding box center [977, 67] width 93 height 12
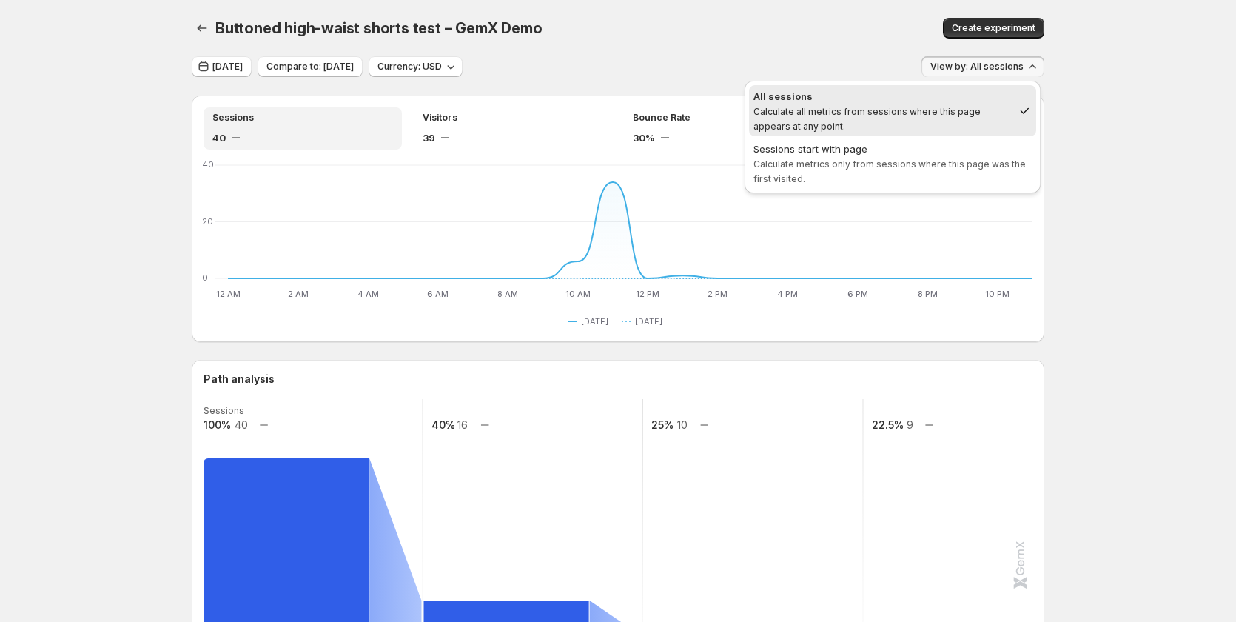
click at [680, 55] on div "Buttoned high-waist shorts test – GemX Demo. This page is ready Buttoned high-w…" at bounding box center [618, 28] width 853 height 56
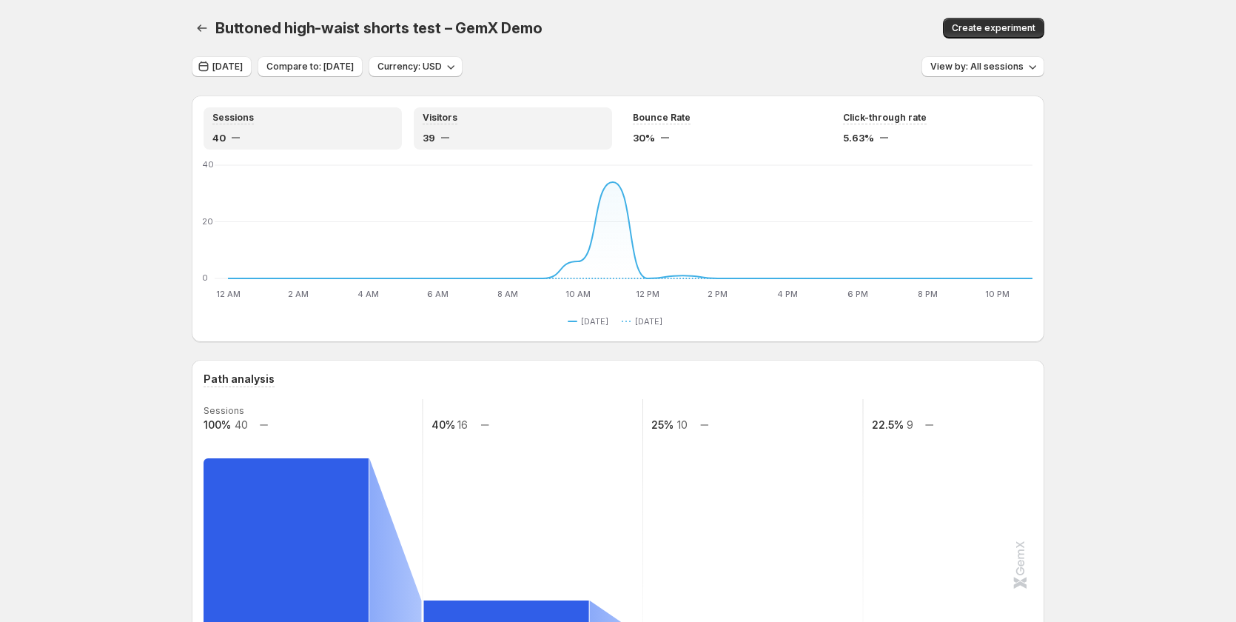
click at [499, 127] on div "Visitors 39" at bounding box center [513, 128] width 181 height 33
click at [327, 130] on div "Sessions 40" at bounding box center [302, 128] width 181 height 33
click at [726, 139] on div "30%" at bounding box center [723, 137] width 181 height 15
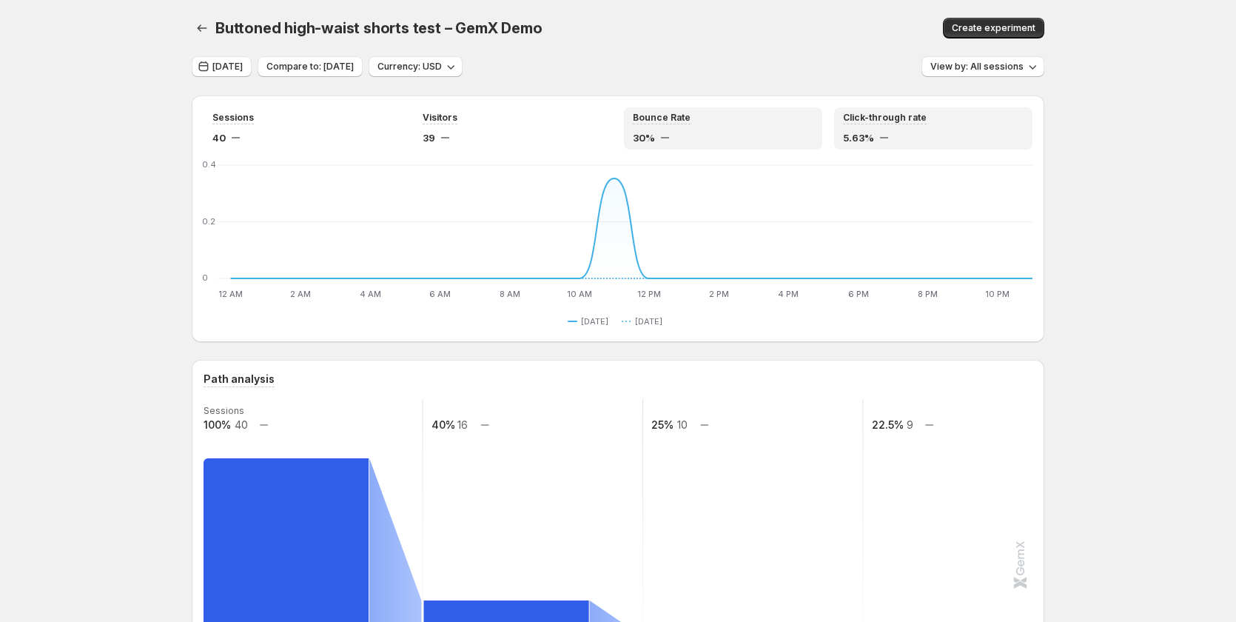
click at [820, 128] on div "Click-through rate 5.63%" at bounding box center [933, 128] width 181 height 33
click at [723, 126] on div "Bounce Rate 30%" at bounding box center [723, 128] width 181 height 33
click at [515, 130] on div "Visitors 39" at bounding box center [513, 128] width 181 height 33
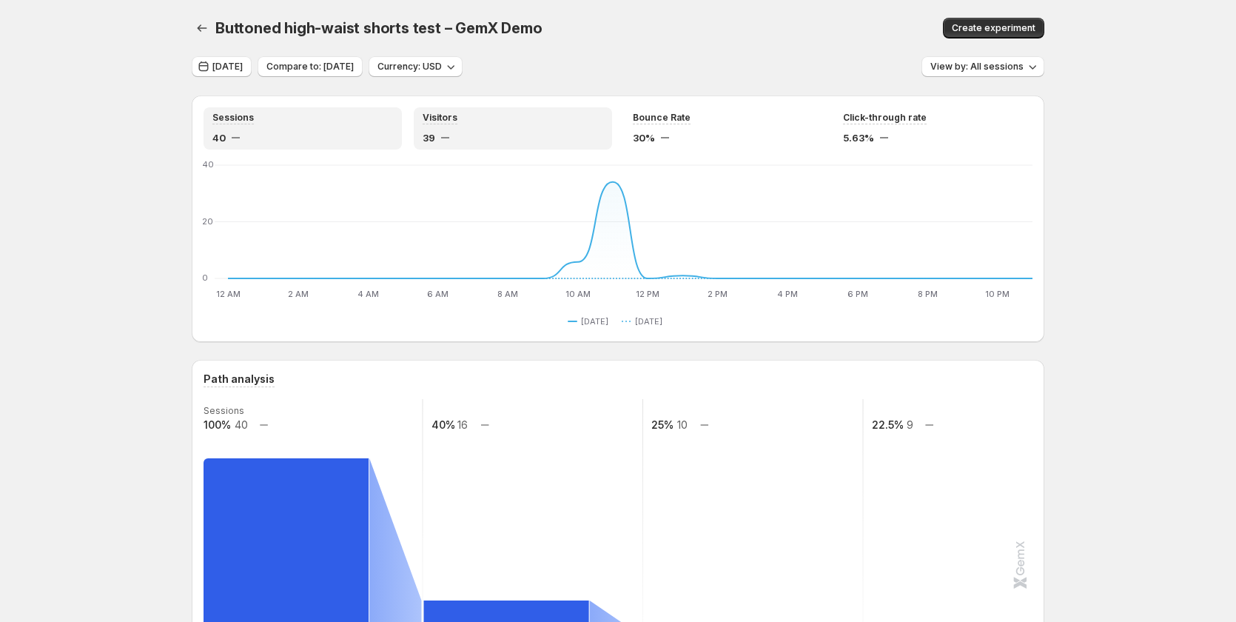
click at [332, 126] on div "Sessions 40" at bounding box center [302, 128] width 181 height 33
click at [526, 124] on div "Visitors" at bounding box center [513, 118] width 181 height 13
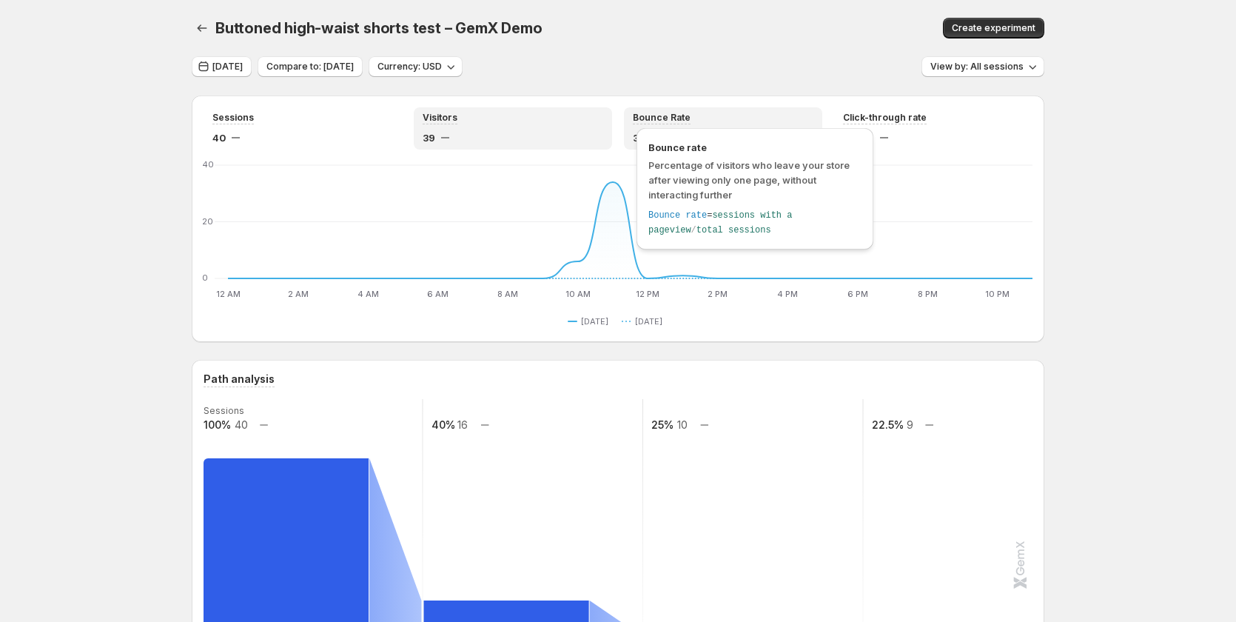
click at [694, 122] on div "Bounce Rate" at bounding box center [723, 118] width 181 height 13
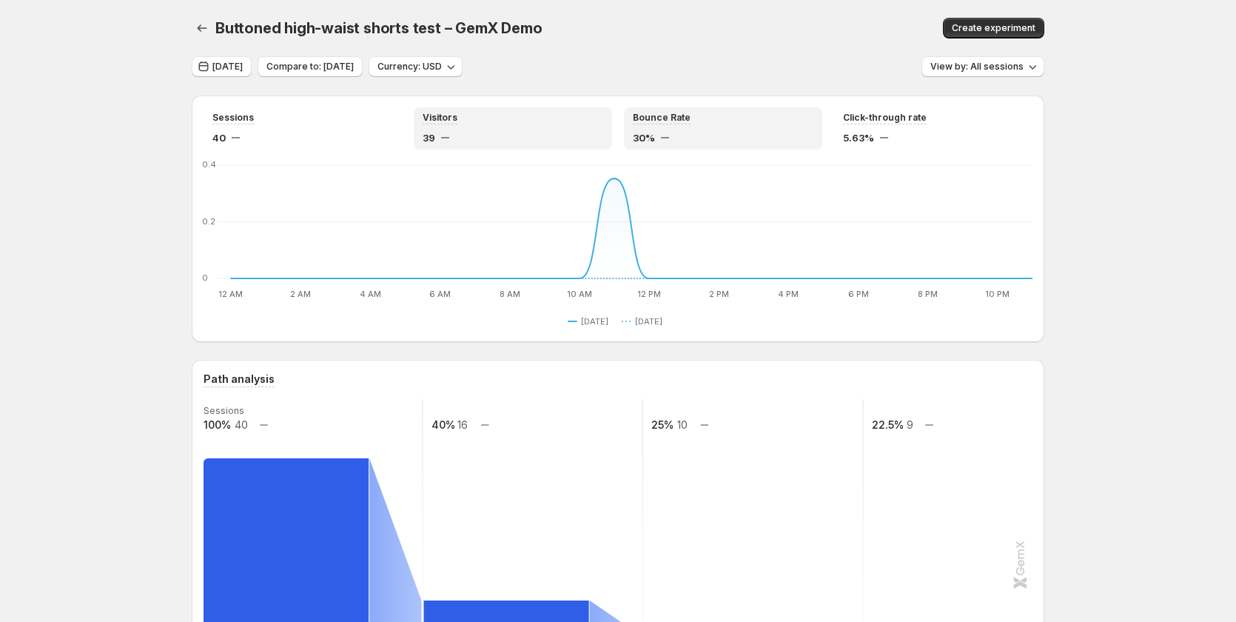
click at [489, 120] on div "Visitors" at bounding box center [513, 118] width 181 height 13
click at [344, 65] on span "Compare to: Aug 18, 2025" at bounding box center [310, 67] width 87 height 12
click at [250, 73] on button "Yesterday" at bounding box center [222, 66] width 60 height 21
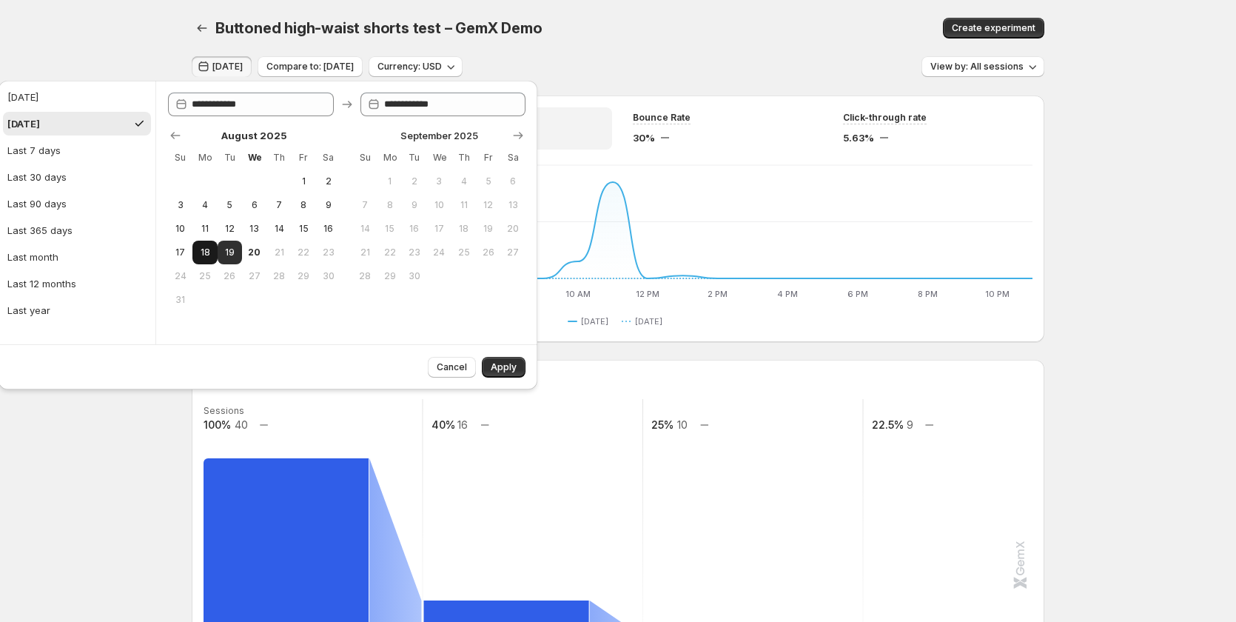
click at [204, 254] on span "18" at bounding box center [204, 253] width 13 height 12
type input "**********"
click at [256, 255] on span "20" at bounding box center [254, 253] width 13 height 12
type input "**********"
click at [500, 369] on span "Apply" at bounding box center [504, 367] width 26 height 12
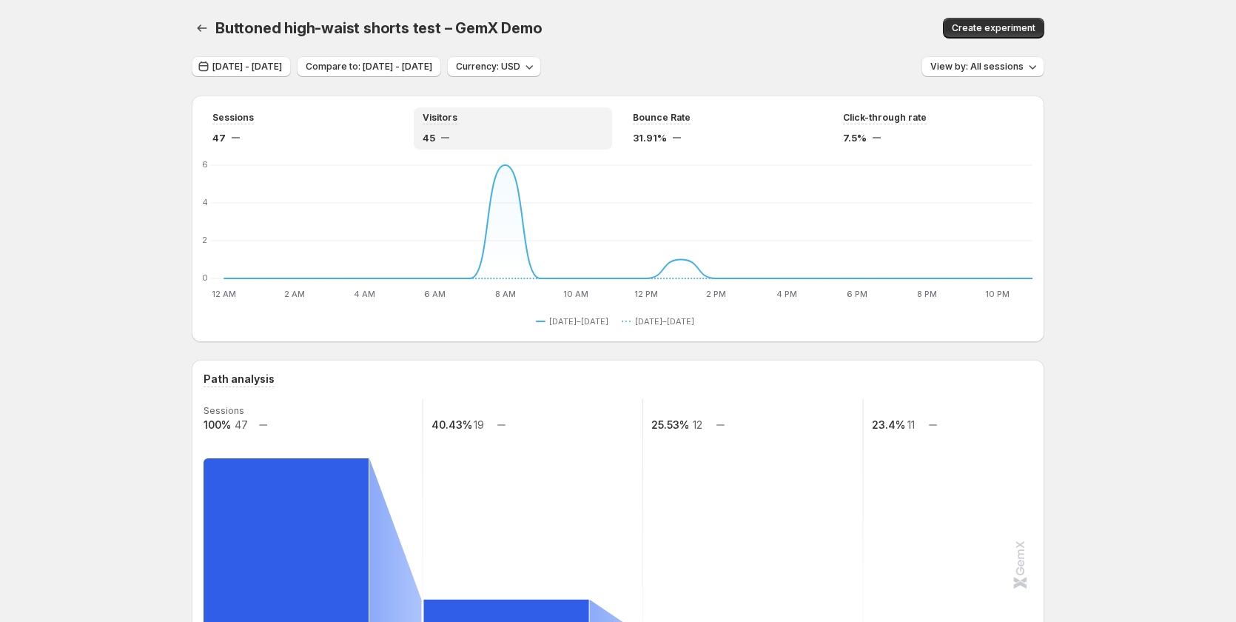
click at [209, 13] on div "Buttoned high-waist shorts test – GemX Demo. This page is ready Buttoned high-w…" at bounding box center [618, 28] width 853 height 56
click at [210, 25] on icon "button" at bounding box center [202, 28] width 15 height 15
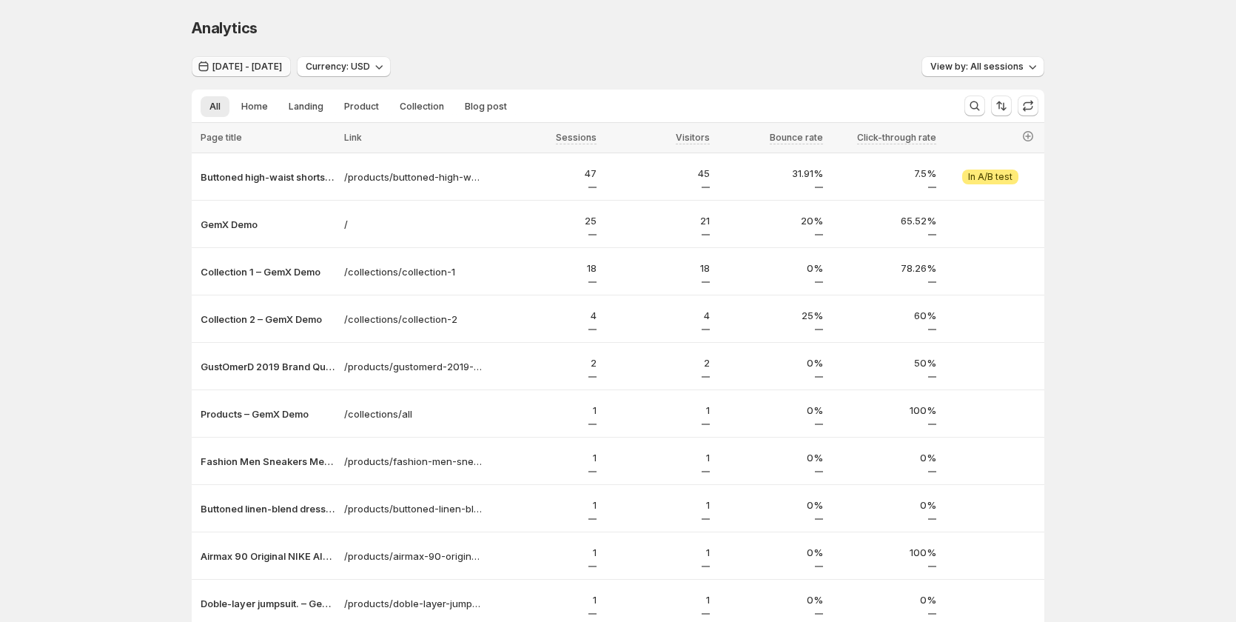
click at [241, 61] on span "Aug 18, 2025 - Aug 20, 2025" at bounding box center [247, 67] width 70 height 12
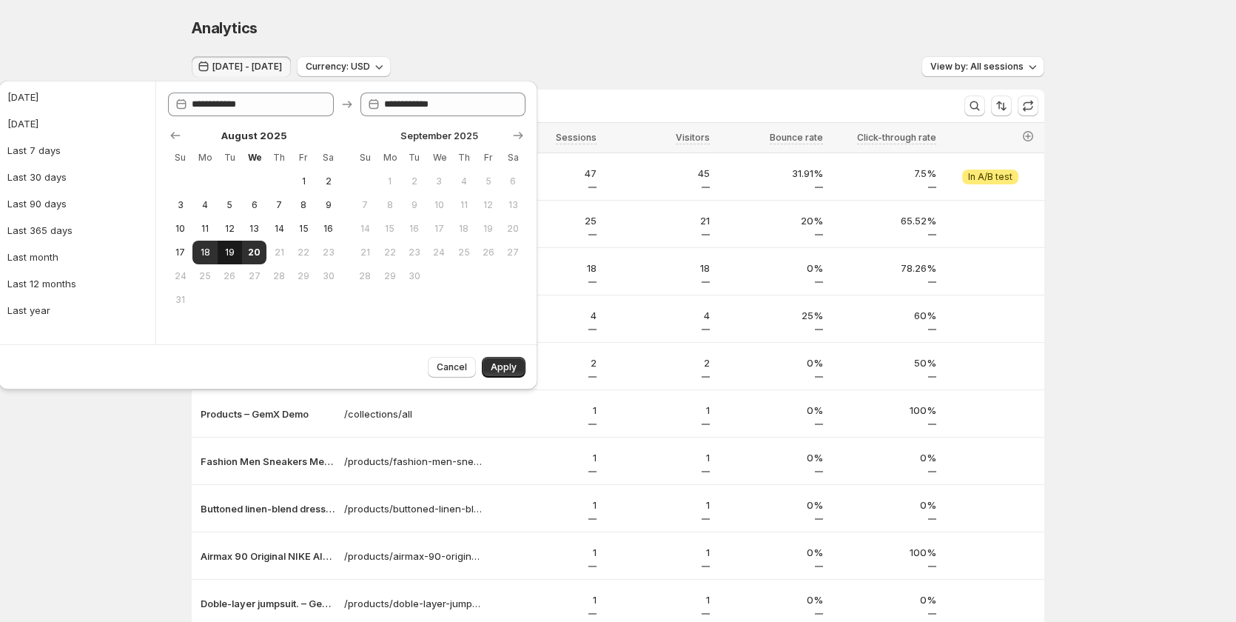
click at [237, 252] on button "19" at bounding box center [230, 253] width 24 height 24
type input "**********"
click at [496, 365] on span "Apply" at bounding box center [504, 367] width 26 height 12
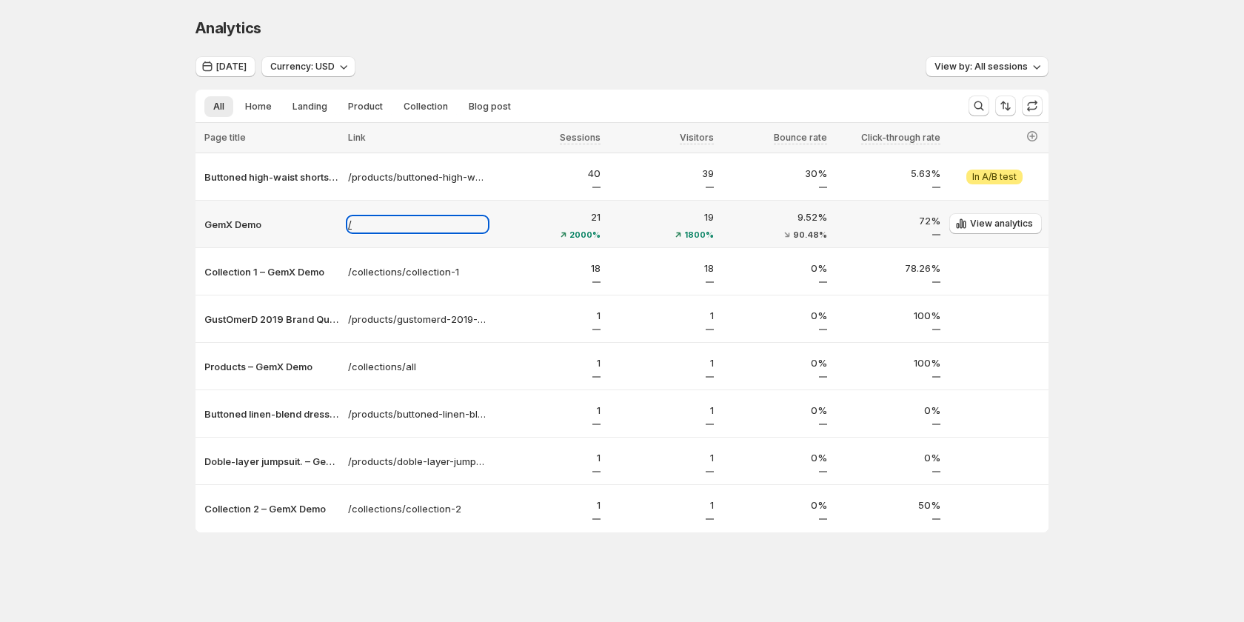
click at [399, 221] on p "/" at bounding box center [417, 224] width 139 height 15
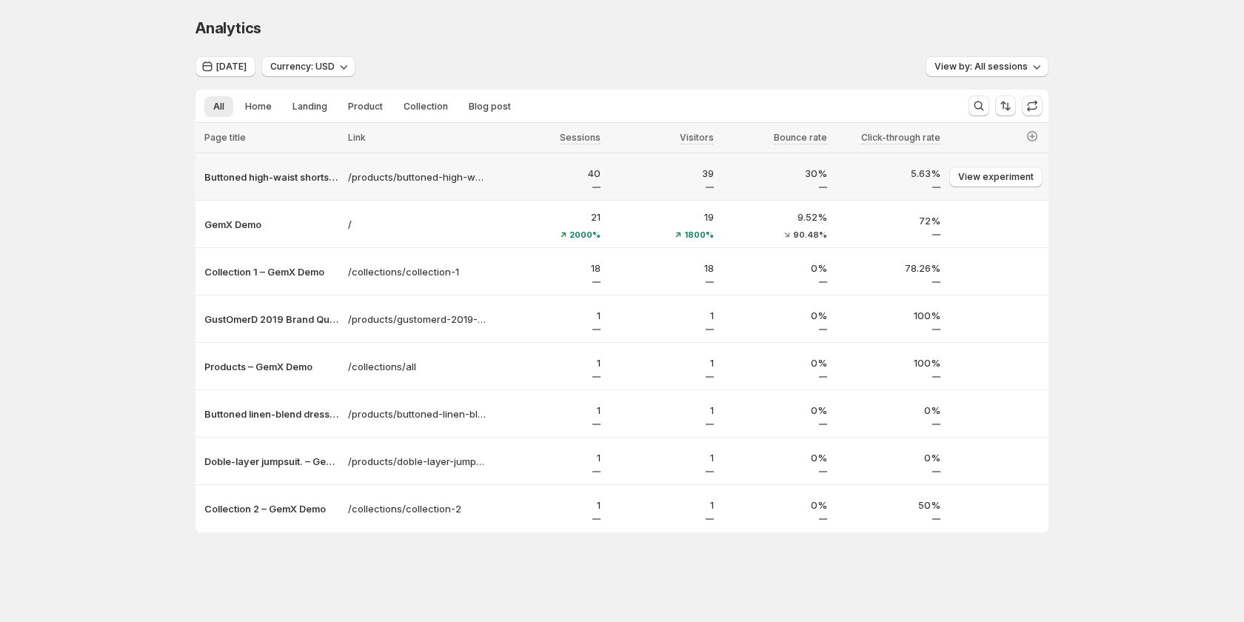
click at [552, 184] on div "40" at bounding box center [548, 177] width 104 height 22
click at [820, 341] on div "Analytics. This page is ready Analytics Yesterday Currency: USD View by: All se…" at bounding box center [622, 306] width 1244 height 612
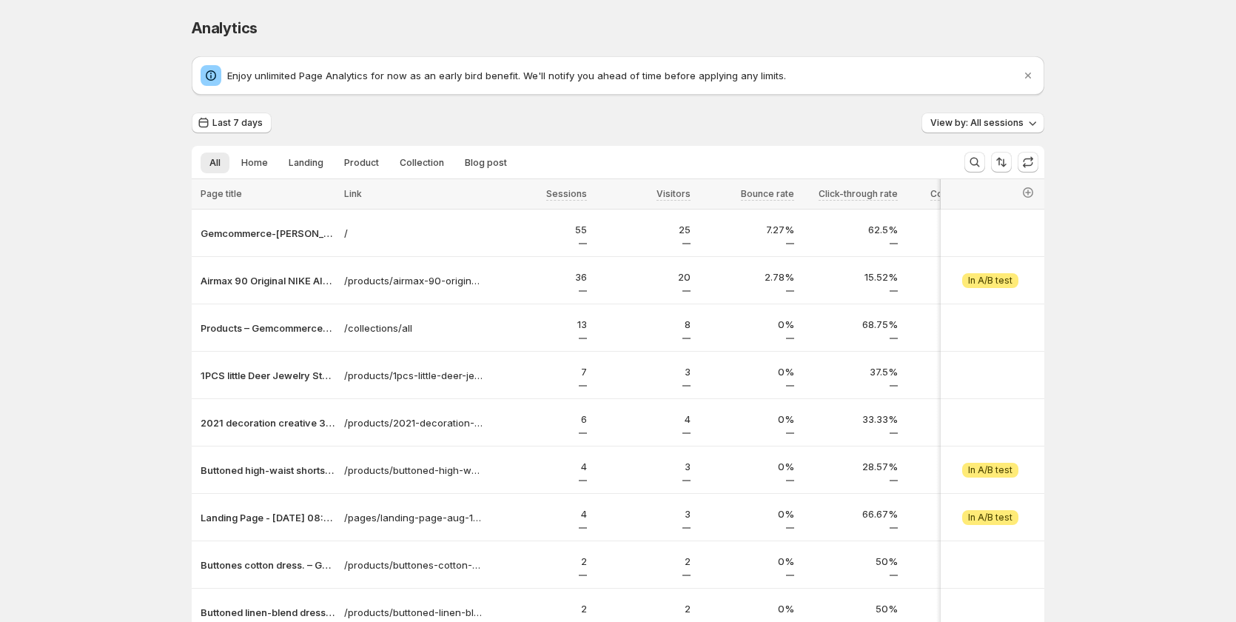
click at [108, 312] on div "Analytics. This page is ready Analytics Enjoy unlimited Page Analytics for now …" at bounding box center [618, 400] width 1236 height 800
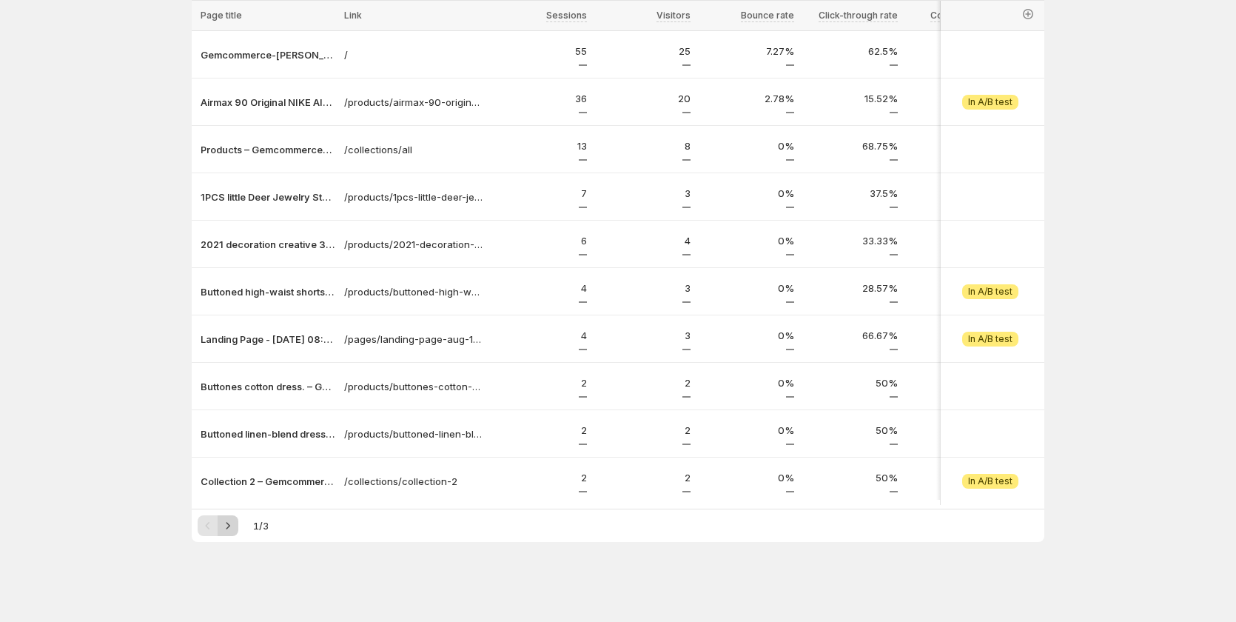
click at [230, 526] on icon "Next" at bounding box center [229, 525] width 4 height 7
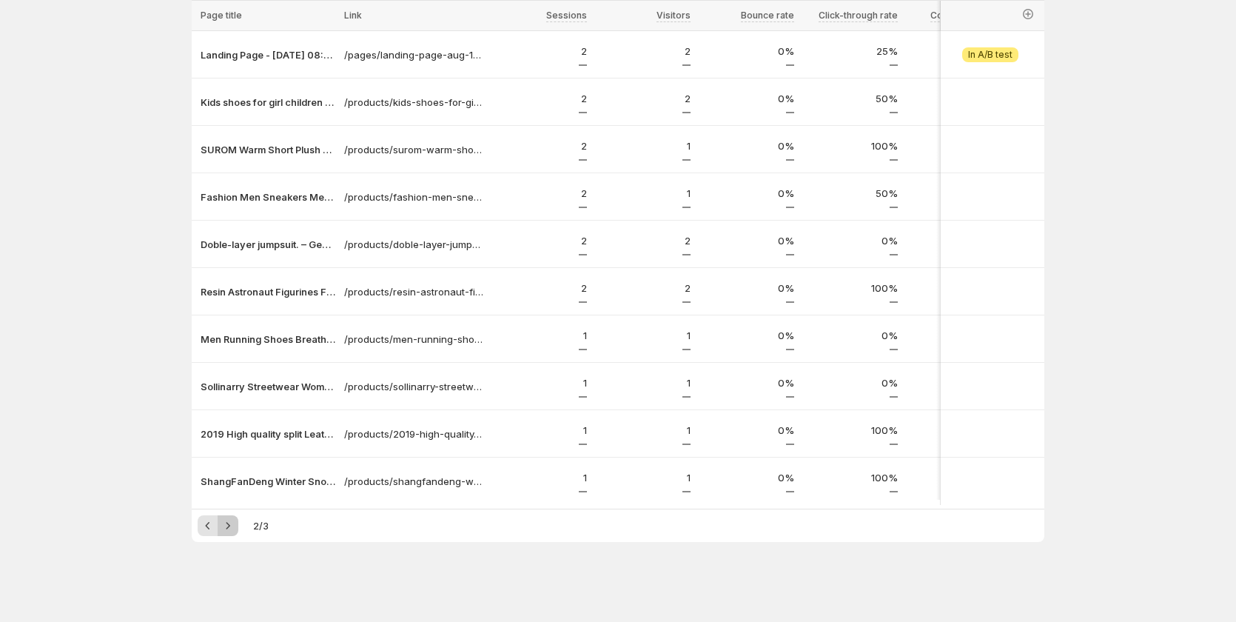
click at [230, 526] on icon "Next" at bounding box center [229, 525] width 4 height 7
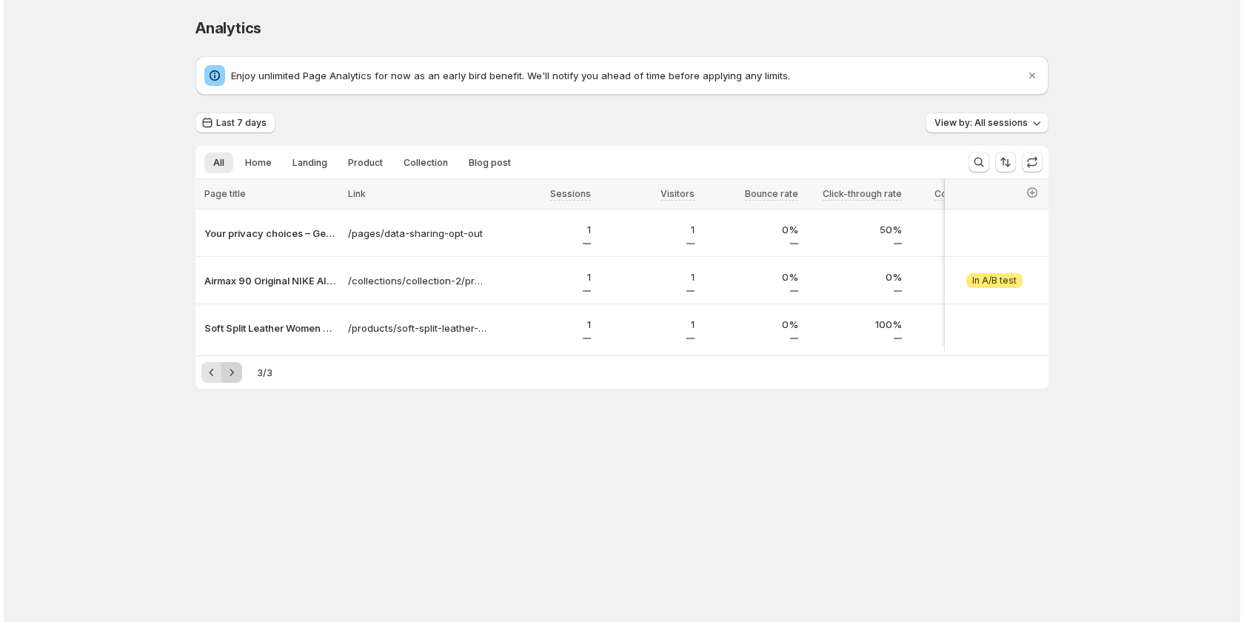
scroll to position [0, 0]
click at [983, 119] on span "View by: All sessions" at bounding box center [980, 123] width 93 height 12
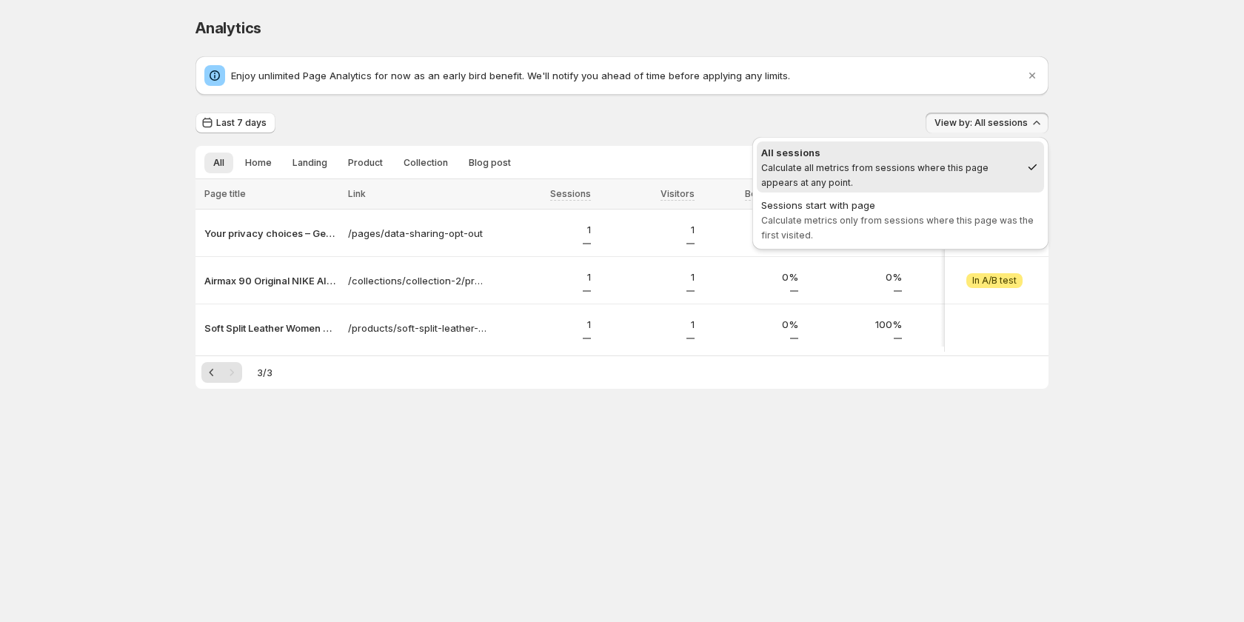
click at [642, 118] on div "Last 7 days View by: All sessions" at bounding box center [621, 123] width 853 height 21
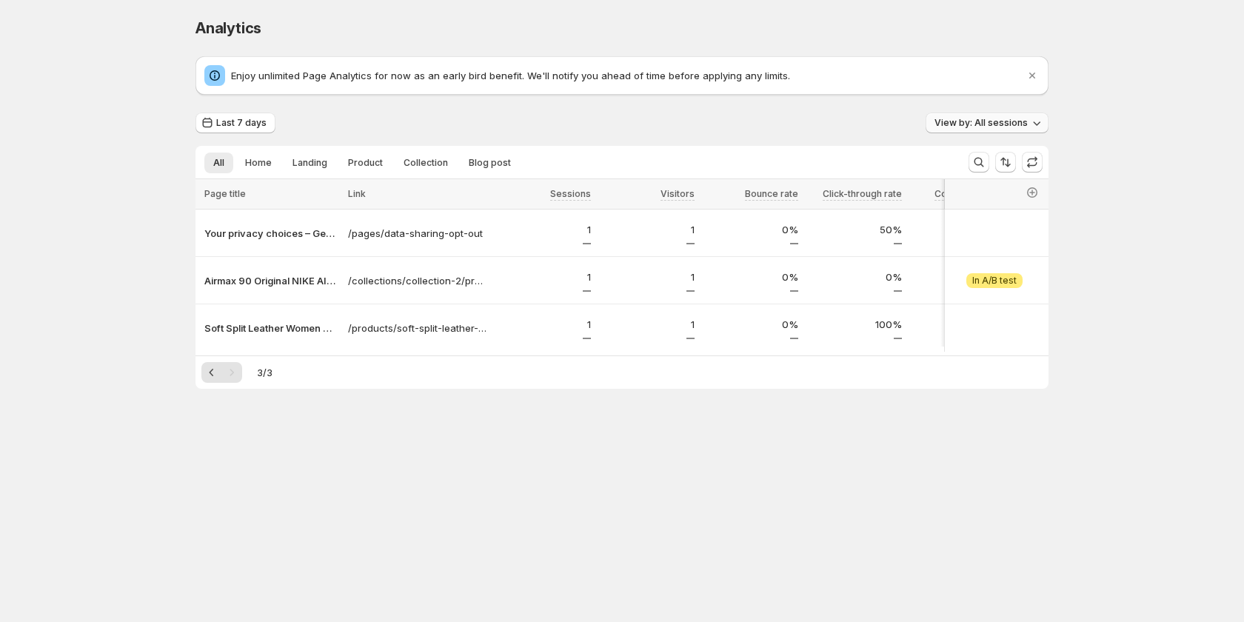
click at [1028, 120] on button "View by: All sessions" at bounding box center [987, 123] width 123 height 21
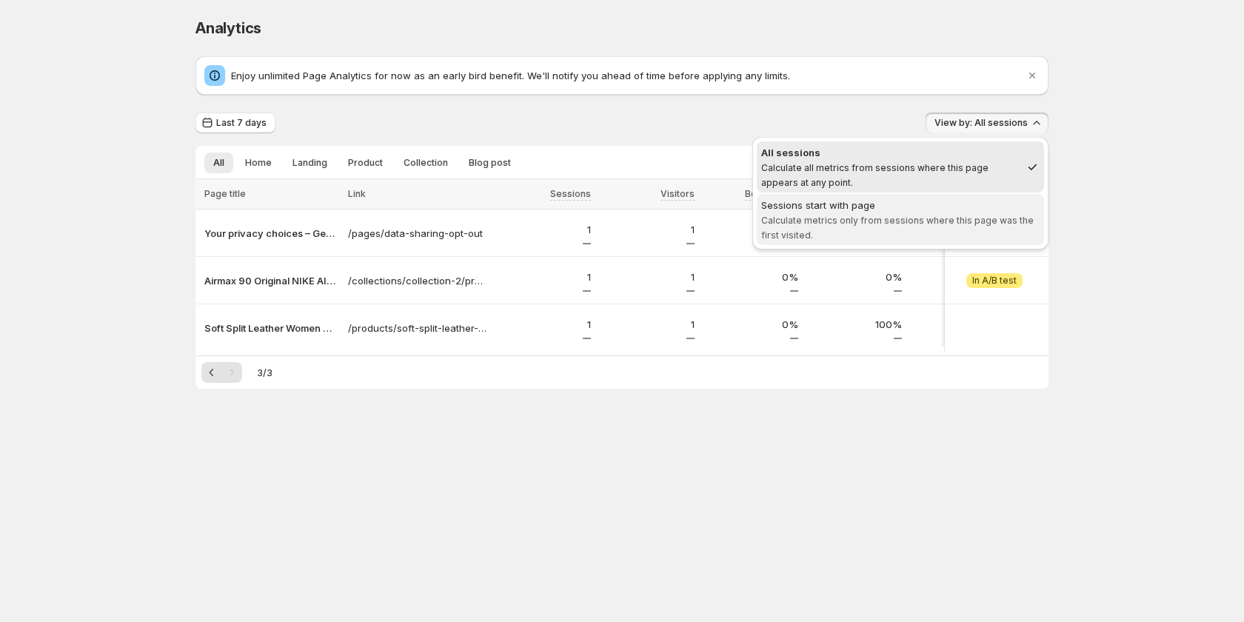
click at [985, 207] on div "Sessions start with page" at bounding box center [900, 205] width 278 height 15
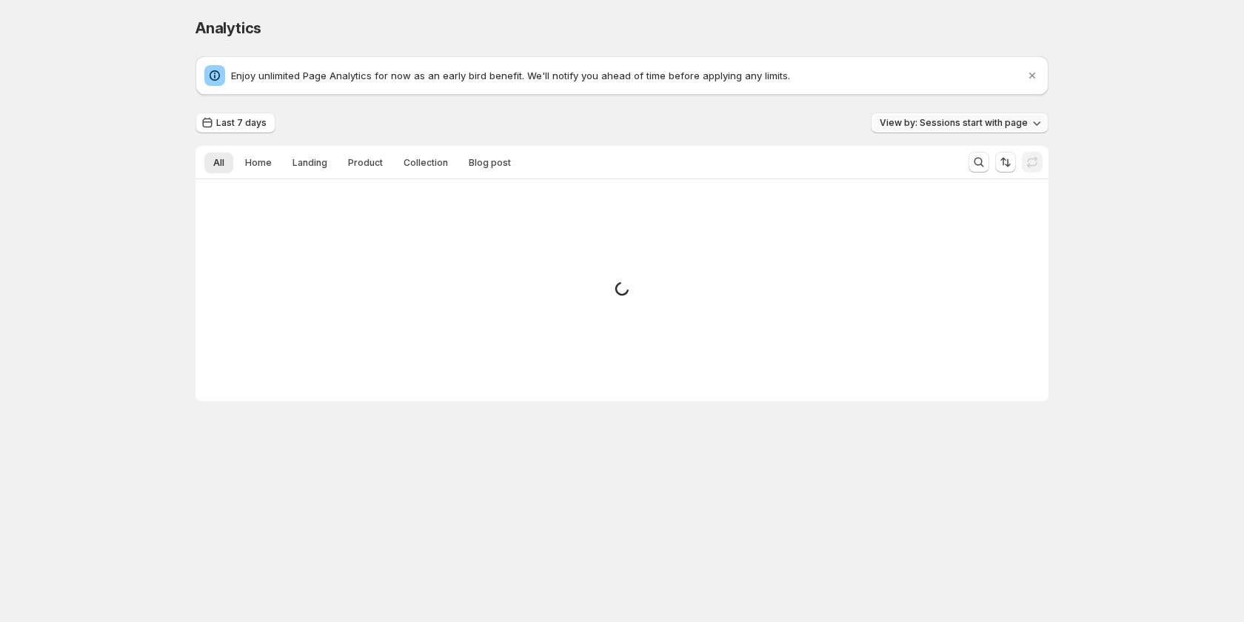
click at [995, 118] on span "View by: Sessions start with page" at bounding box center [954, 123] width 148 height 12
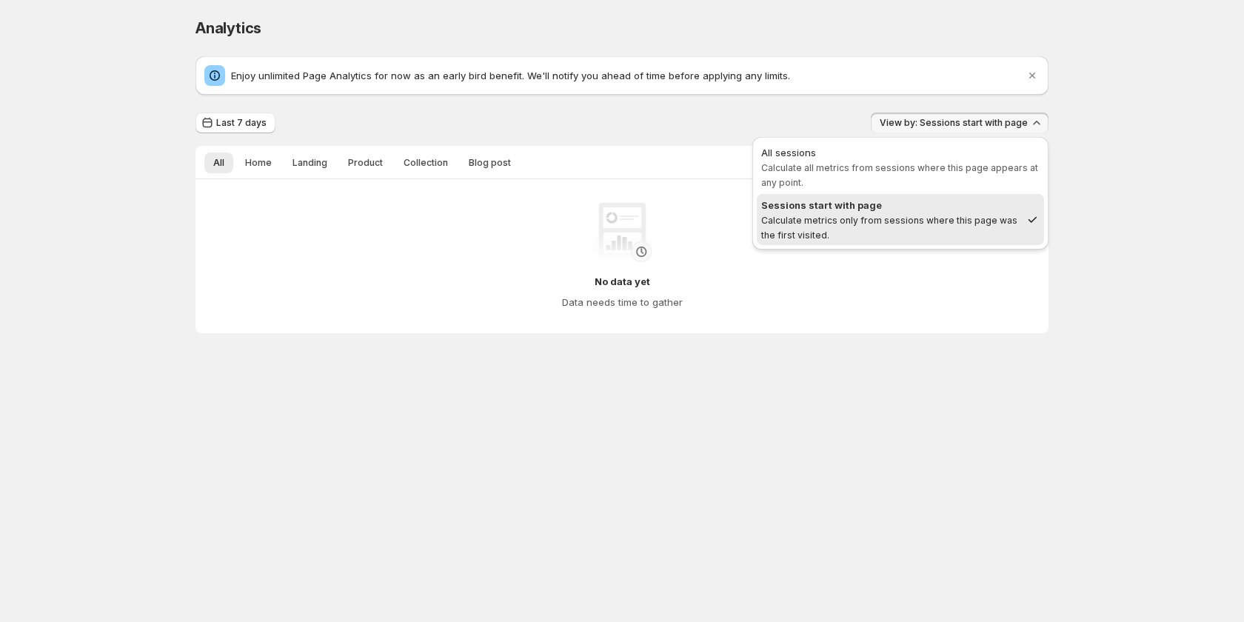
click at [971, 207] on div "Sessions start with page" at bounding box center [890, 205] width 259 height 15
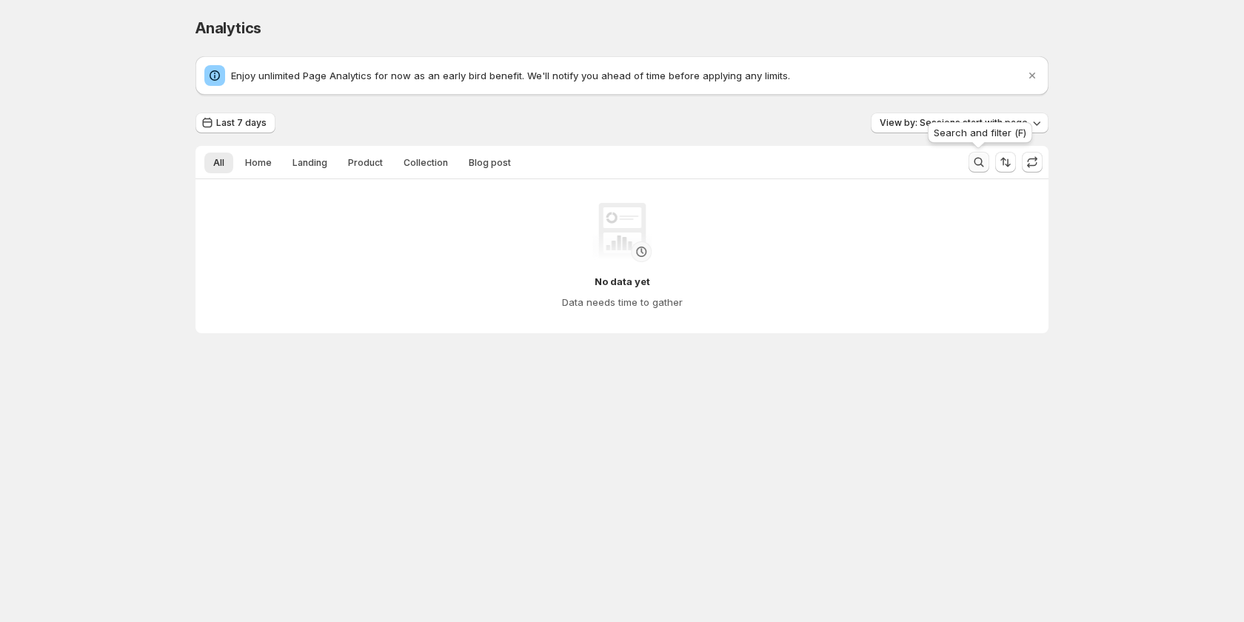
click at [1005, 122] on div "Search and filter (F)" at bounding box center [980, 135] width 110 height 33
click at [899, 118] on span "View by: Sessions start with page" at bounding box center [954, 123] width 148 height 12
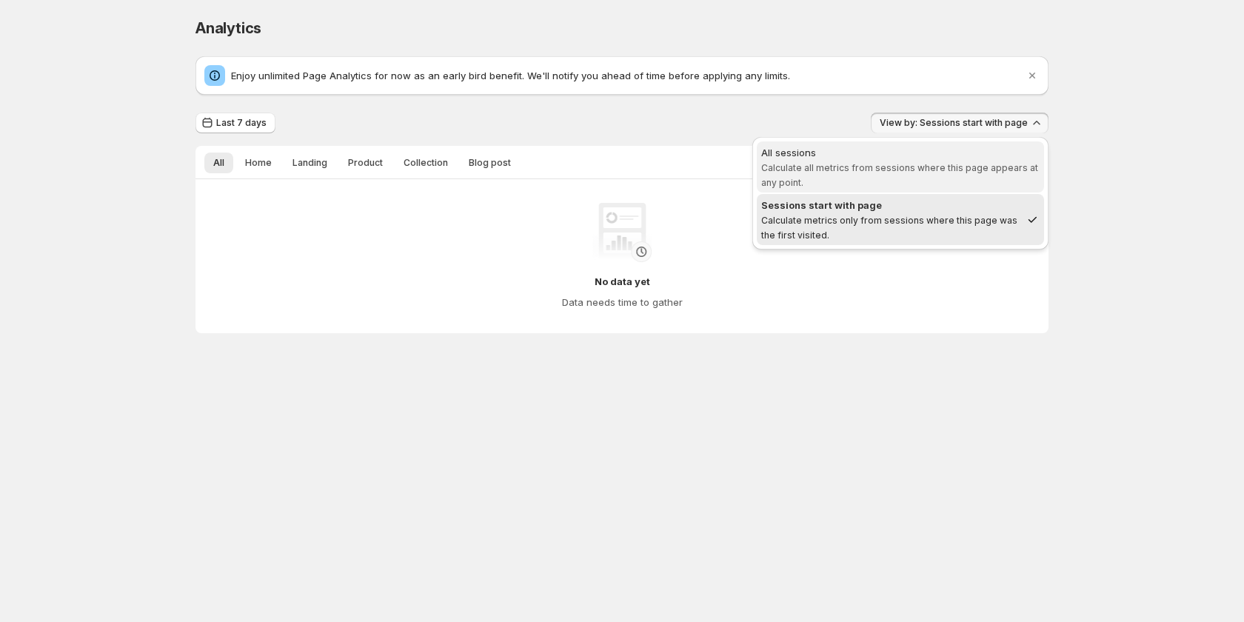
click at [856, 172] on span "Calculate all metrics from sessions where this page appears at any point." at bounding box center [899, 175] width 277 height 26
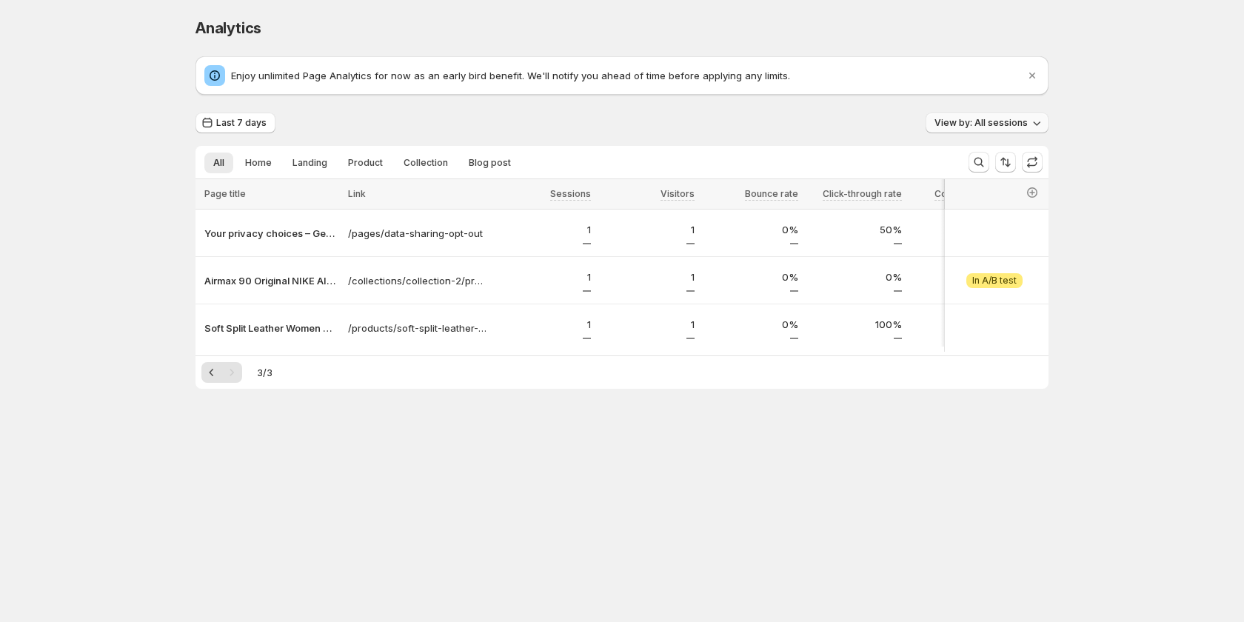
click at [945, 127] on span "View by: All sessions" at bounding box center [980, 123] width 93 height 12
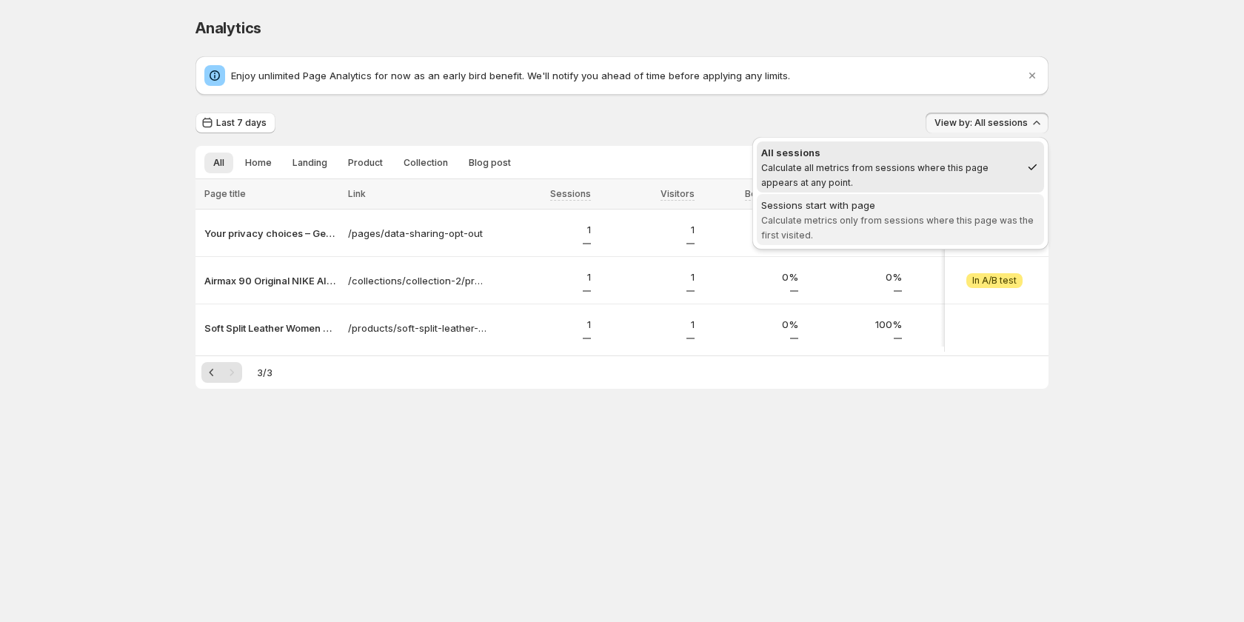
click at [940, 214] on span "Sessions start with page Calculate metrics only from sessions where this page w…" at bounding box center [900, 219] width 278 height 43
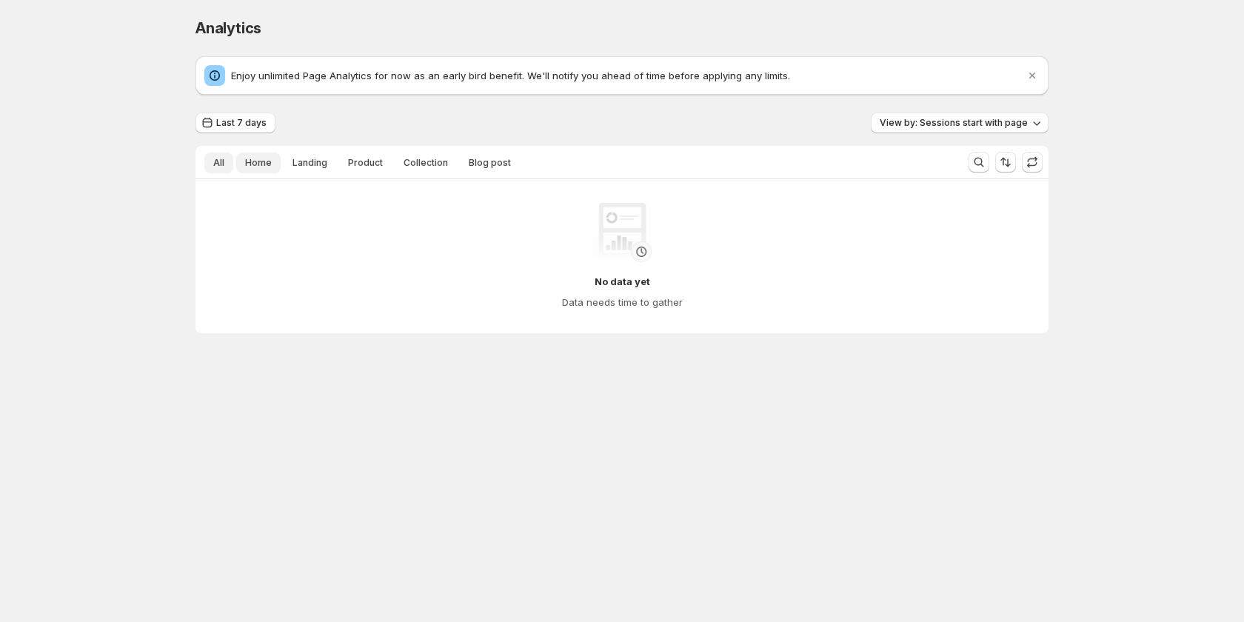
click at [236, 161] on button "Home" at bounding box center [258, 163] width 44 height 21
click at [295, 161] on span "Landing" at bounding box center [309, 163] width 35 height 12
click at [335, 152] on ul "All Home Landing Product Collection Blog post More views" at bounding box center [575, 162] width 749 height 21
click at [401, 155] on button "Collection" at bounding box center [426, 163] width 62 height 21
